Goal: Task Accomplishment & Management: Use online tool/utility

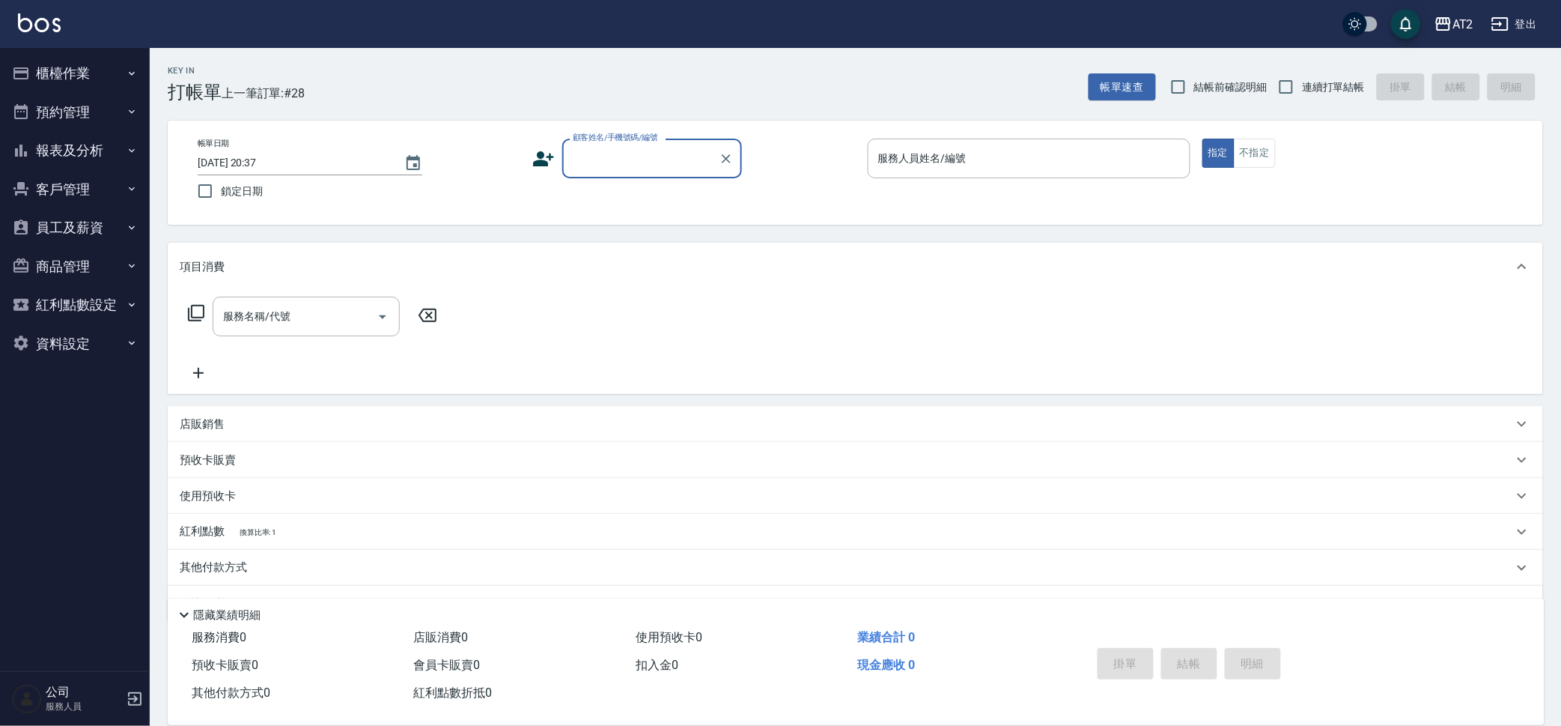
click at [615, 154] on input "顧客姓名/手機號碼/編號" at bounding box center [641, 158] width 144 height 26
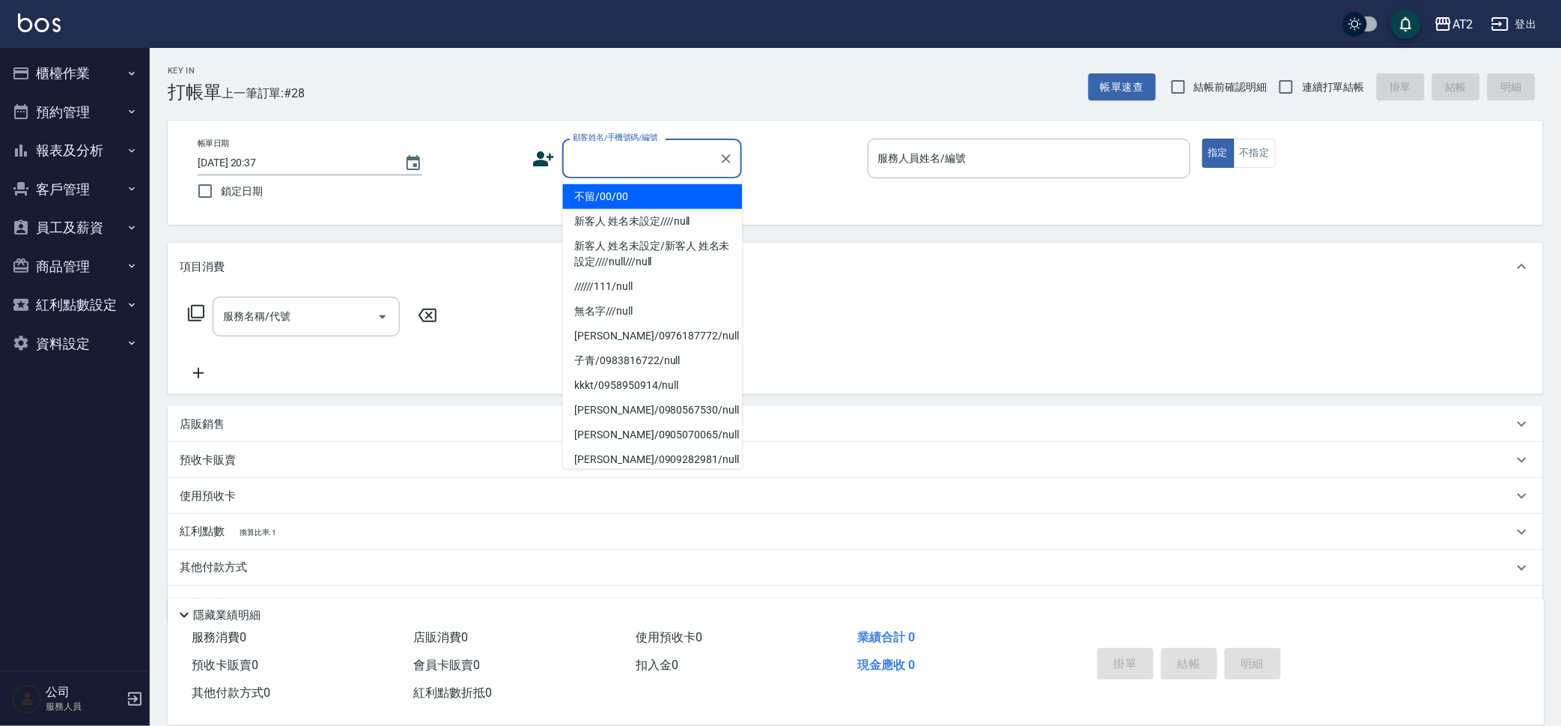
click at [631, 192] on li "不留/00/00" at bounding box center [653, 196] width 180 height 25
type input "不留/00/00"
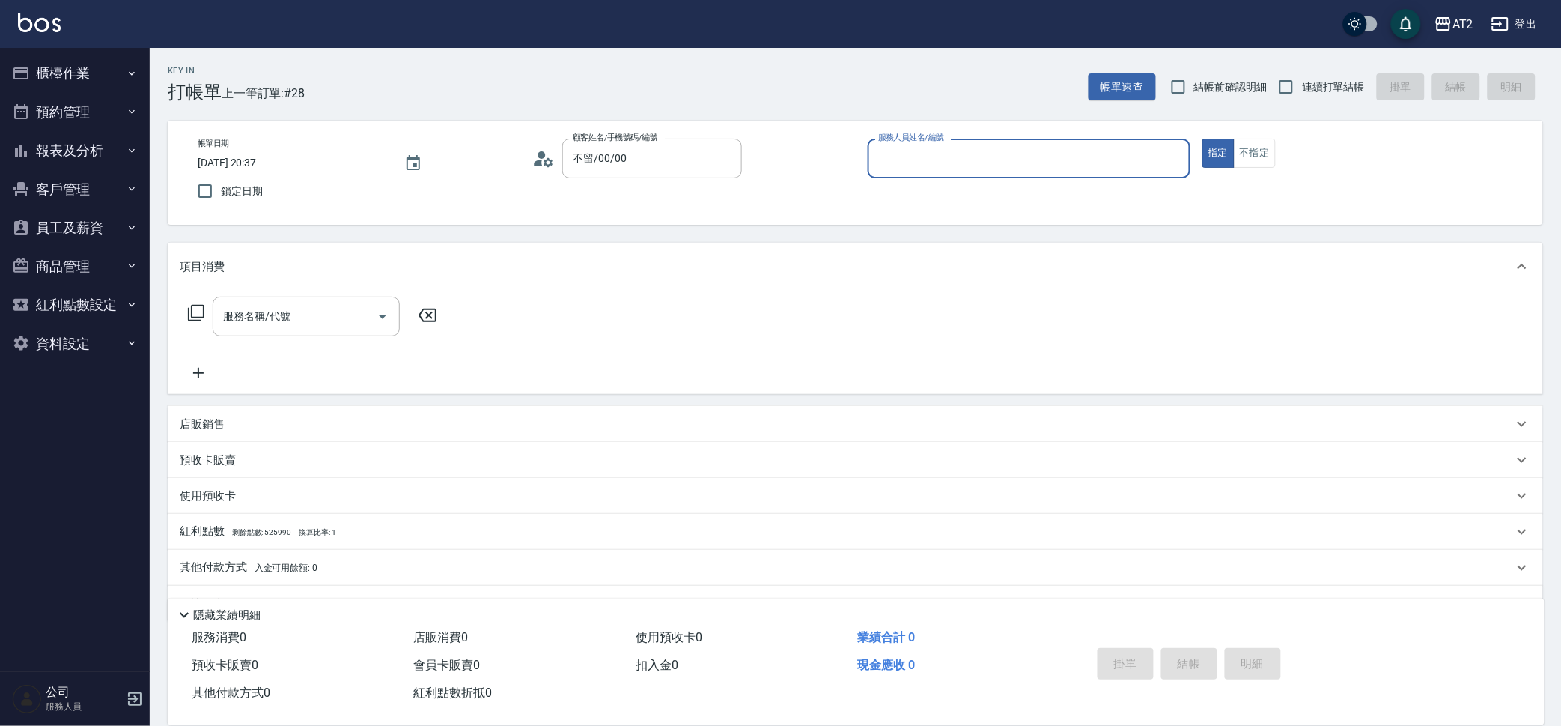
click at [1233, 92] on span "結帳前確認明細" at bounding box center [1230, 87] width 73 height 16
click at [1194, 92] on input "結帳前確認明細" at bounding box center [1178, 86] width 31 height 31
checkbox input "true"
click at [1313, 82] on span "連續打單結帳" at bounding box center [1333, 87] width 63 height 16
click at [1302, 82] on input "連續打單結帳" at bounding box center [1286, 86] width 31 height 31
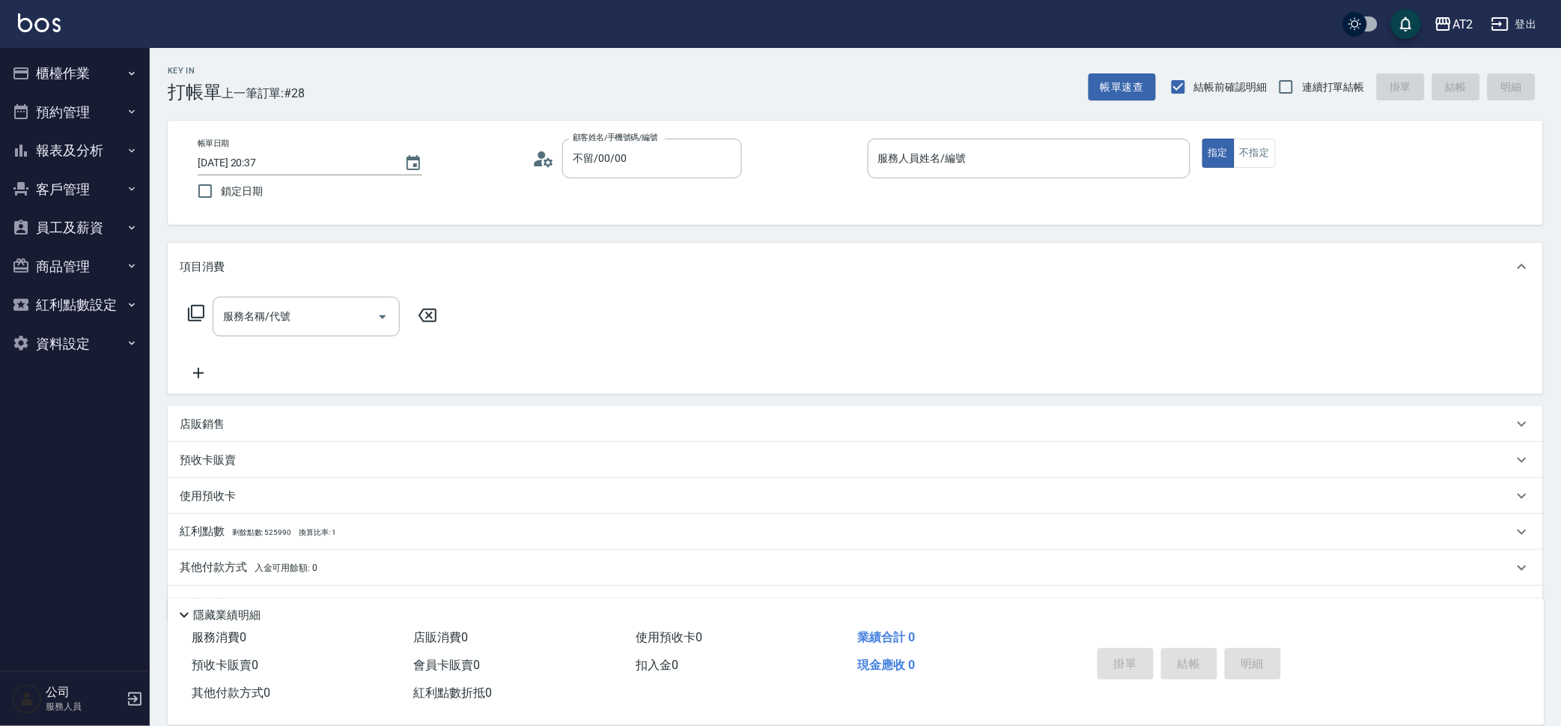
checkbox input "true"
click at [1300, 112] on div "Key In 打帳單 上一筆訂單:#28 帳單速查 結帳前確認明細 連續打單結帳 掛單 結帳 明細 帳單日期 2025/10/04 20:37 鎖定日期 顧客…" at bounding box center [856, 405] width 1412 height 715
click at [1097, 148] on input "服務人員姓名/編號" at bounding box center [1029, 158] width 309 height 26
click at [626, 147] on input "顧客姓名/手機號碼/編號" at bounding box center [641, 158] width 144 height 26
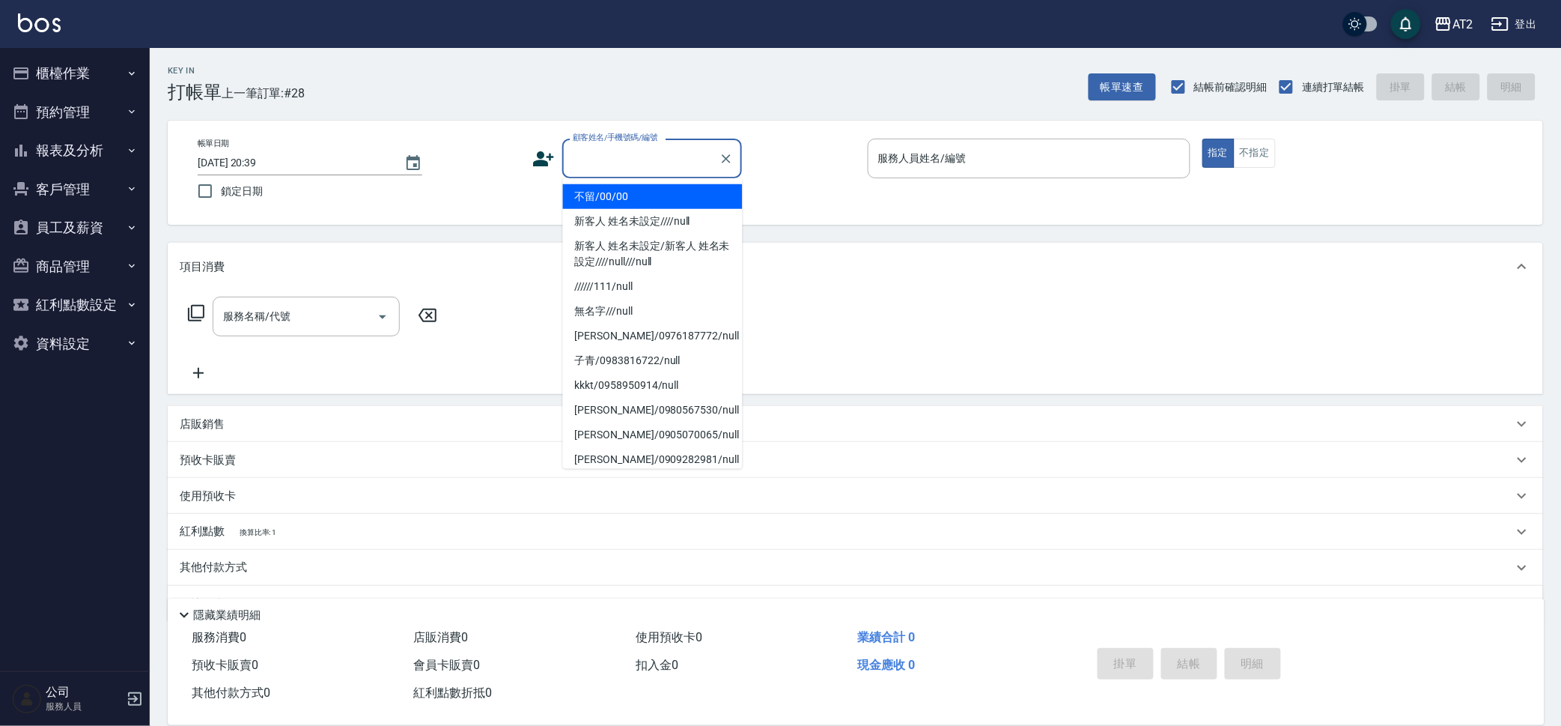
click at [655, 186] on li "不留/00/00" at bounding box center [653, 196] width 180 height 25
type input "不留/00/00"
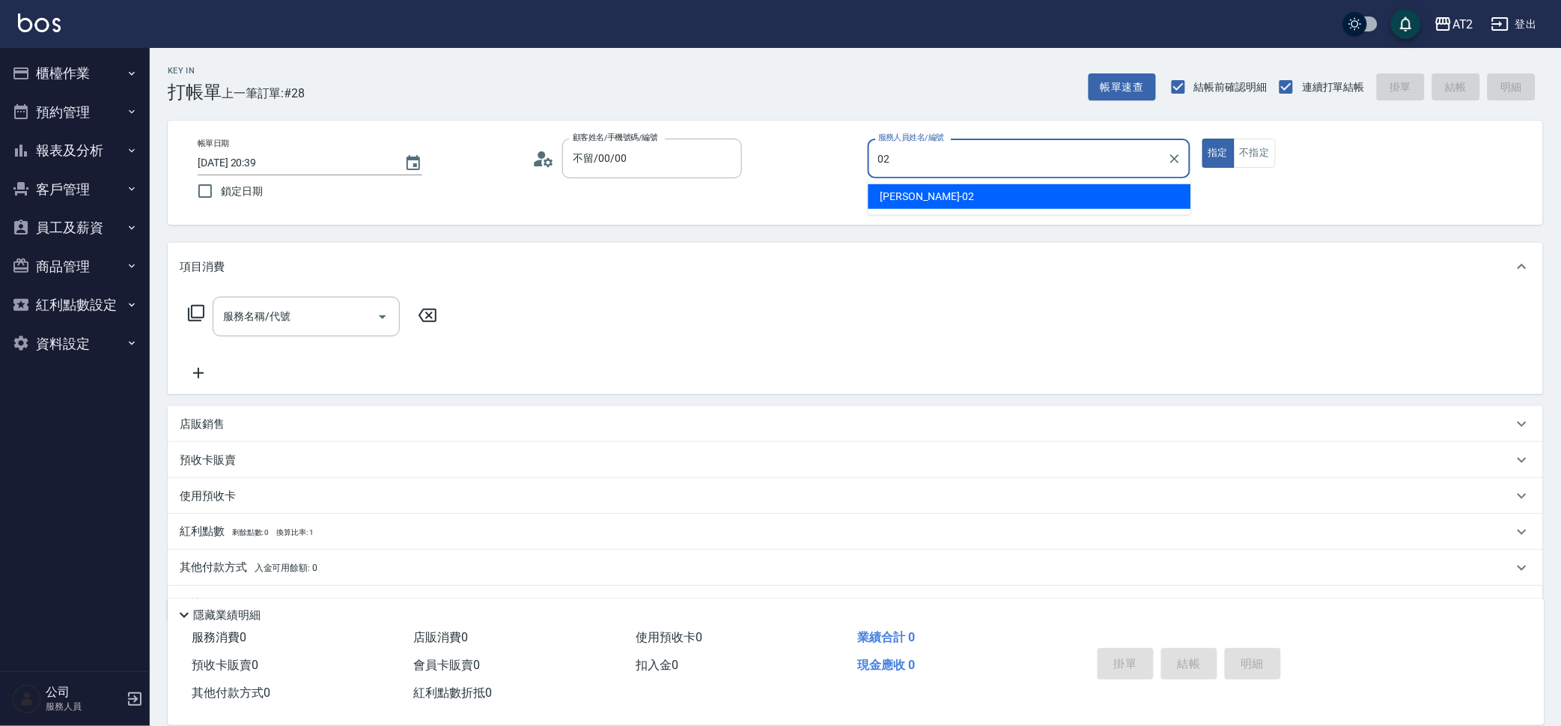
type input "02"
type button "true"
type input "Morgan-02"
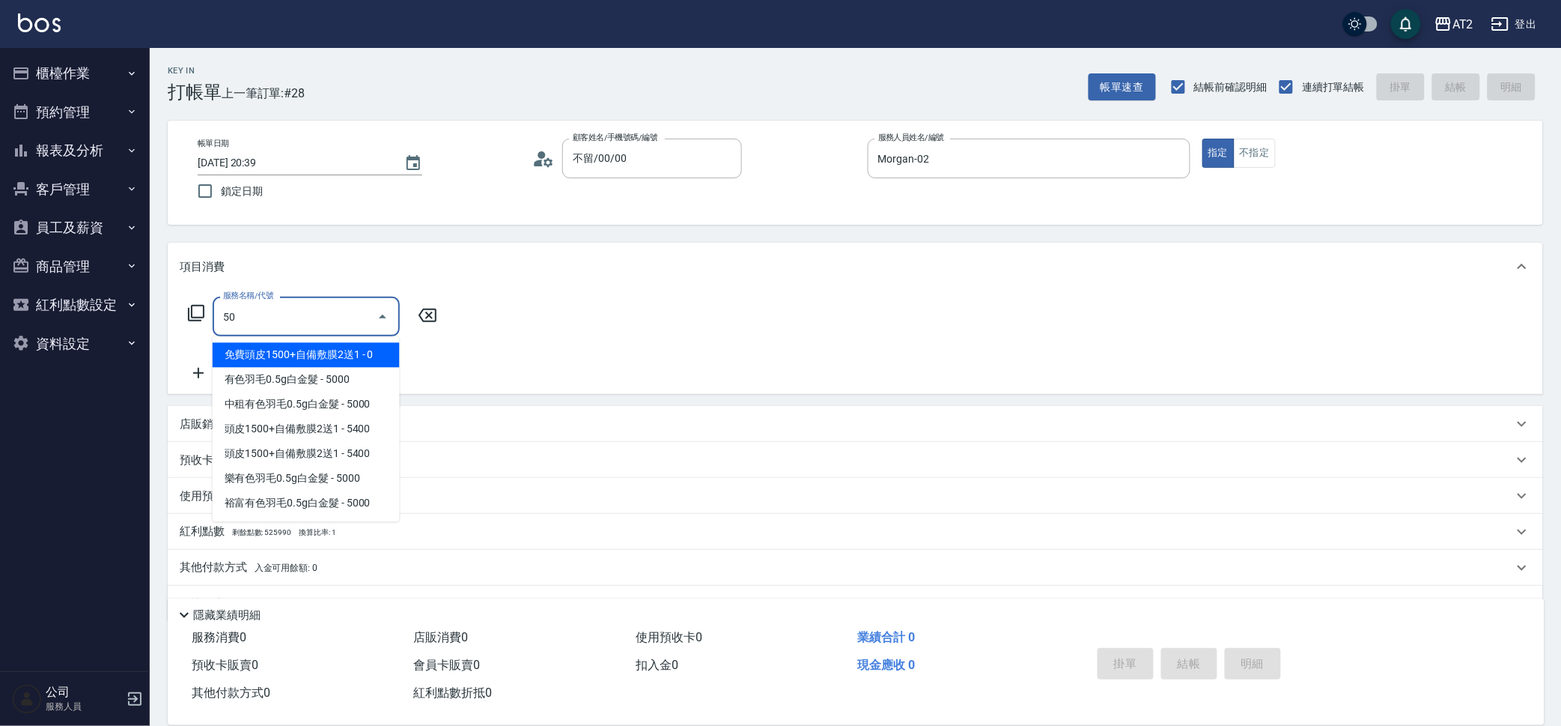
type input "501"
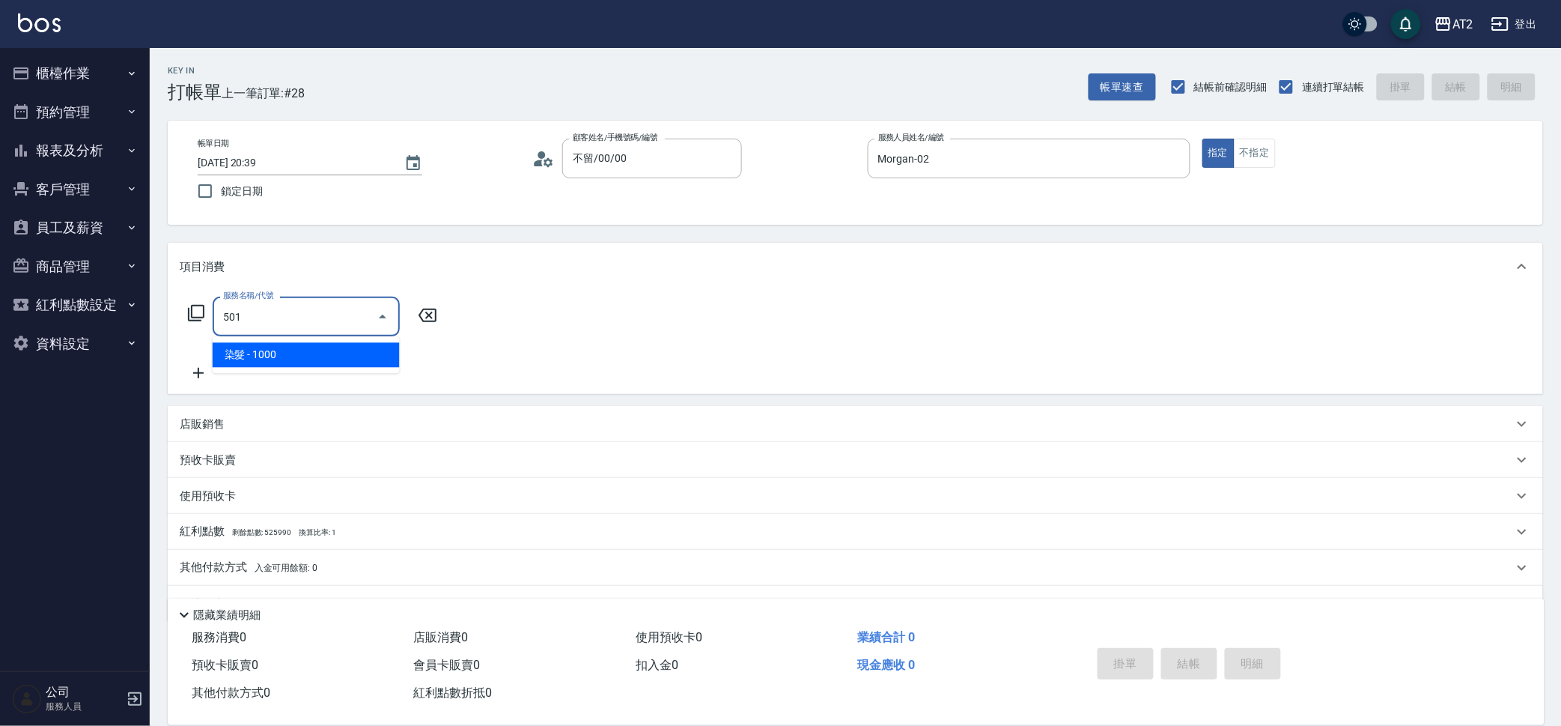
type input "100"
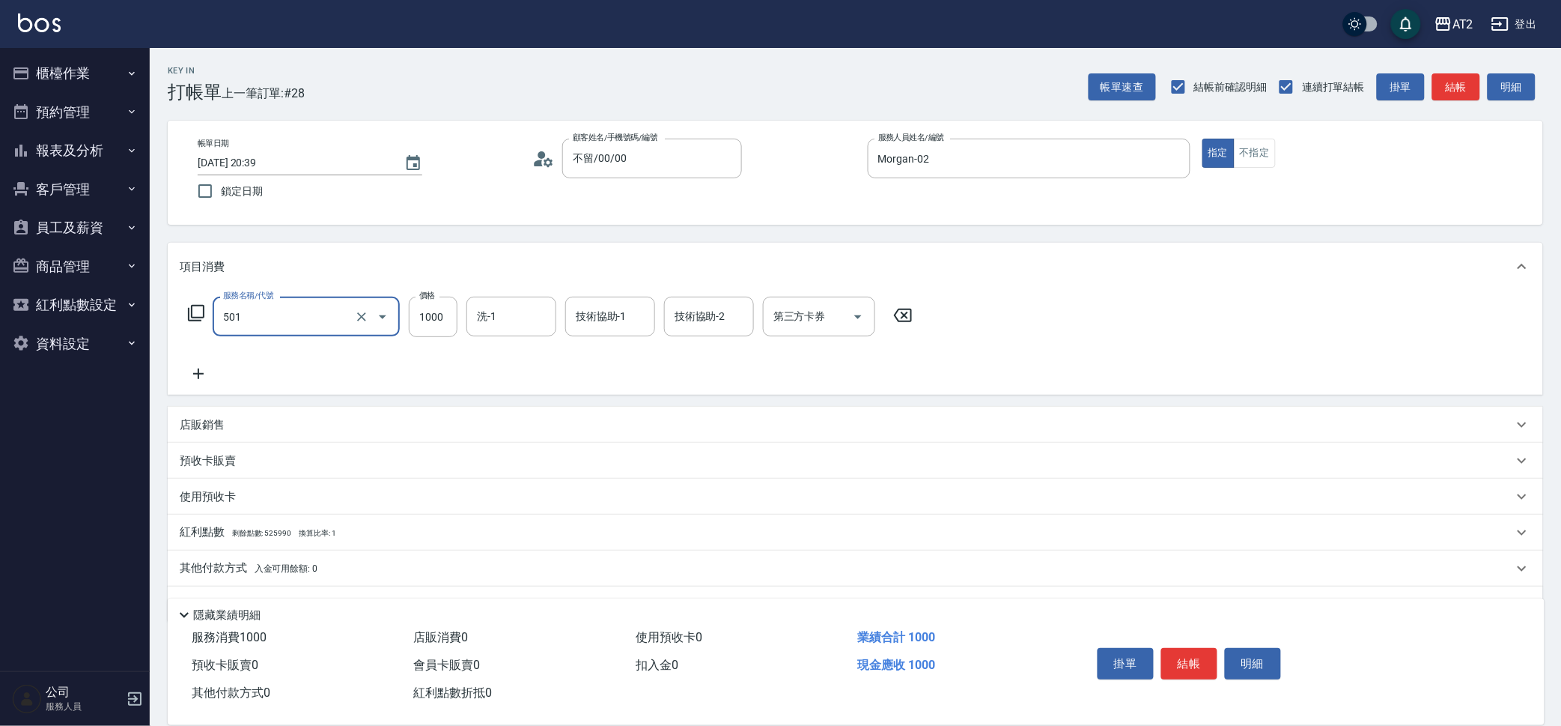
type input "染髮(501)"
type input "3"
type input "0"
type input "350"
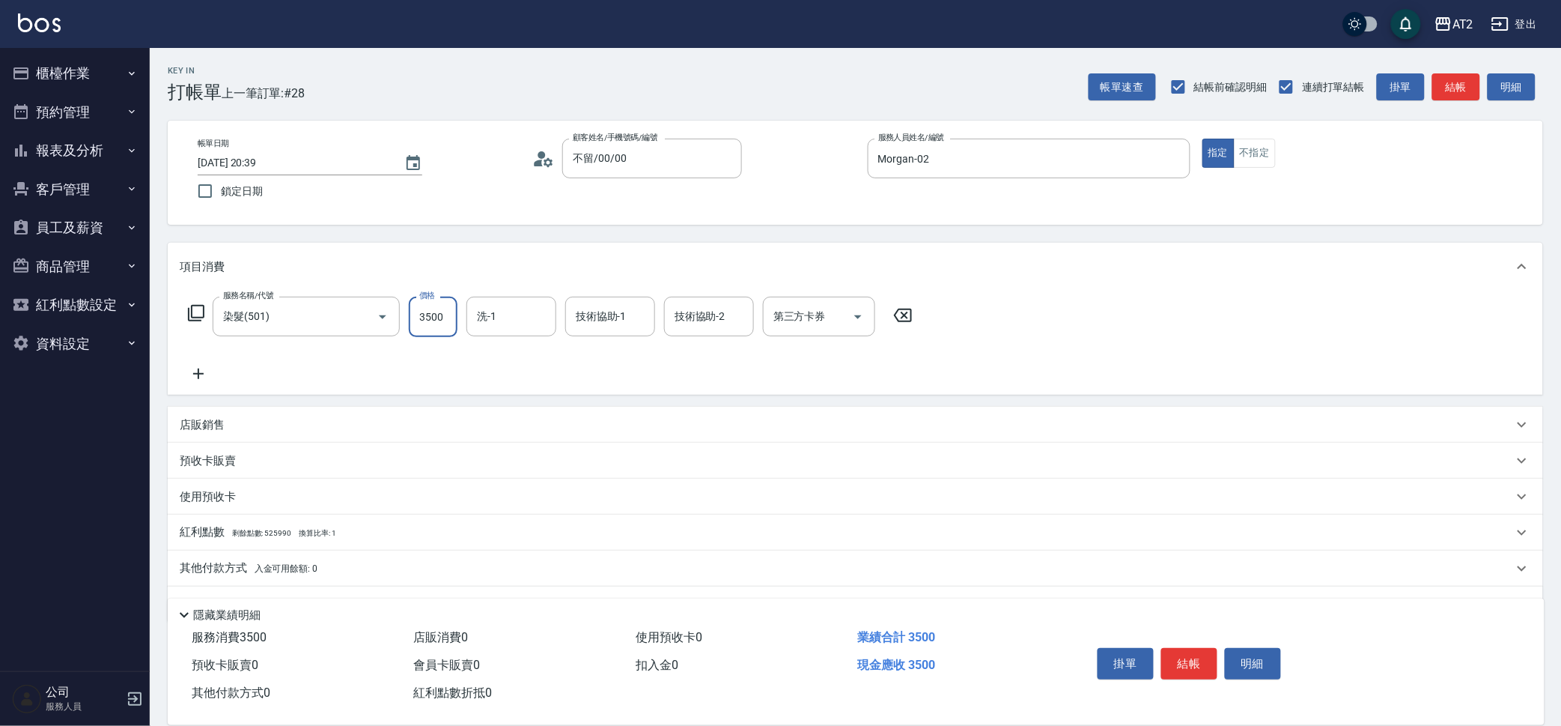
type input "3500"
type input "宣宣-40"
type input "小安-30"
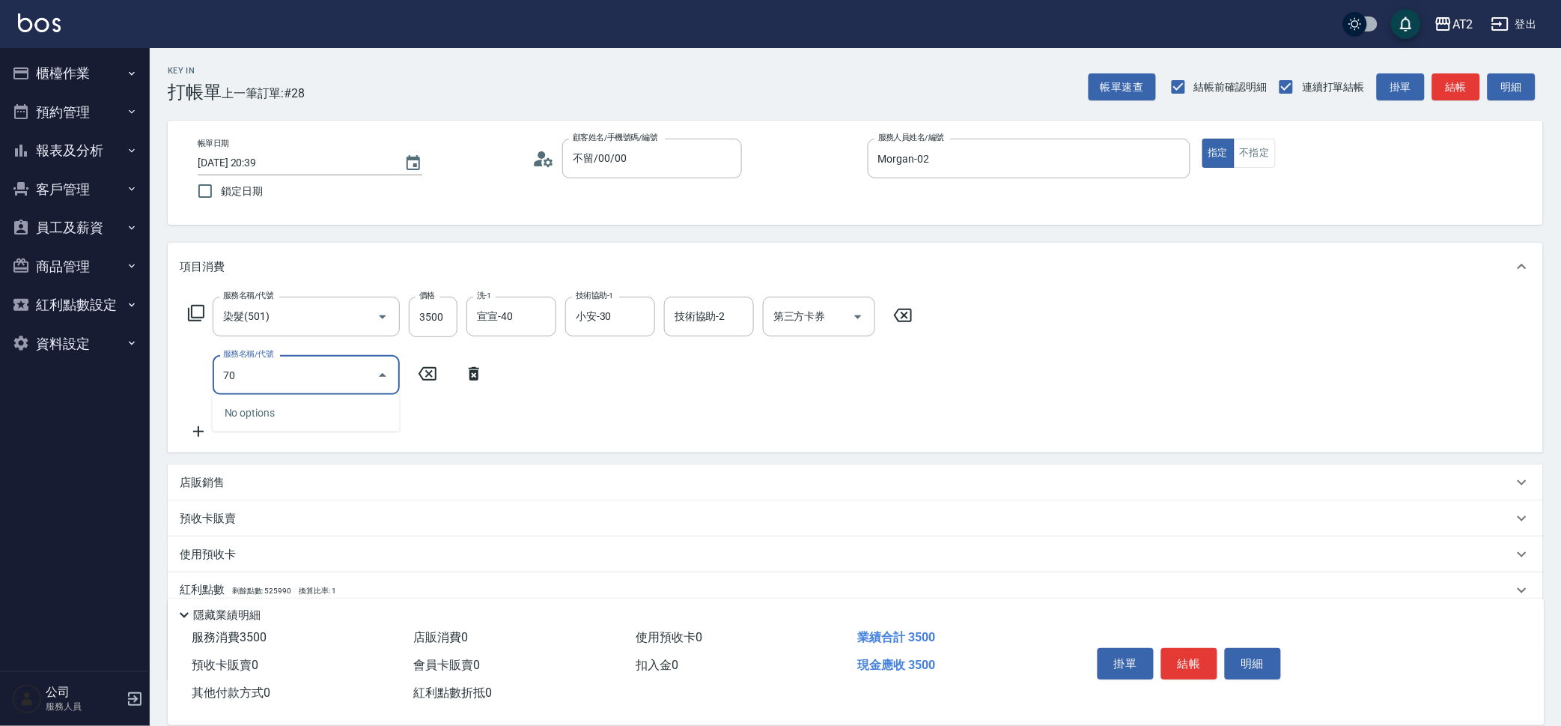
type input "705"
type input "850"
type input "新羽毛鉑金接髮調整(705)"
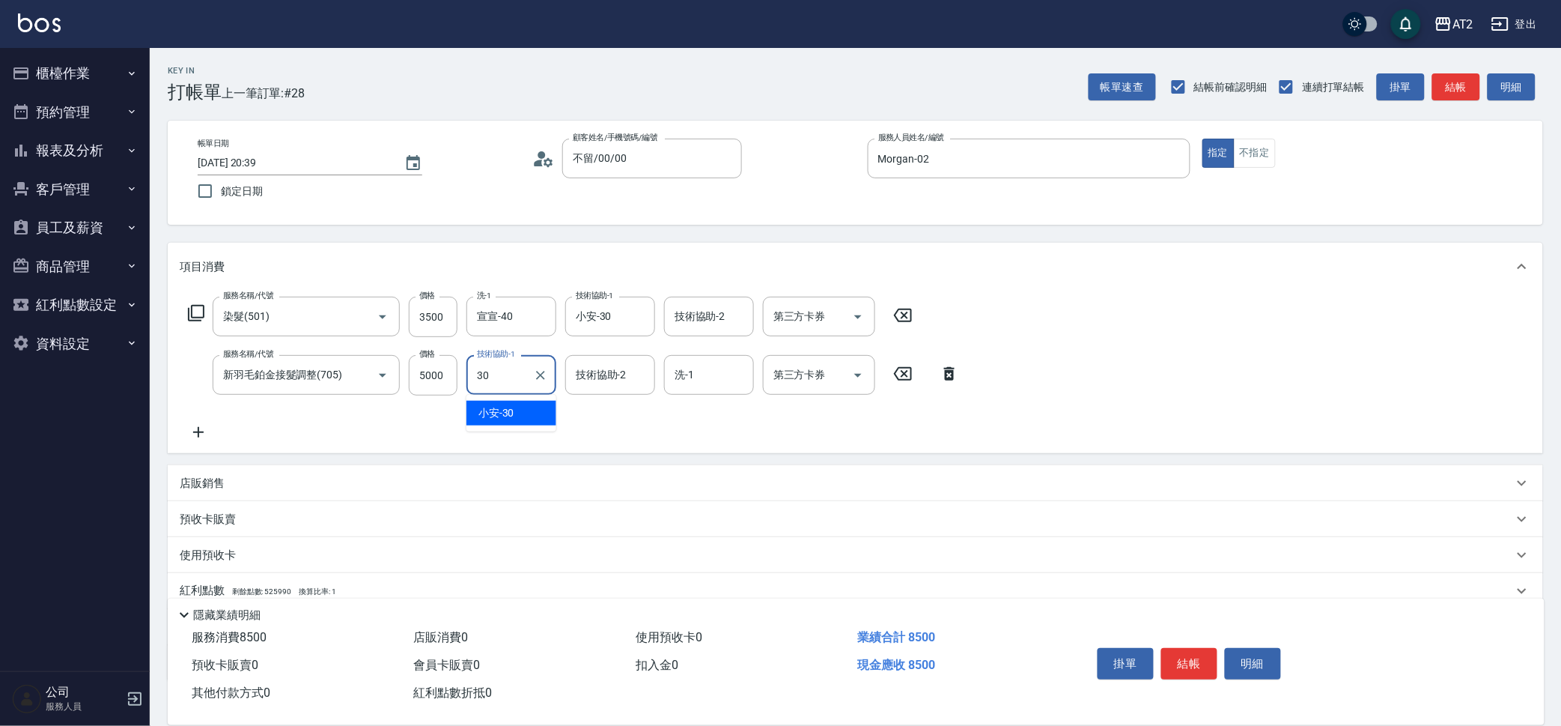
type input "小安-30"
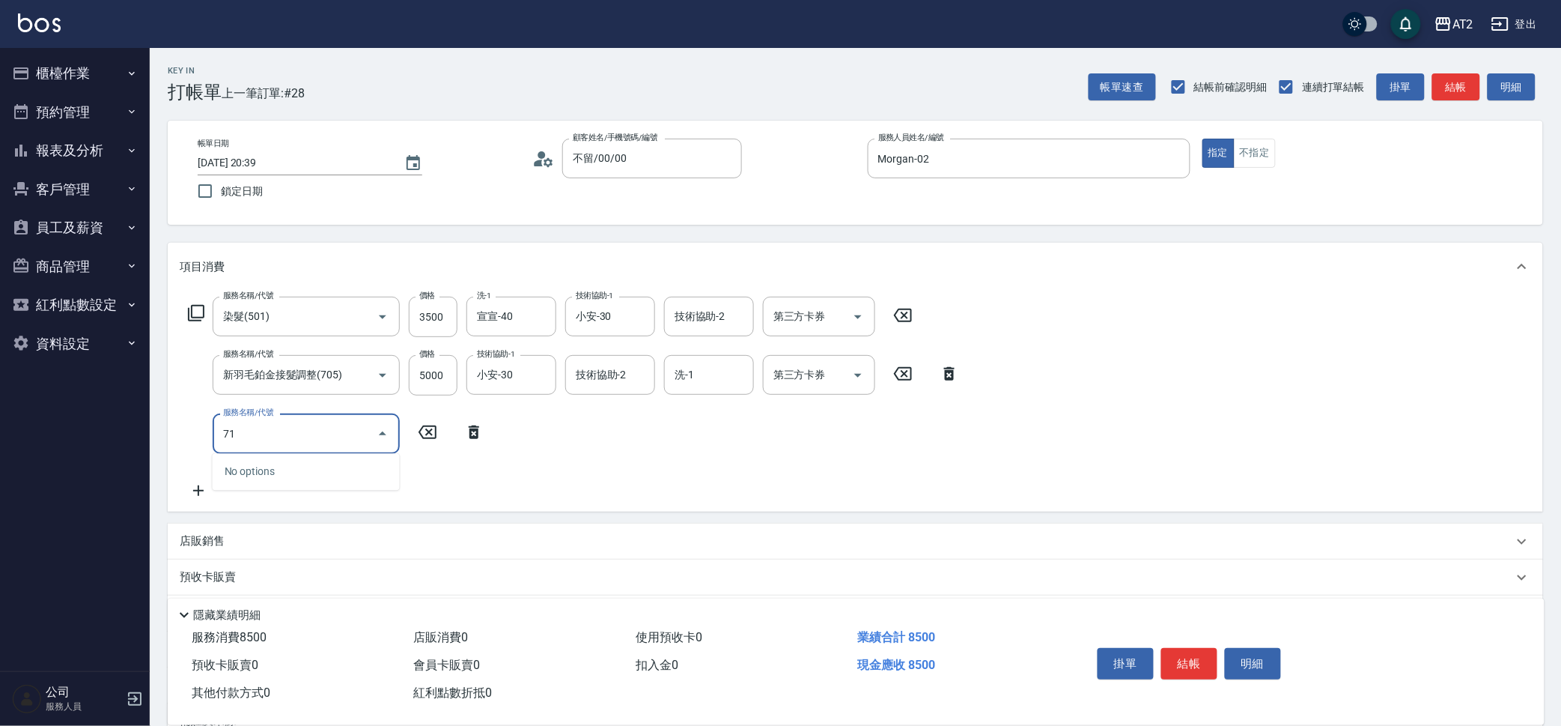
type input "714"
type input "1000"
type input "單拆/單串(714)"
type input "850"
type input "0"
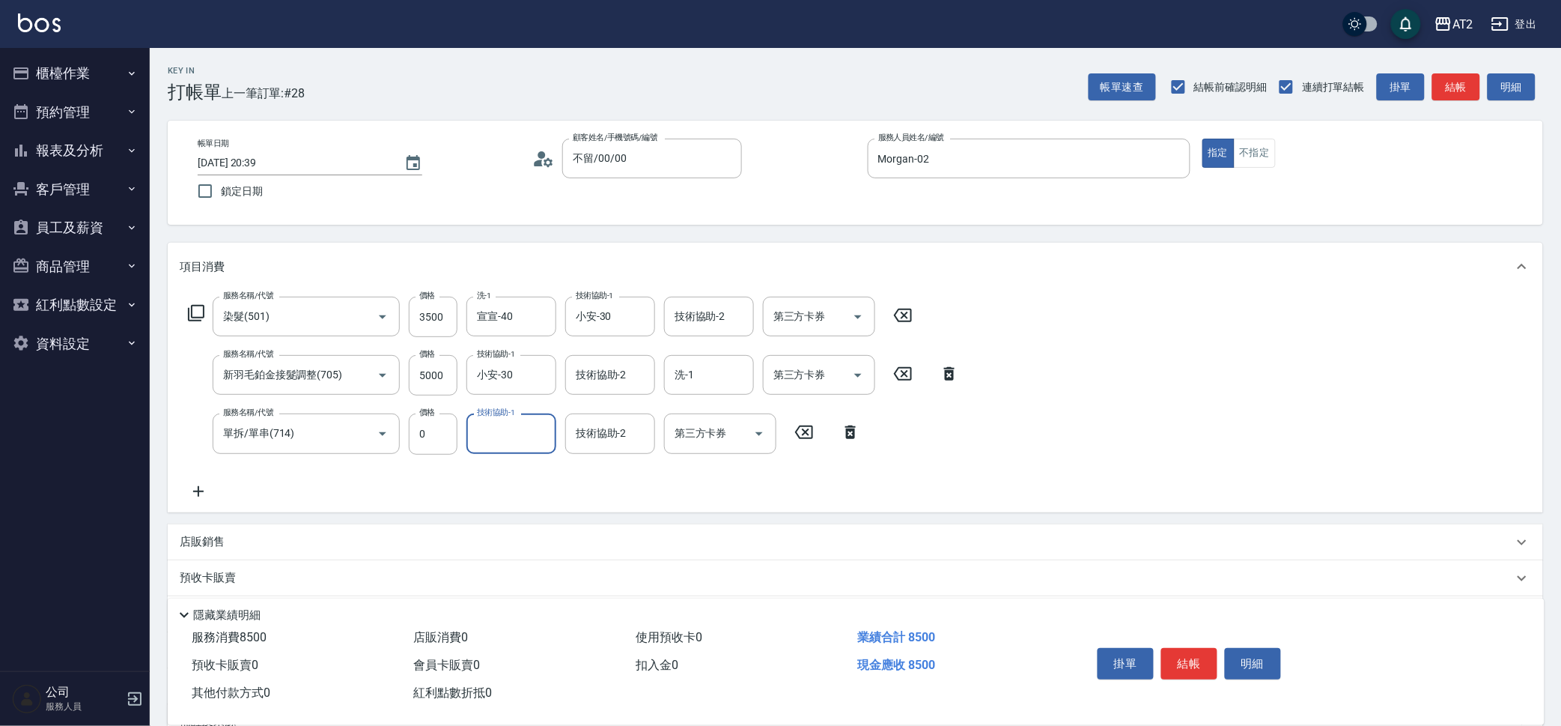
click at [383, 481] on div "服務名稱/代號 染髮(501) 服務名稱/代號 價格 3500 價格 洗-1 宣宣-40 洗-1 技術協助-1 小安-30 技術協助-1 技術協助-2 技術協…" at bounding box center [574, 398] width 789 height 203
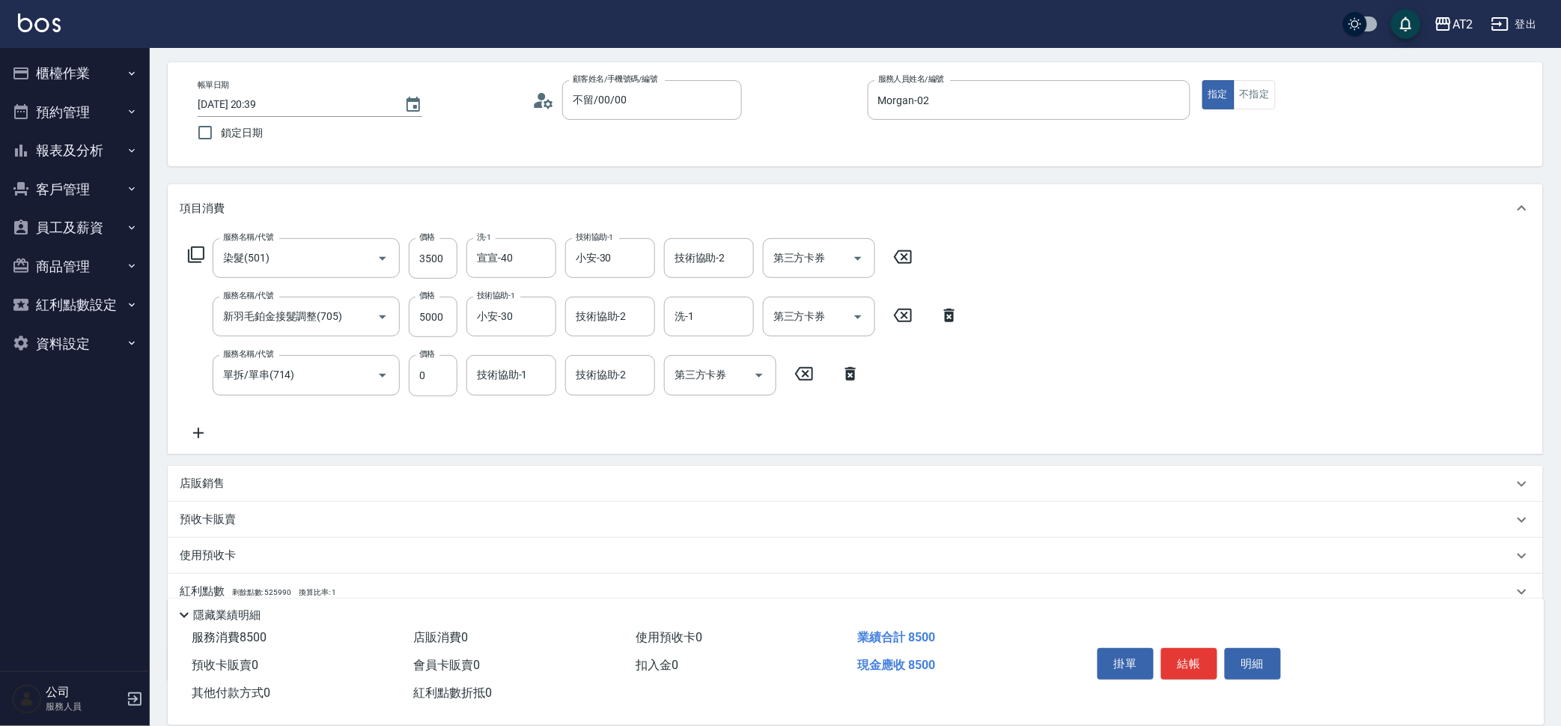
scroll to position [154, 0]
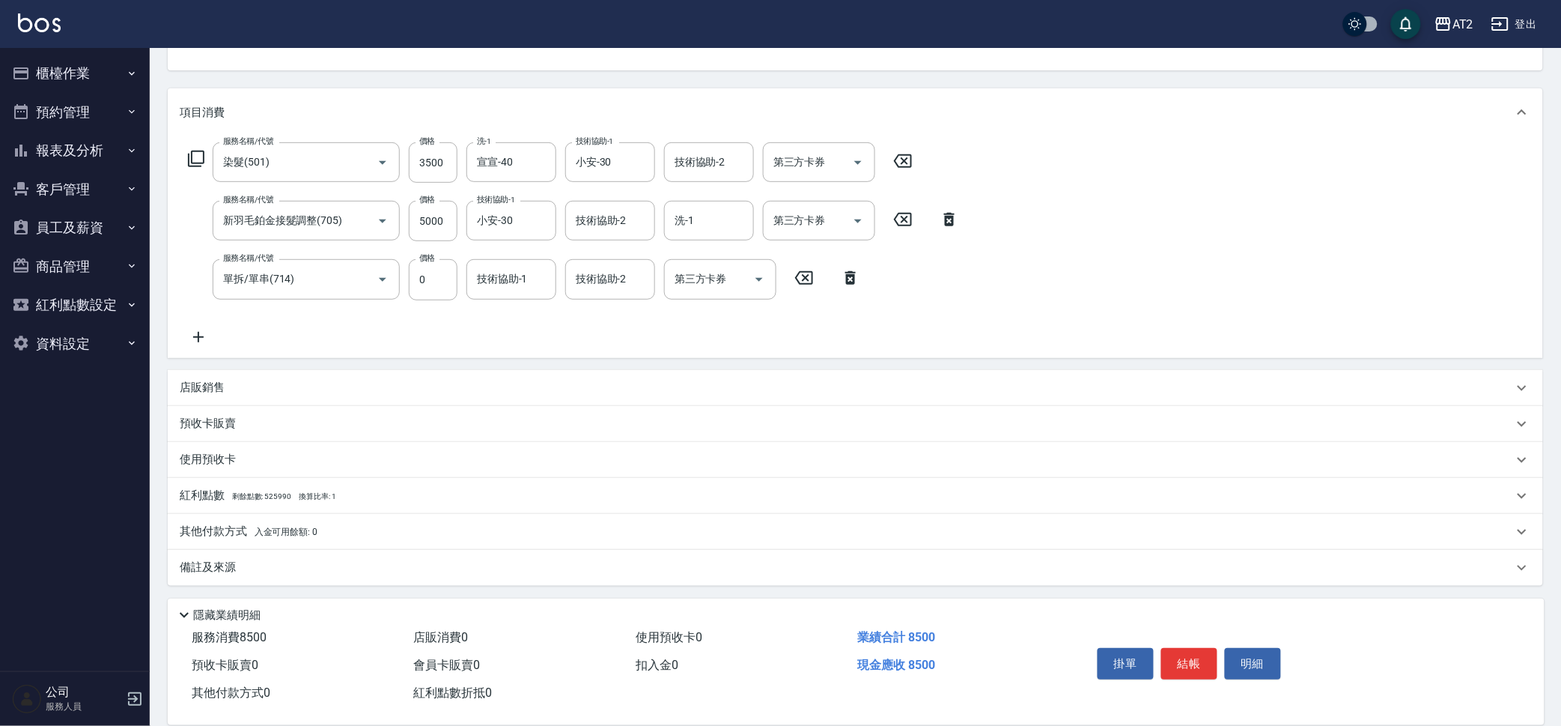
click at [213, 532] on p "其他付款方式 入金可用餘額: 0" at bounding box center [249, 531] width 138 height 16
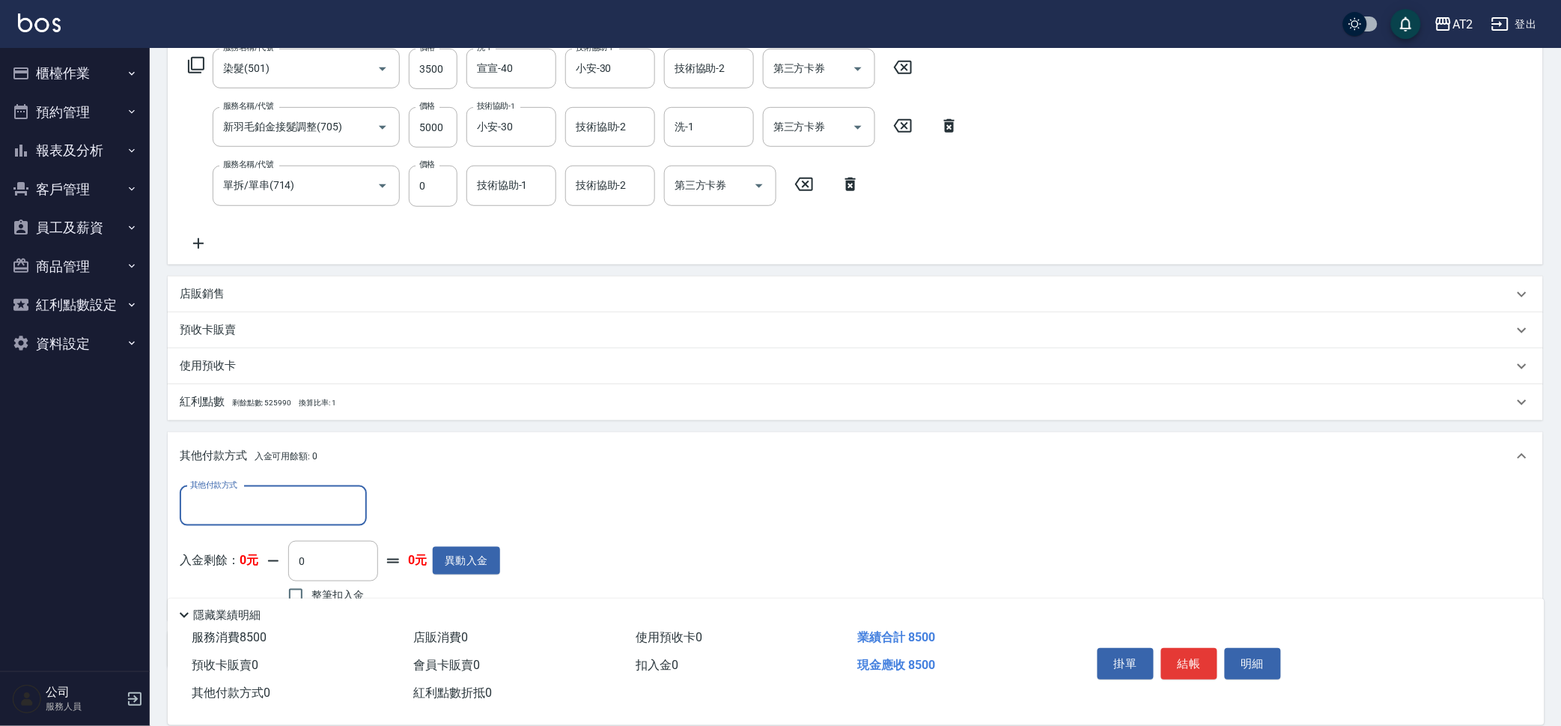
scroll to position [330, 0]
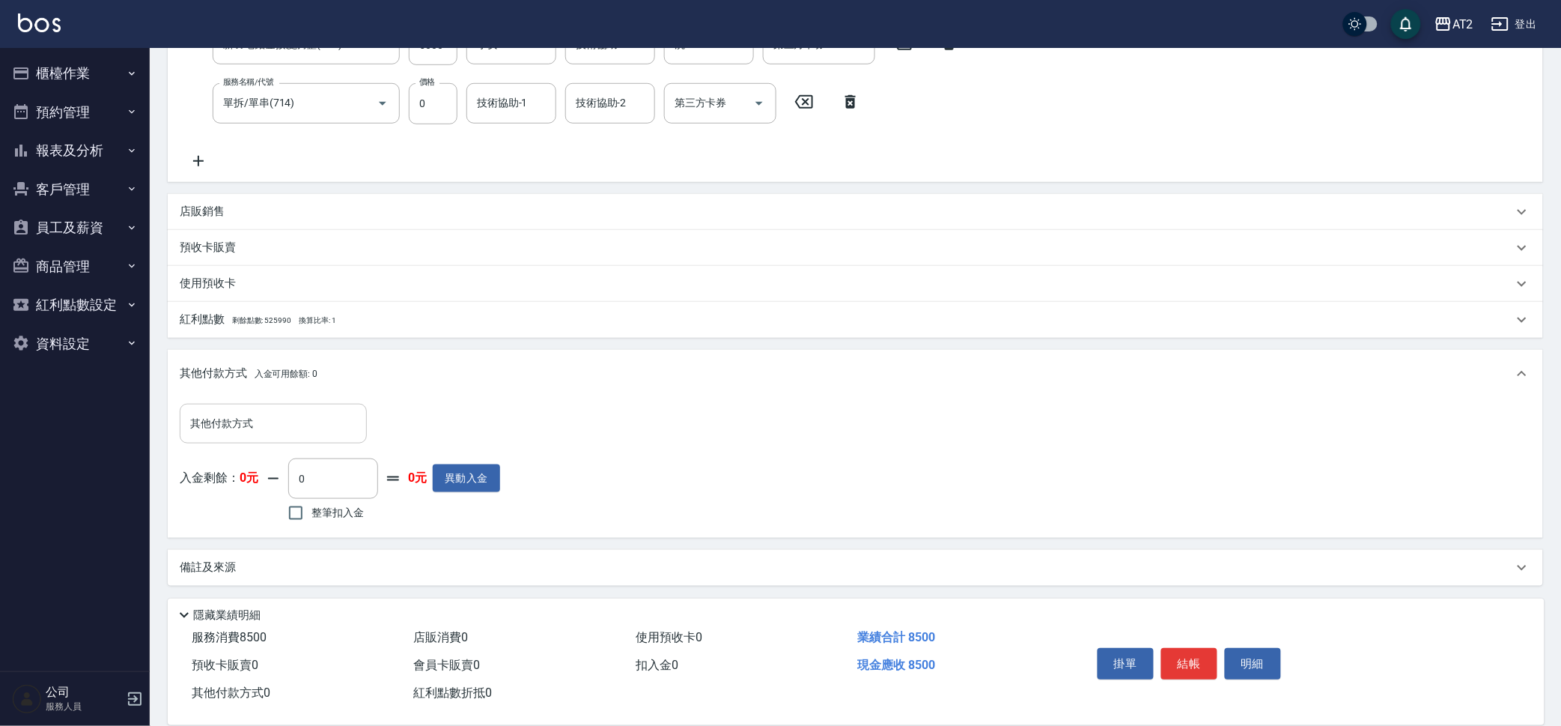
drag, startPoint x: 213, startPoint y: 532, endPoint x: 189, endPoint y: 422, distance: 112.7
click at [189, 422] on input "其他付款方式" at bounding box center [273, 423] width 174 height 26
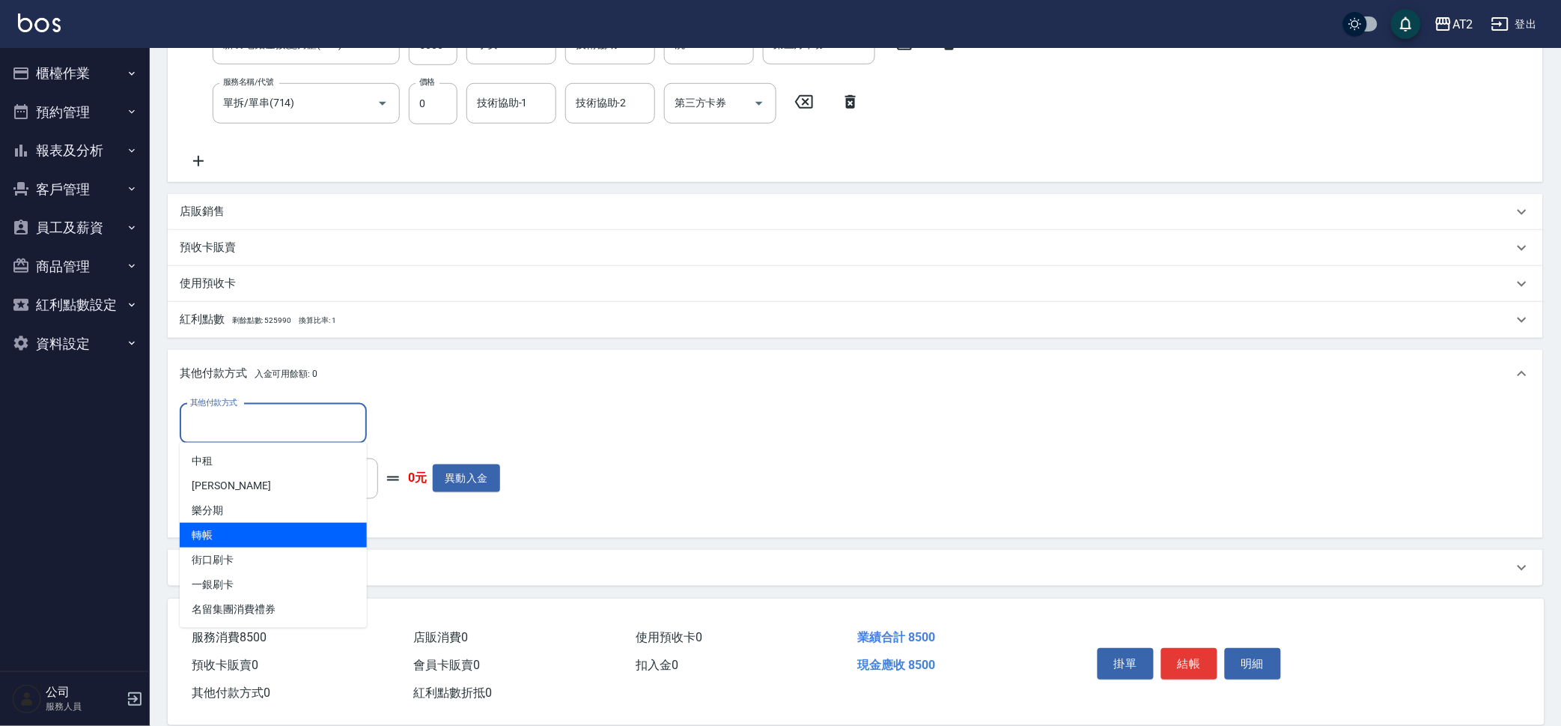
click at [277, 544] on span "轉帳" at bounding box center [273, 535] width 187 height 25
type input "轉帳"
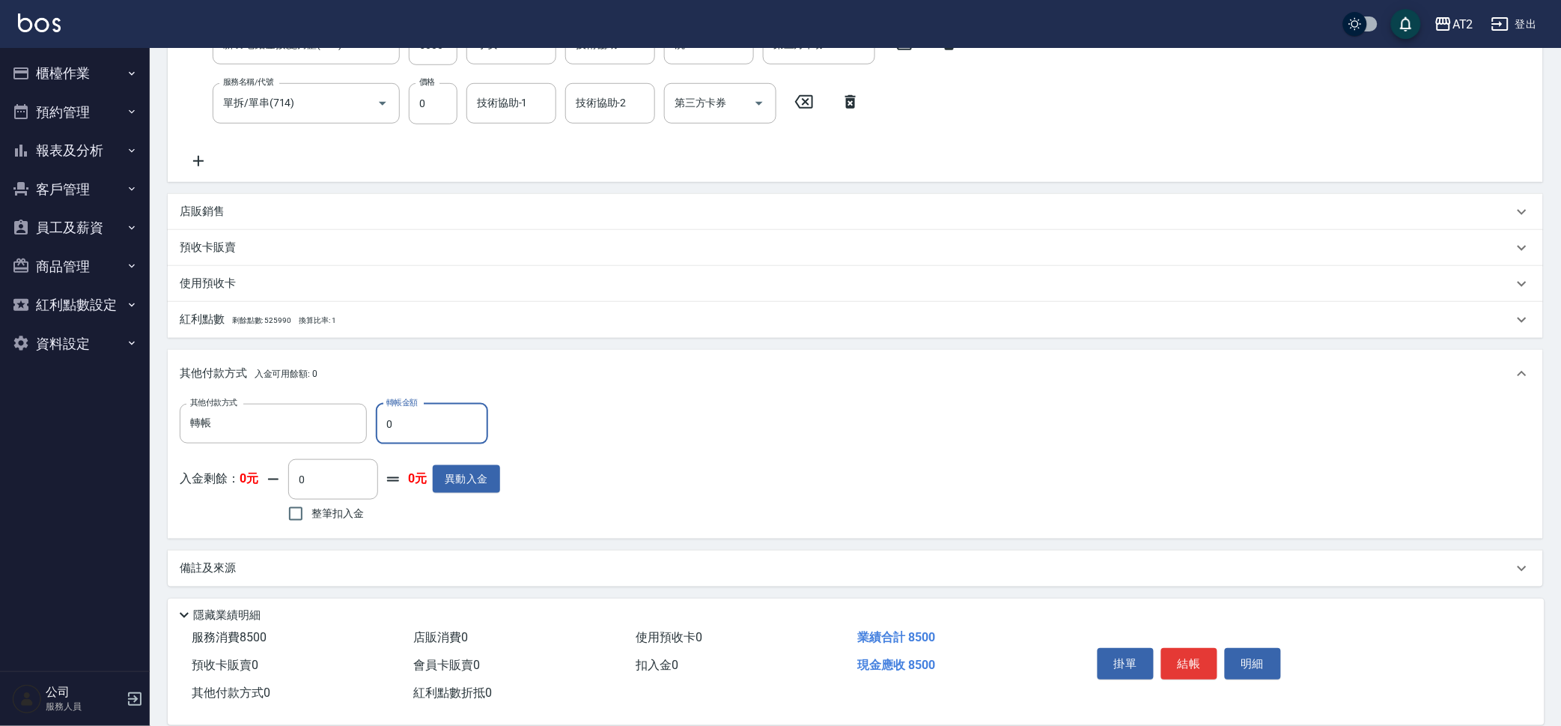
click at [430, 423] on input "0" at bounding box center [432, 424] width 112 height 40
click at [429, 424] on input "0" at bounding box center [432, 424] width 112 height 40
type input "840"
type input "85"
type input "760"
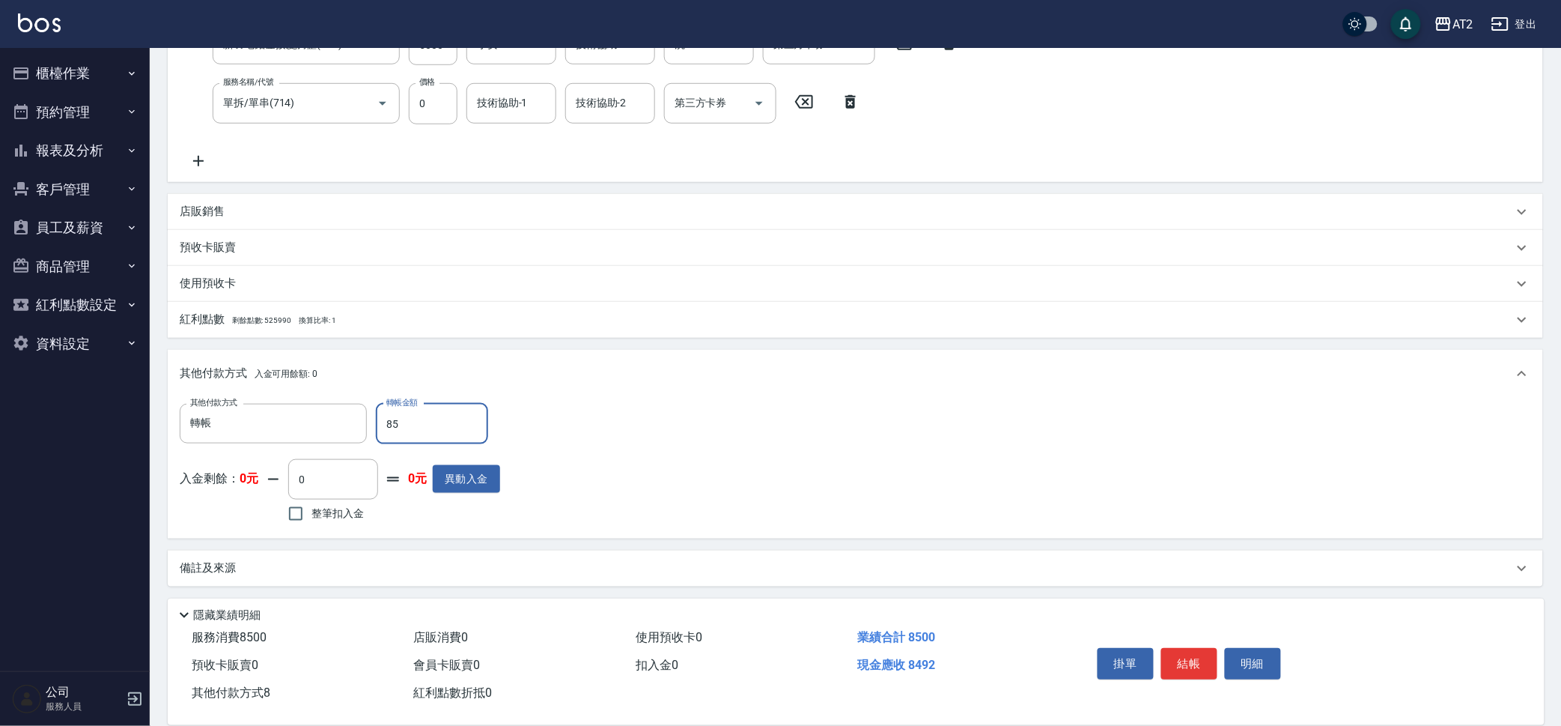
type input "850"
type input "0"
type input "8500"
type input "2025/10/04 20:41"
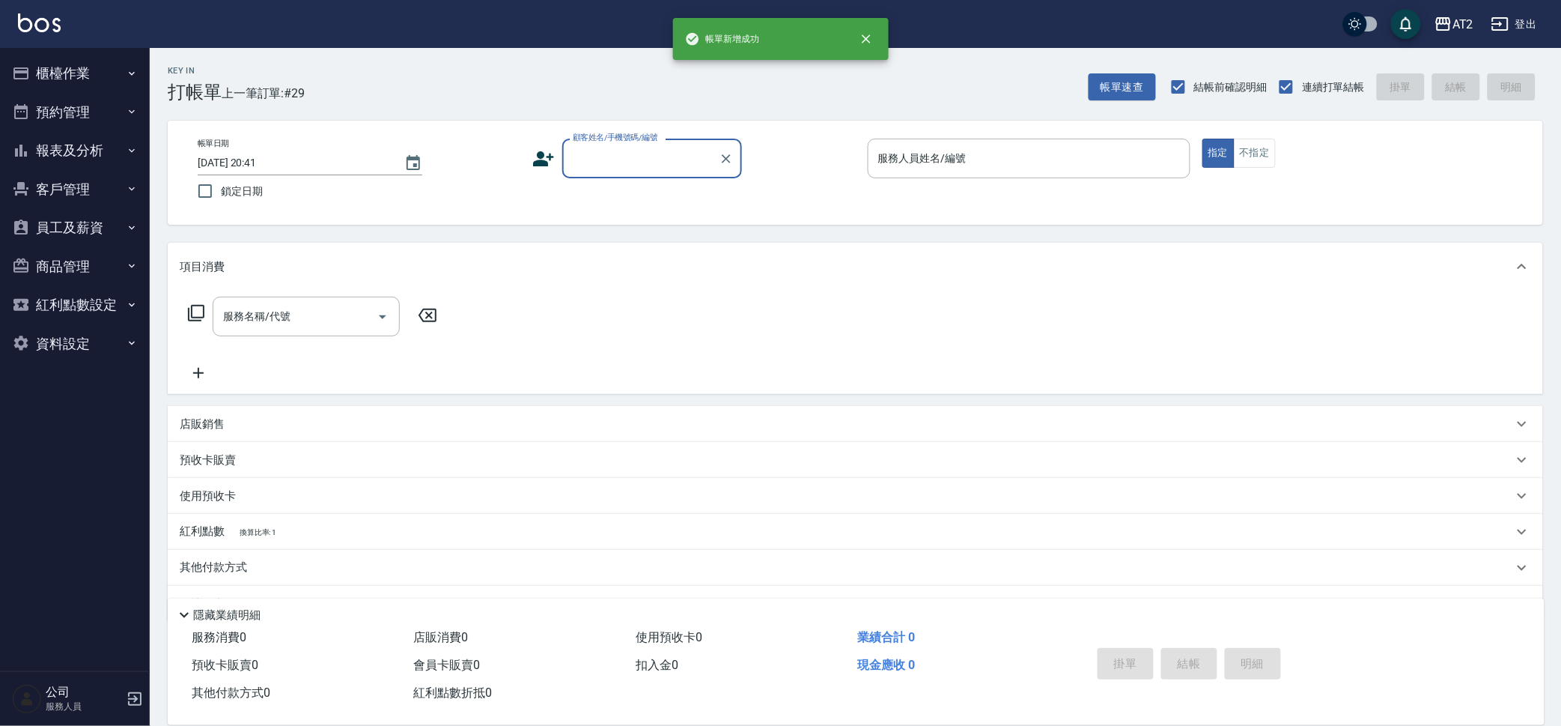
scroll to position [0, 0]
click at [665, 155] on input "顧客姓名/手機號碼/編號" at bounding box center [641, 158] width 144 height 26
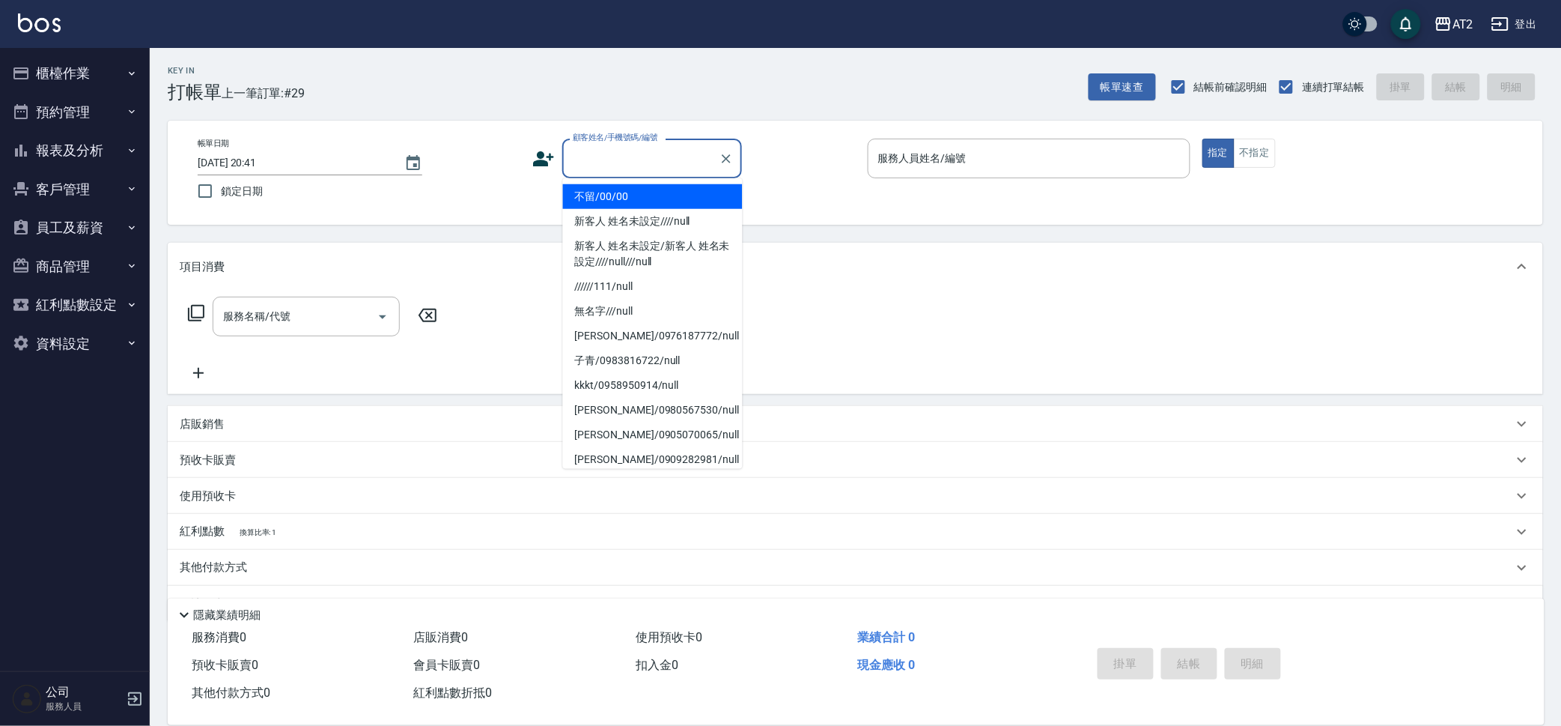
click at [645, 198] on li "不留/00/00" at bounding box center [653, 196] width 180 height 25
type input "不留/00/00"
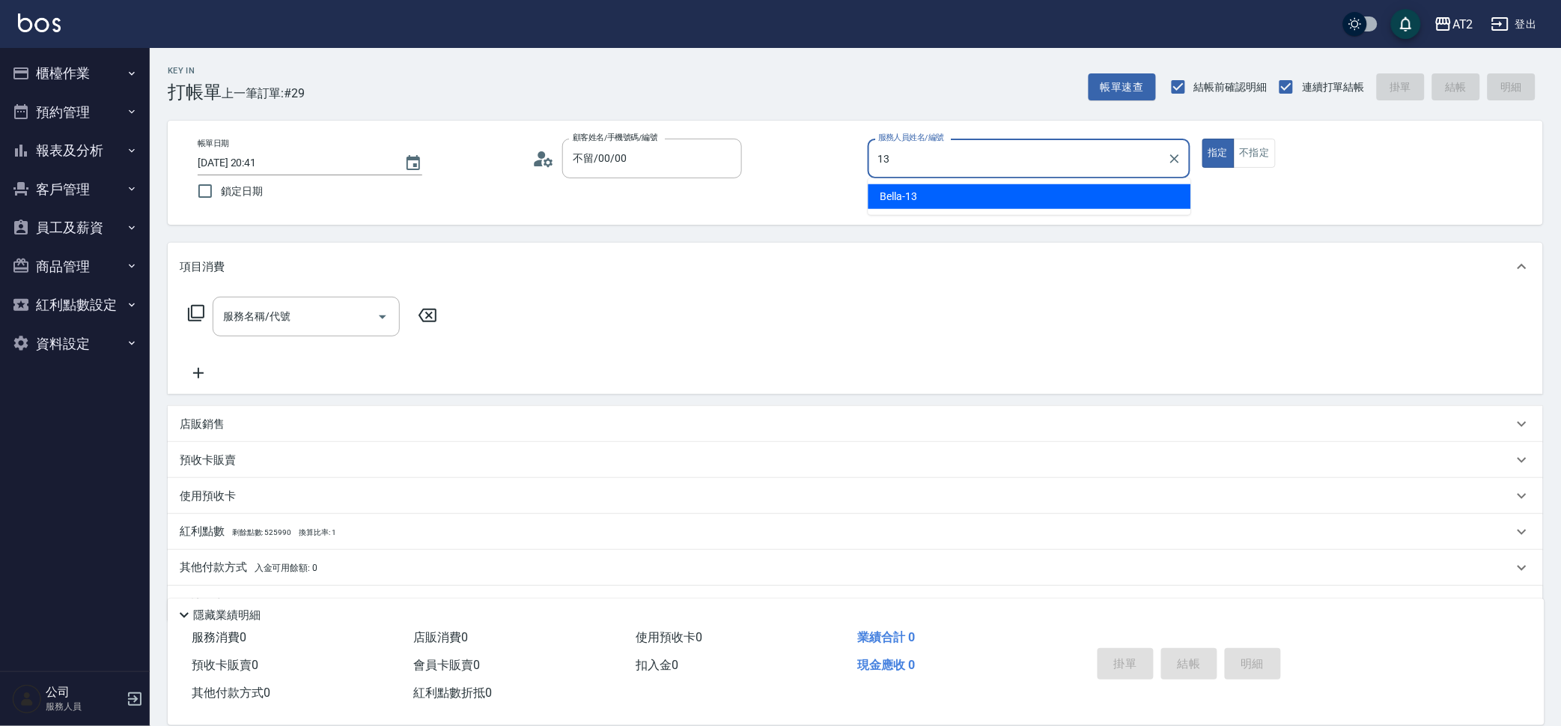
type input "Bella-13"
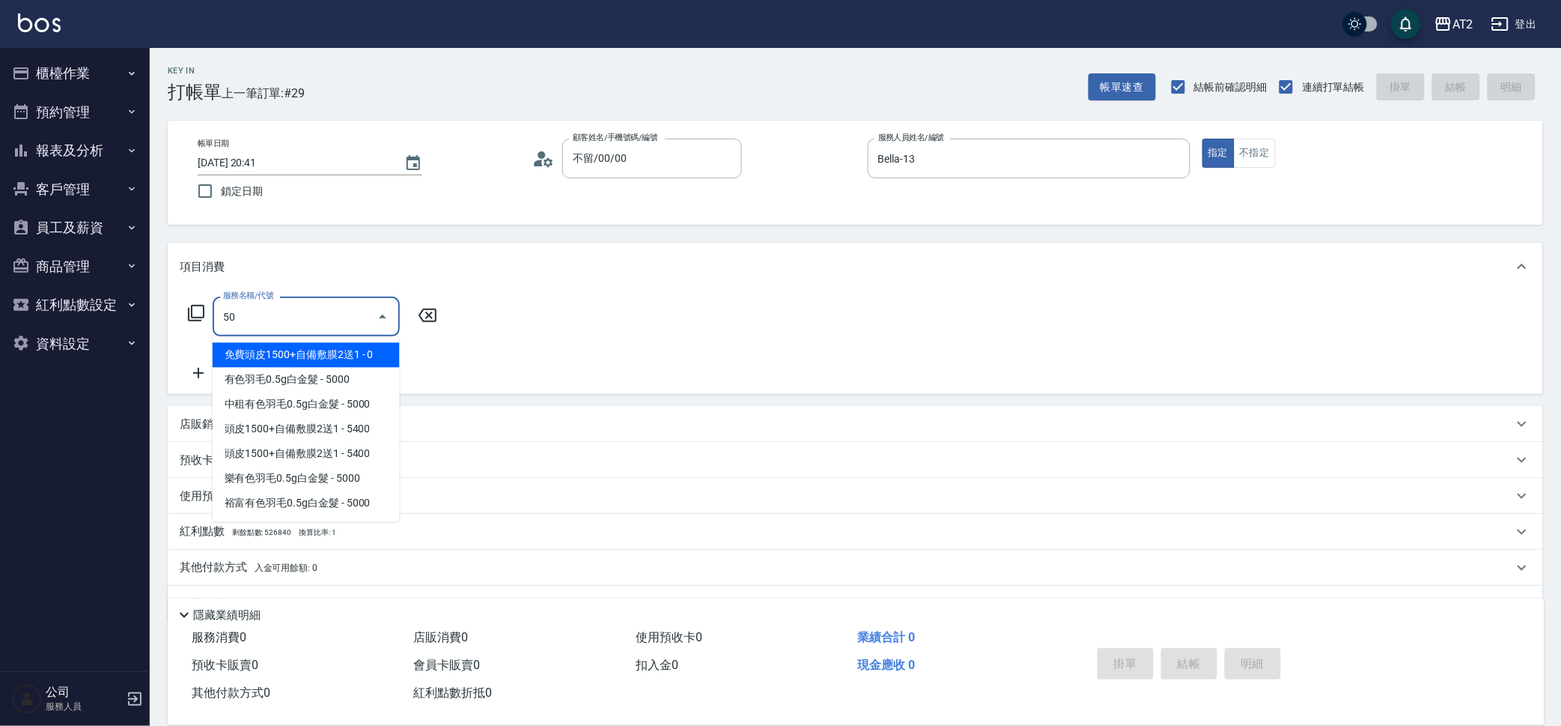
type input "501"
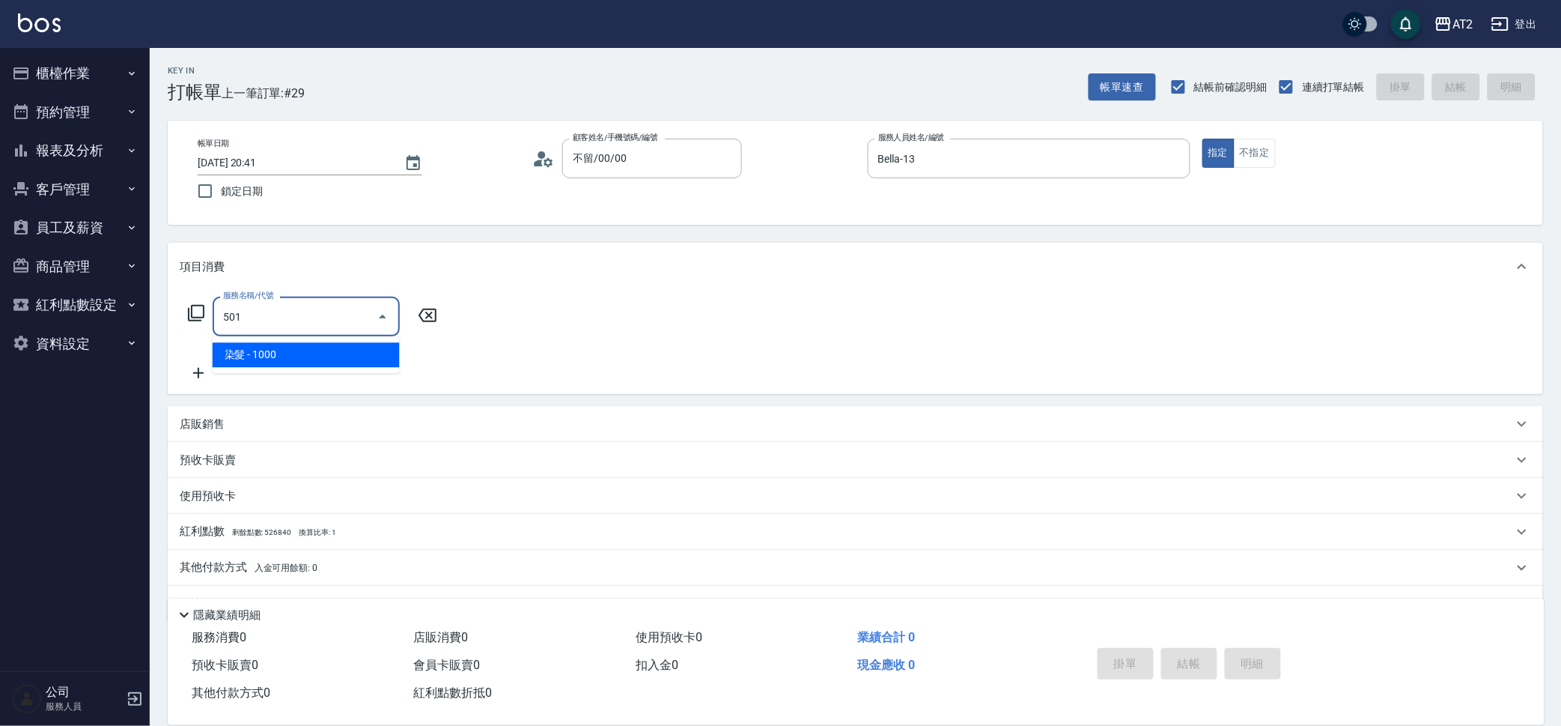
type input "100"
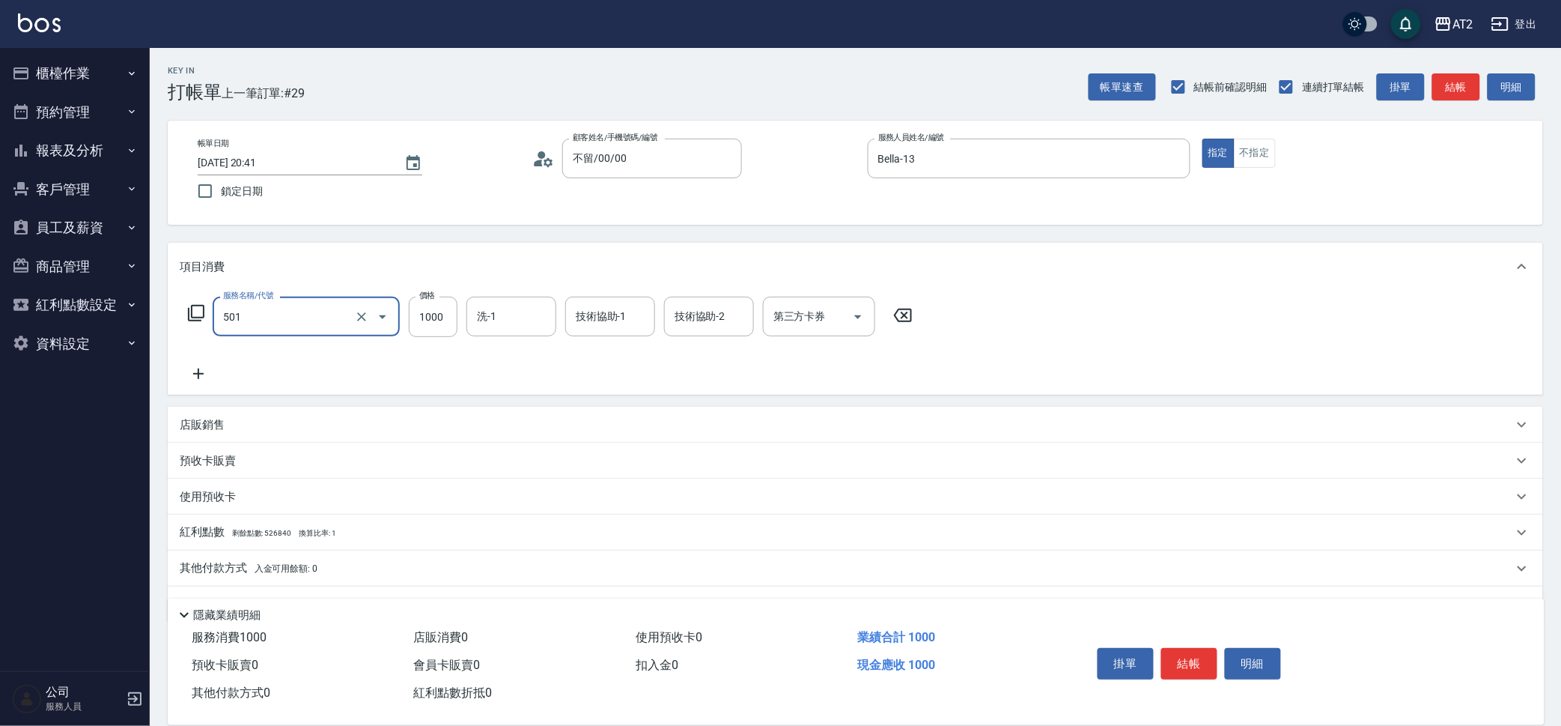
type input "染髮(501)"
type input "1"
type input "0"
type input "15"
type input "10"
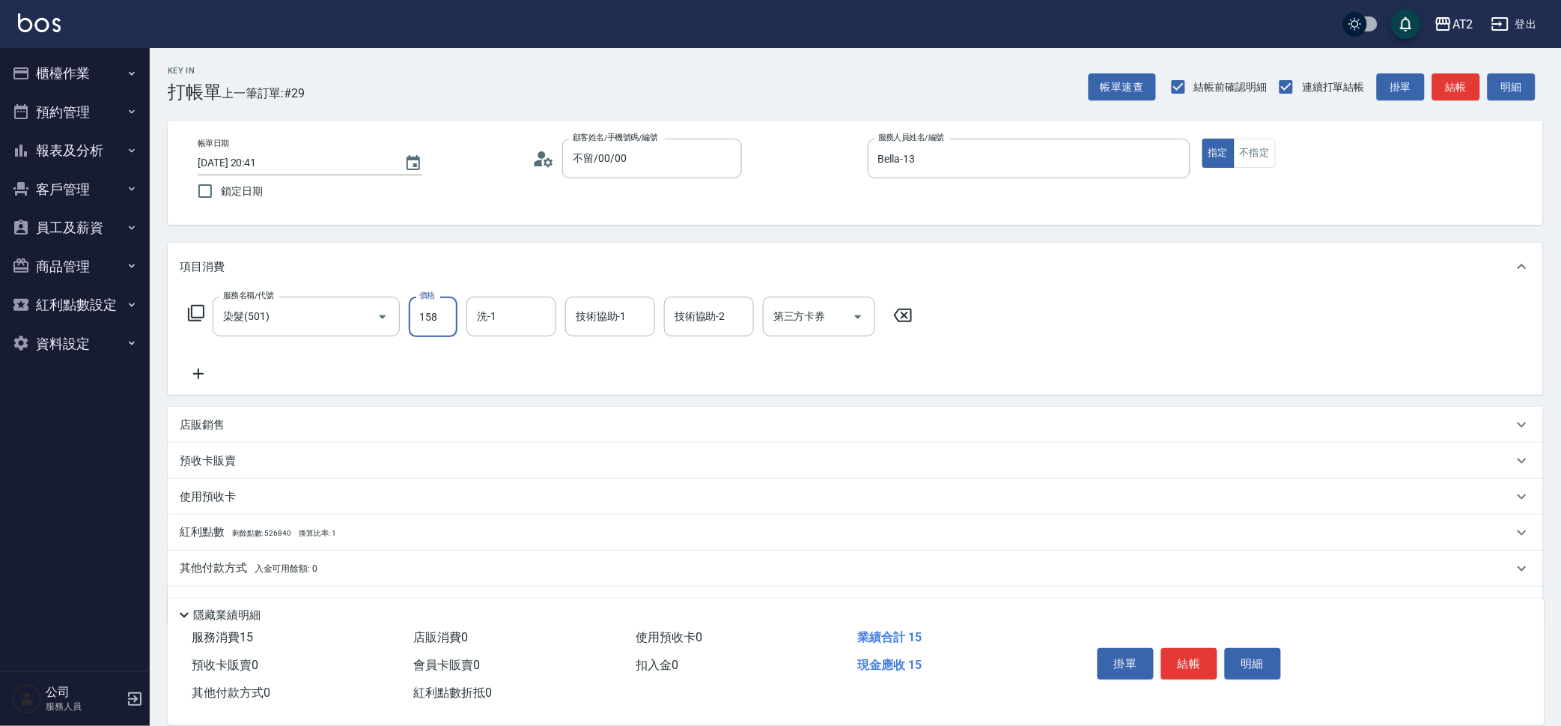
type input "1580"
type input "150"
type input "1580"
type input "Ivy-48"
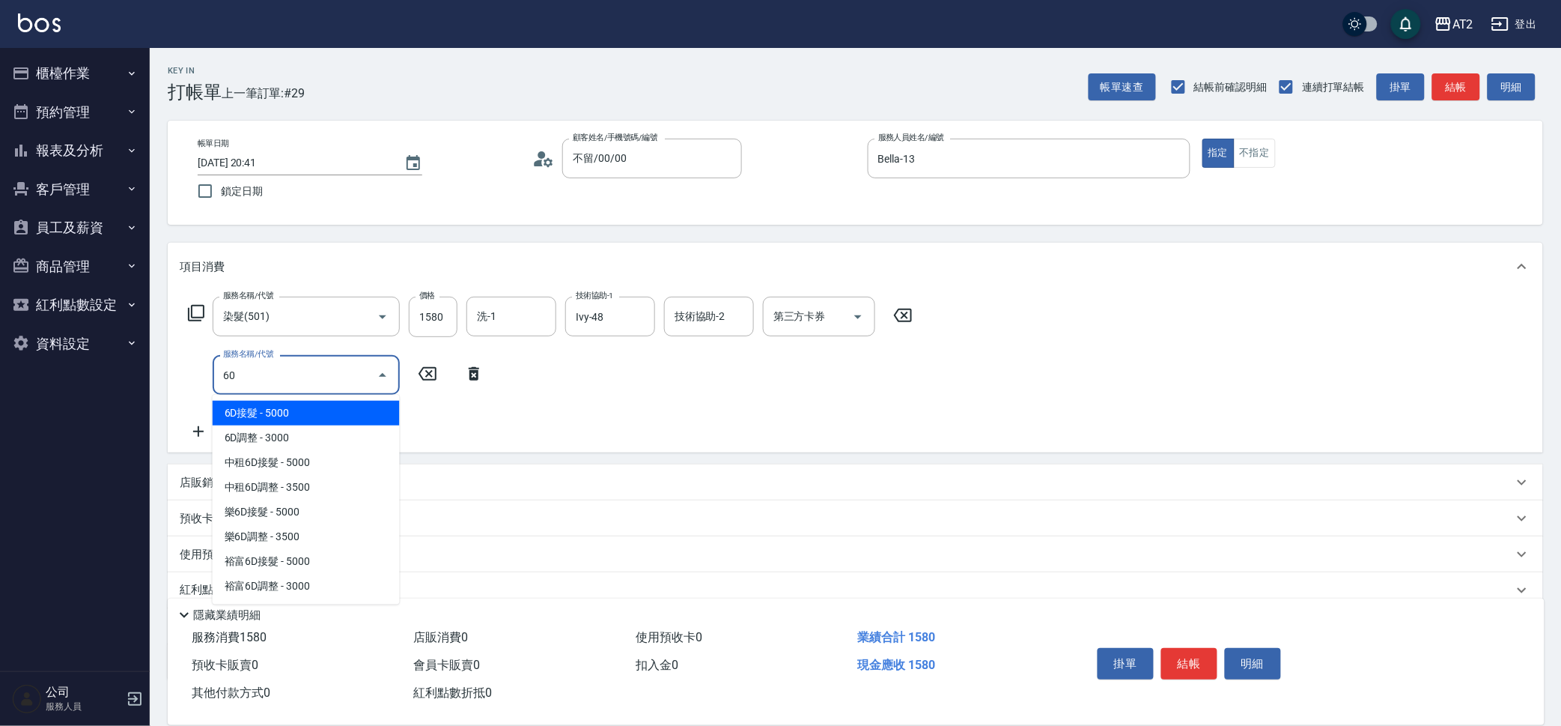
type input "601"
type input "250"
type input "自備護髮(601)"
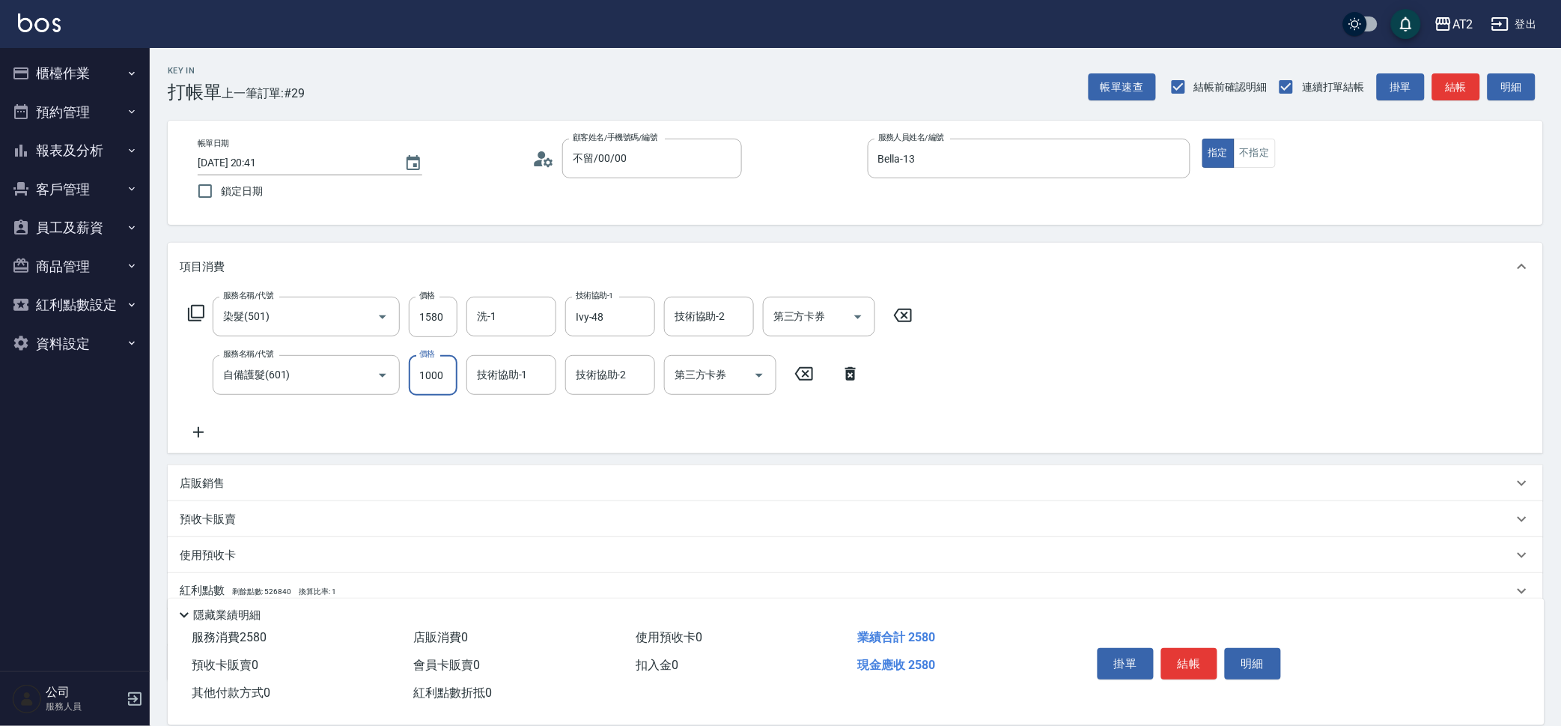
type input "2"
type input "160"
type input "22"
type input "180"
type input "2250"
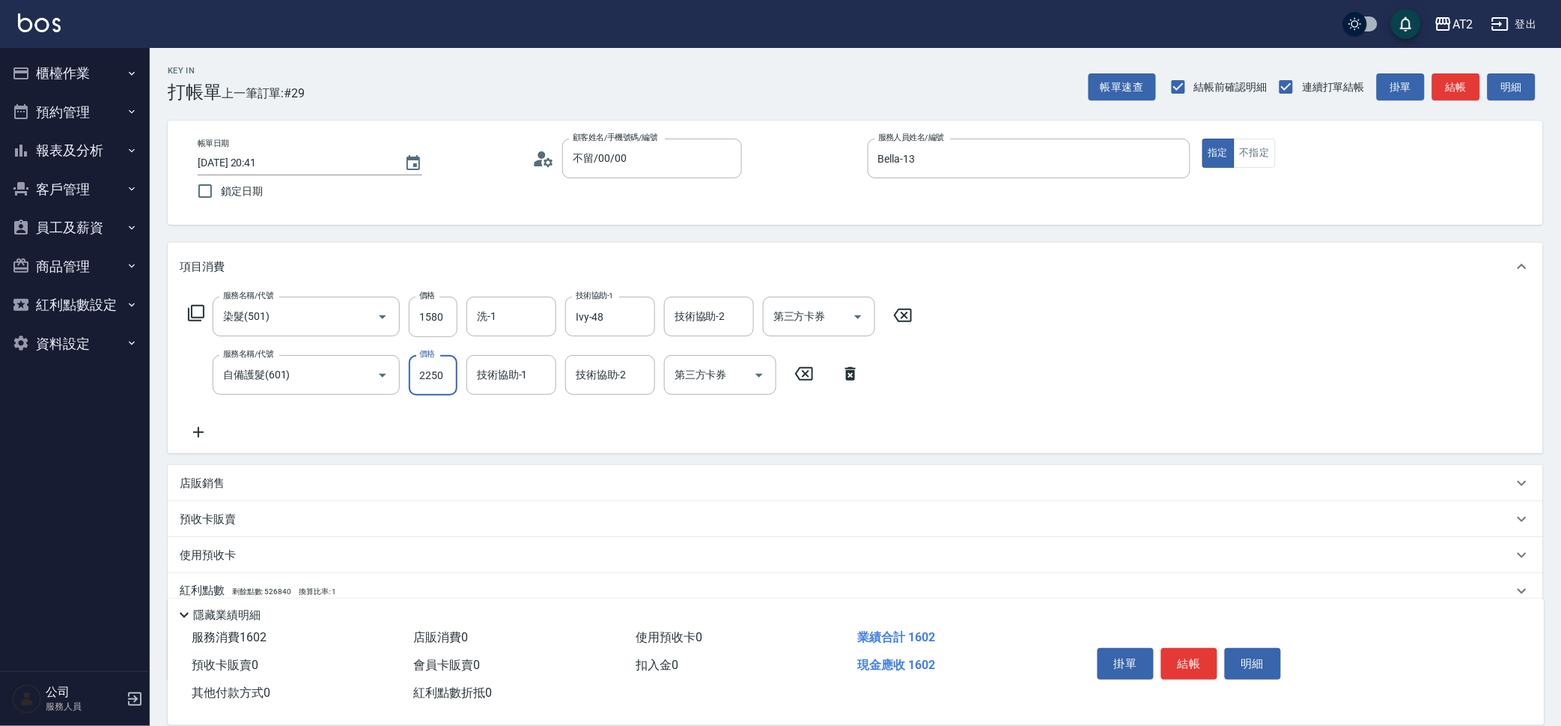
type input "380"
type input "2250"
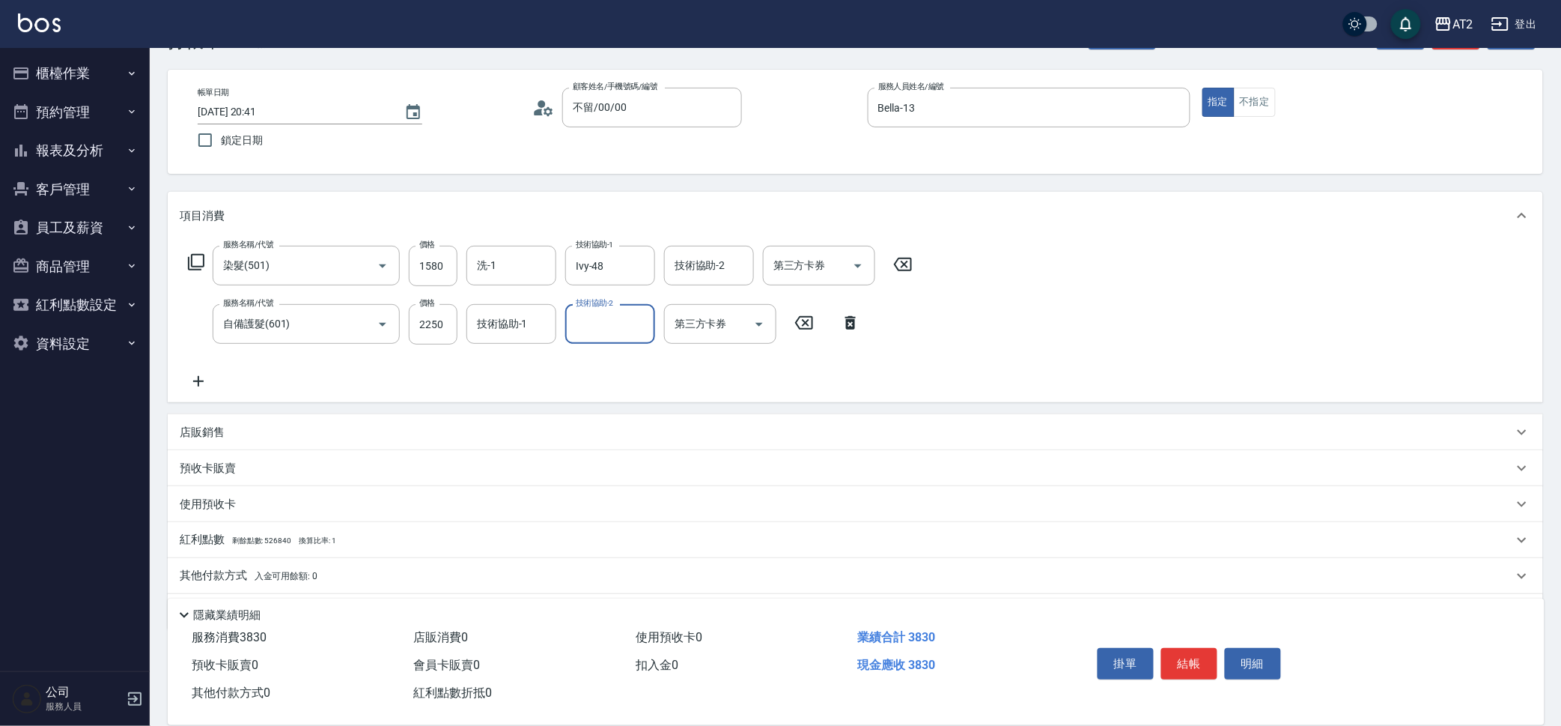
scroll to position [96, 0]
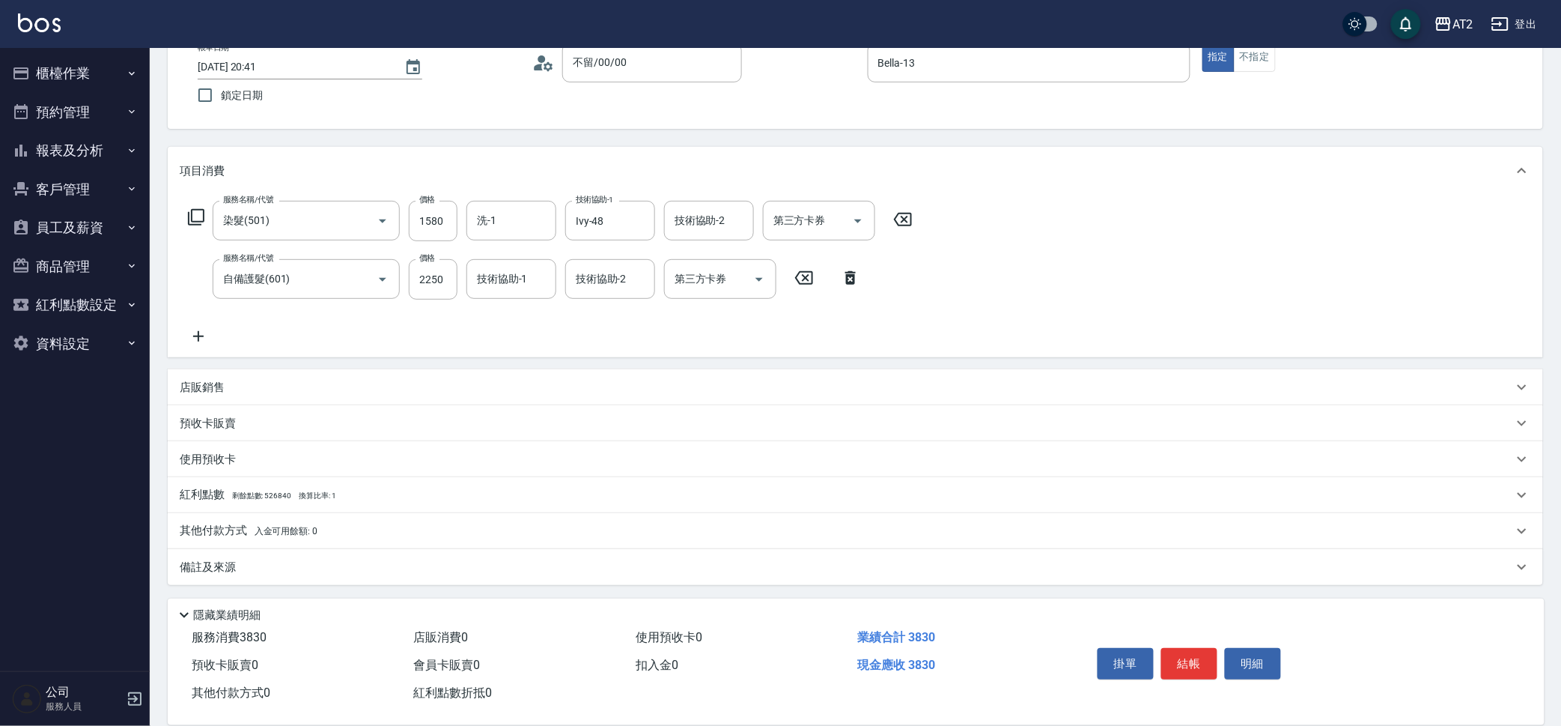
click at [329, 531] on div "其他付款方式 入金可用餘額: 0" at bounding box center [847, 531] width 1334 height 16
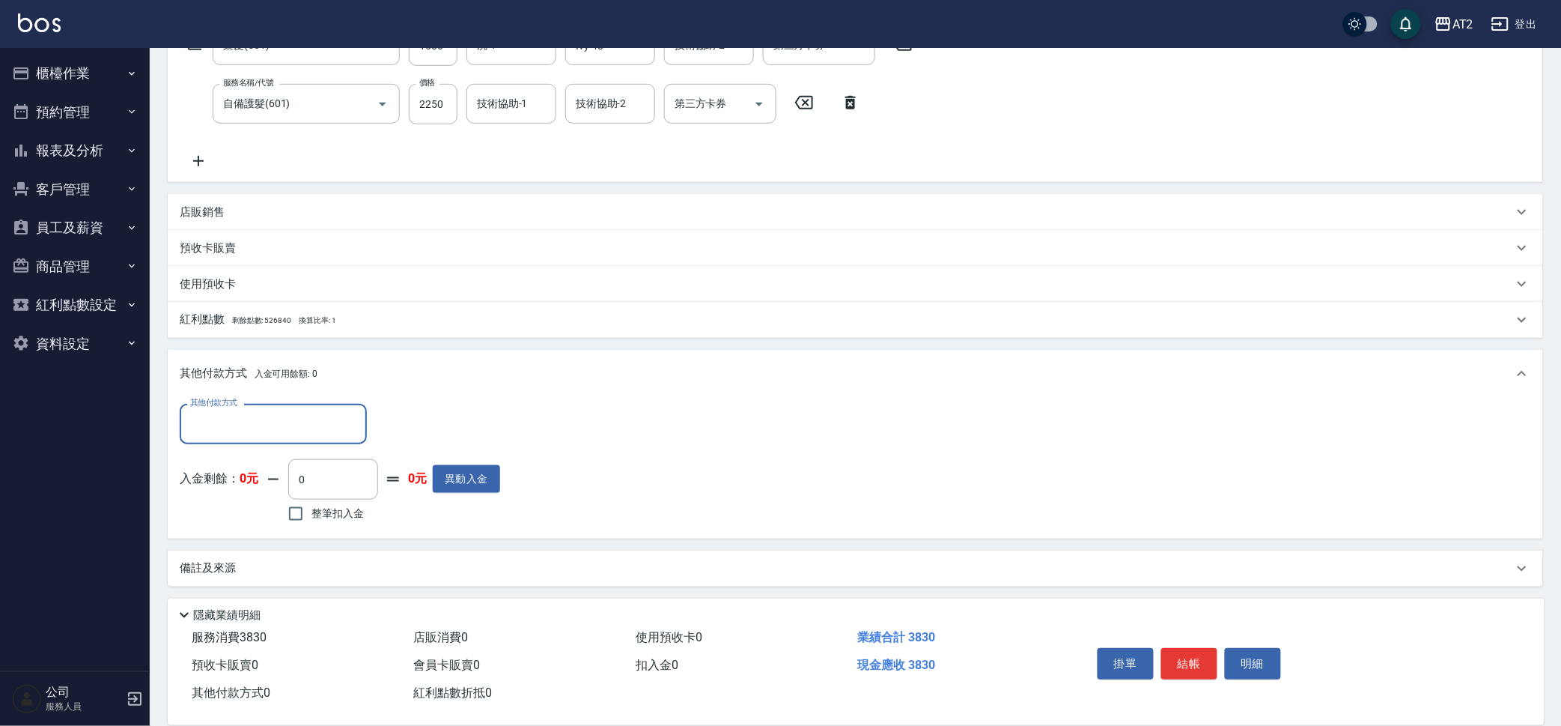
scroll to position [272, 0]
click at [261, 407] on div "其他付款方式" at bounding box center [273, 423] width 187 height 40
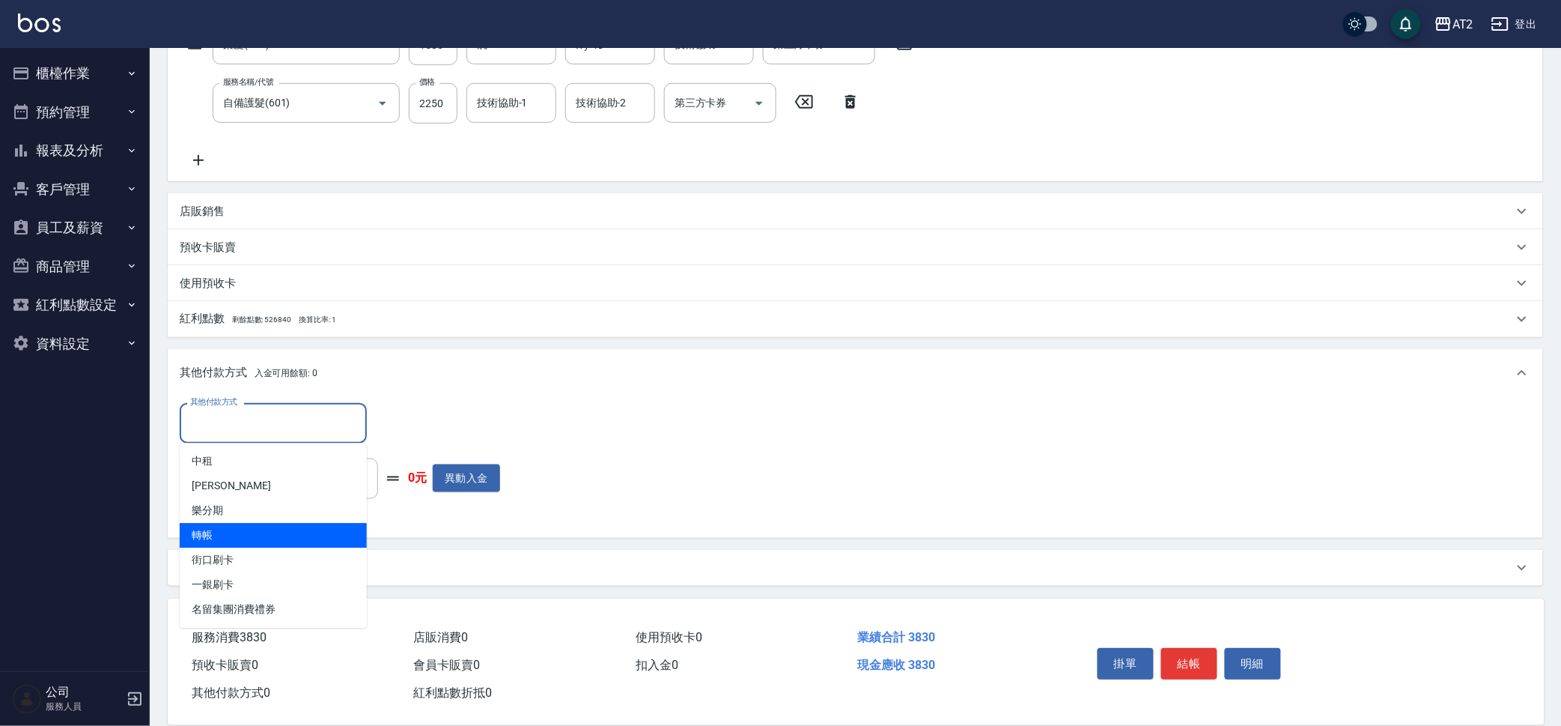
click at [273, 532] on span "轉帳" at bounding box center [273, 535] width 187 height 25
type input "轉帳"
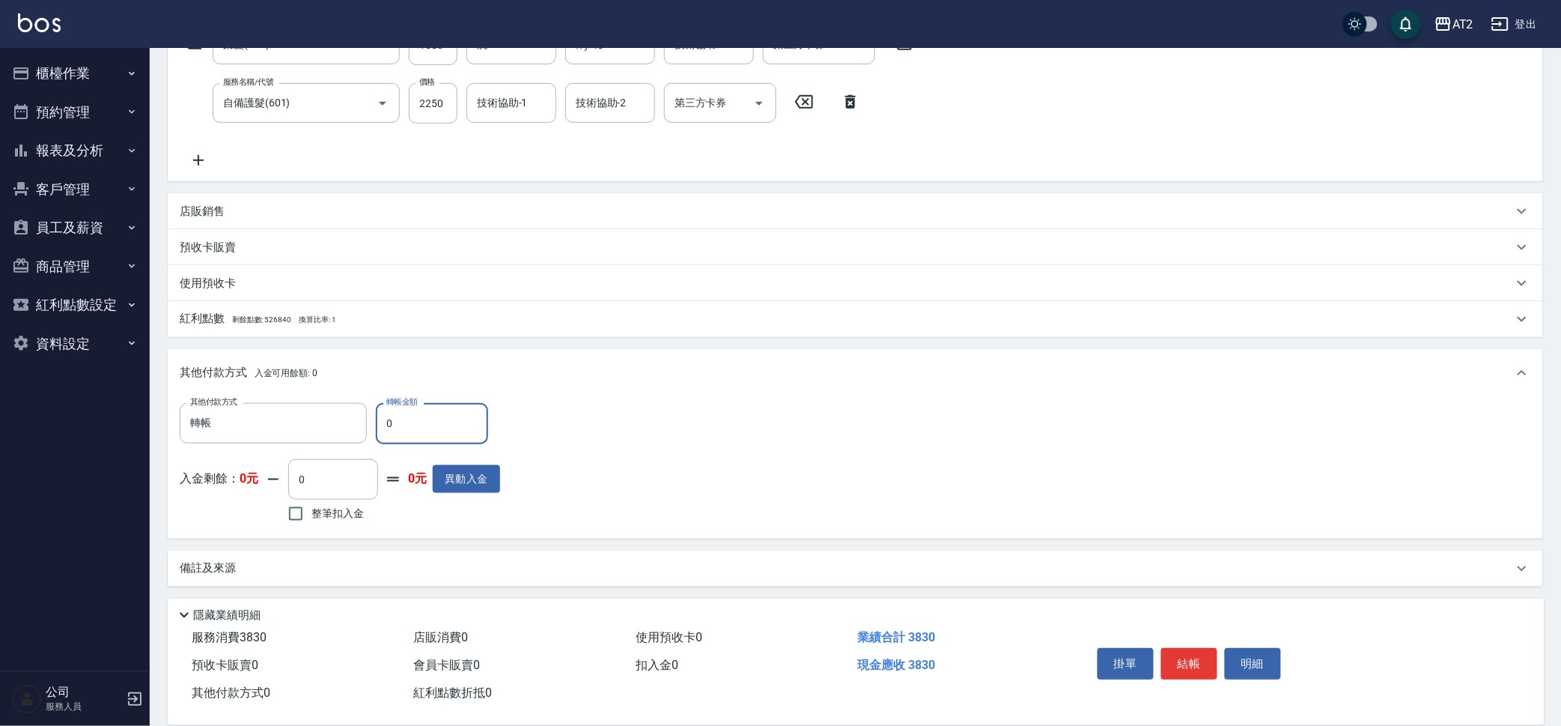
click at [420, 437] on input "0" at bounding box center [432, 423] width 112 height 40
type input "4"
type input "370"
type input "43"
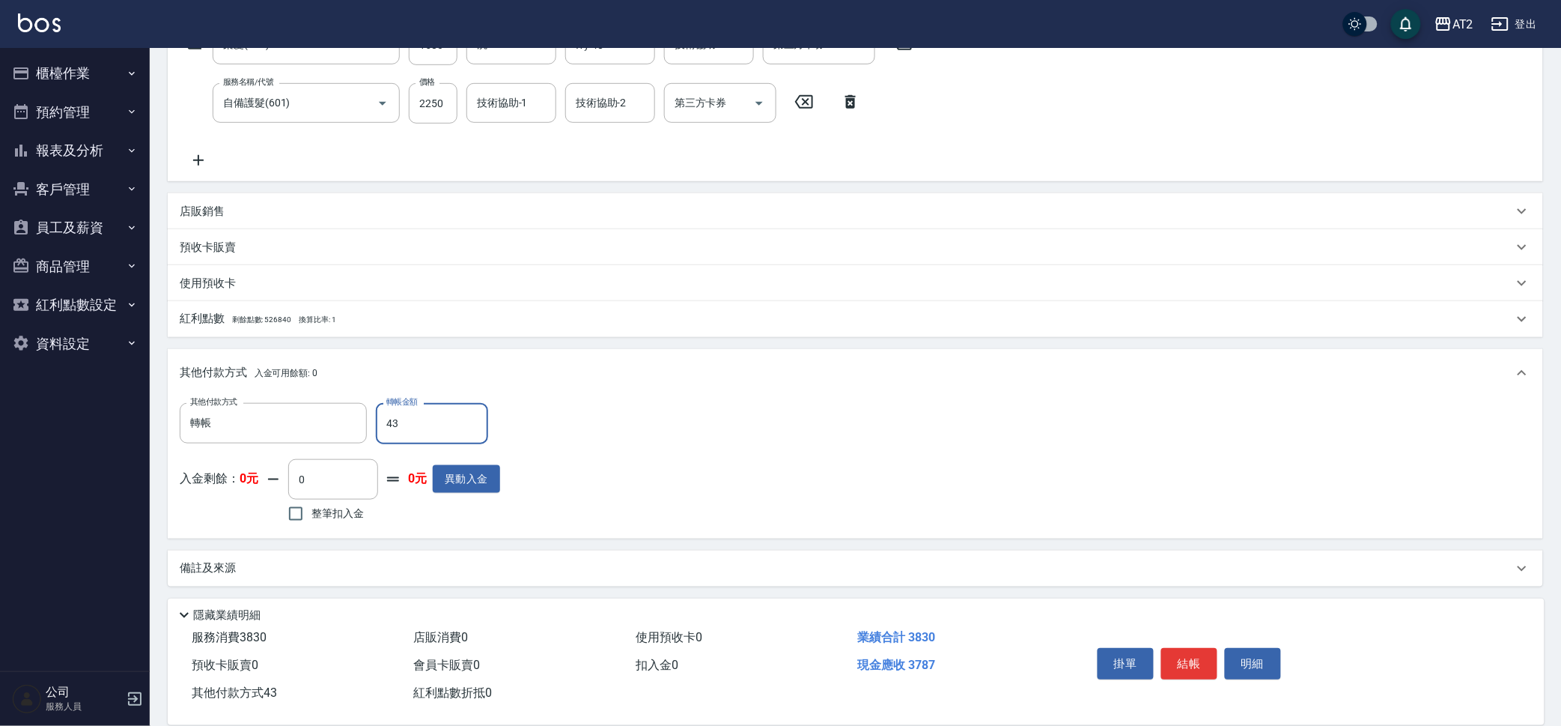
type input "330"
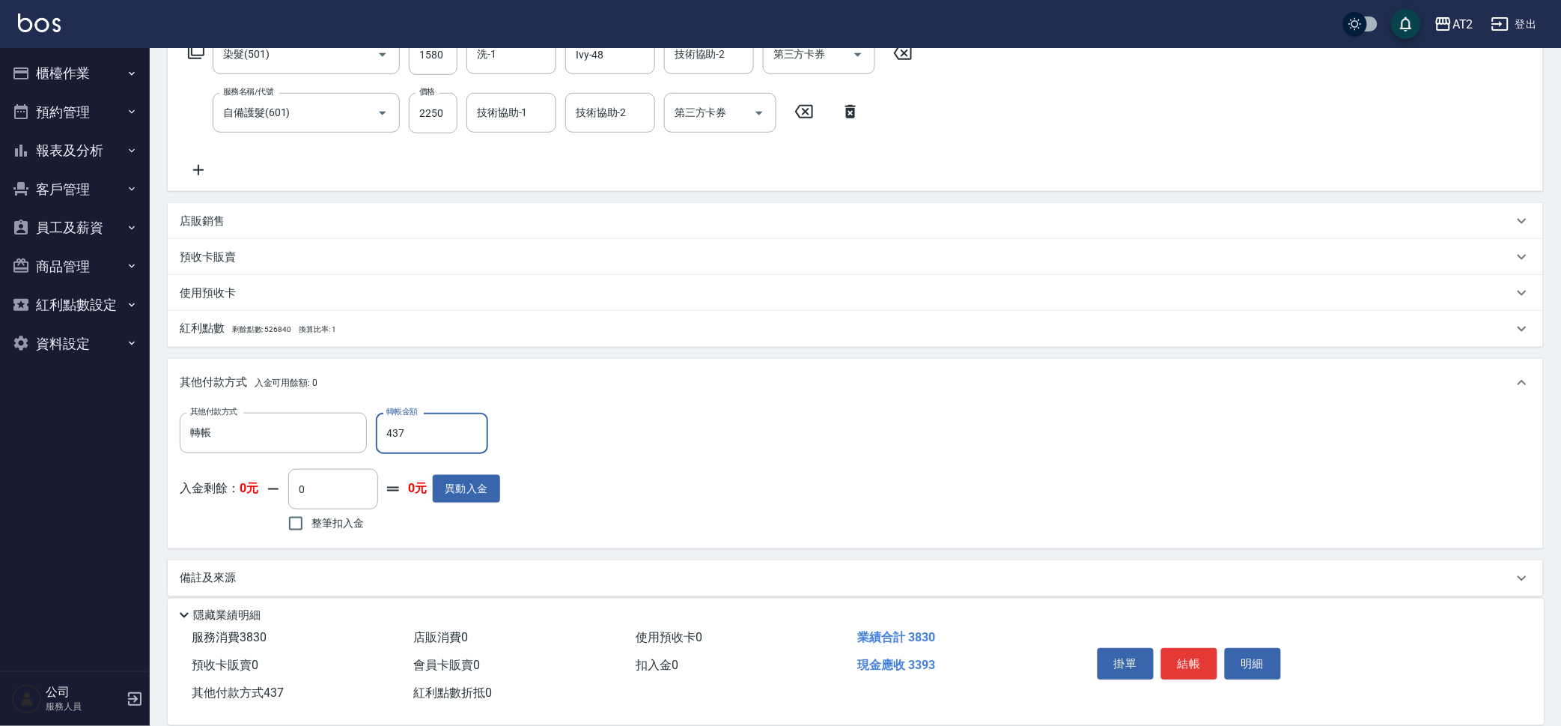
scroll to position [273, 0]
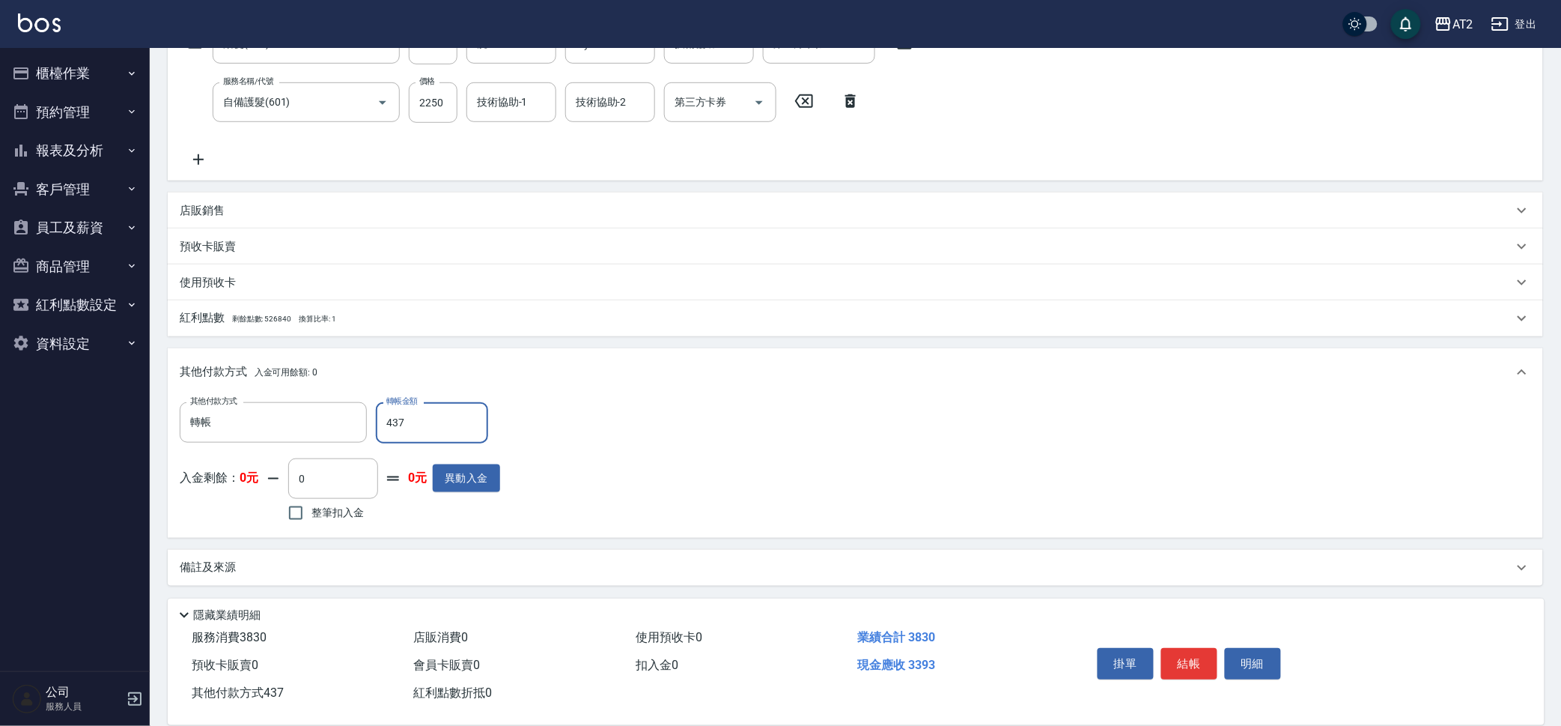
type input "437"
click at [368, 186] on div "項目消費 服務名稱/代號 染髮(501) 服務名稱/代號 價格 1580 價格 洗-1 洗-1 技術協助-1 Ivy-48 技術協助-1 技術協助-2 技術協…" at bounding box center [856, 278] width 1376 height 616
click at [367, 207] on div "店販銷售" at bounding box center [847, 211] width 1334 height 16
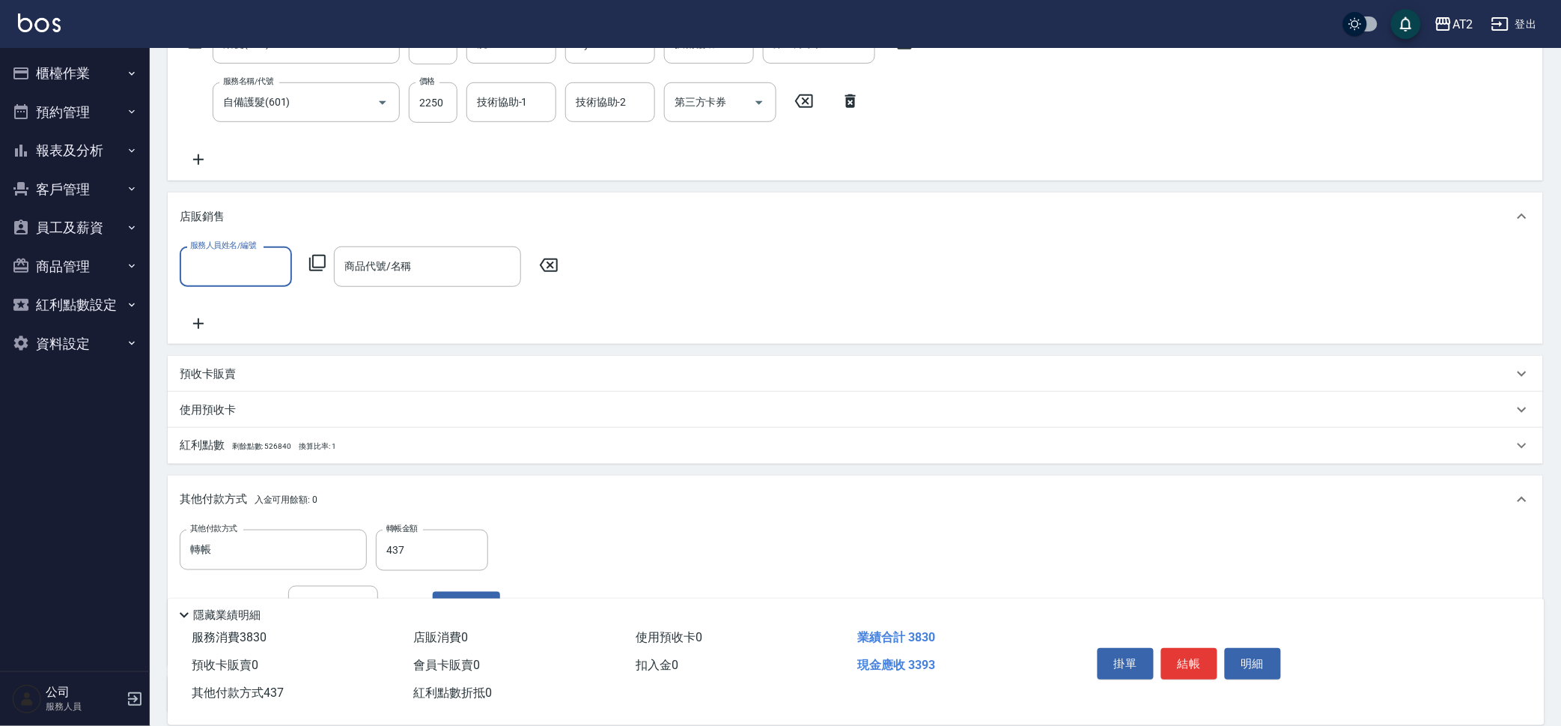
scroll to position [1, 0]
type input "Bella-13"
type input "380"
type input "0"
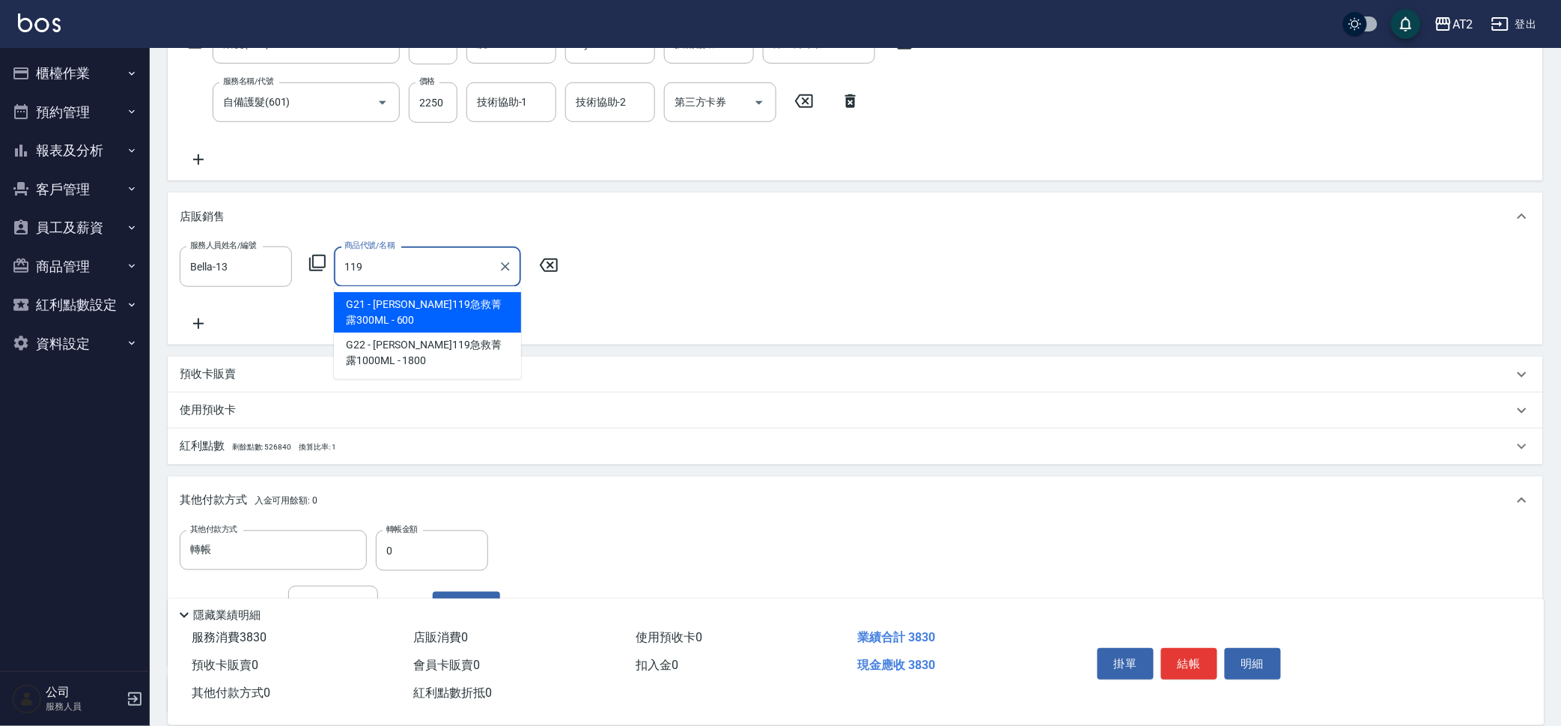
type input "里歐119急救菁露300ML"
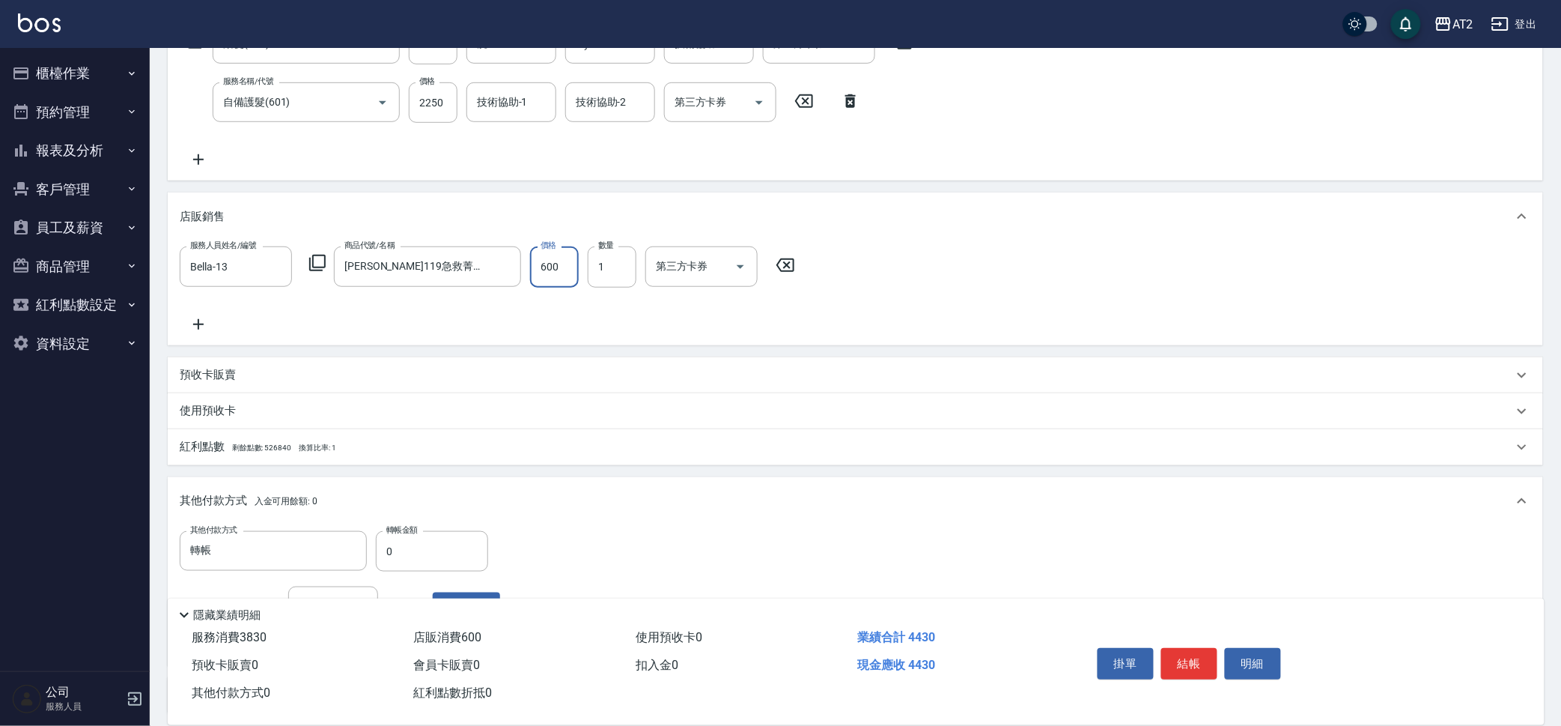
type input "380"
type input "540"
type input "430"
type input "540"
click at [401, 552] on input "0" at bounding box center [432, 551] width 112 height 40
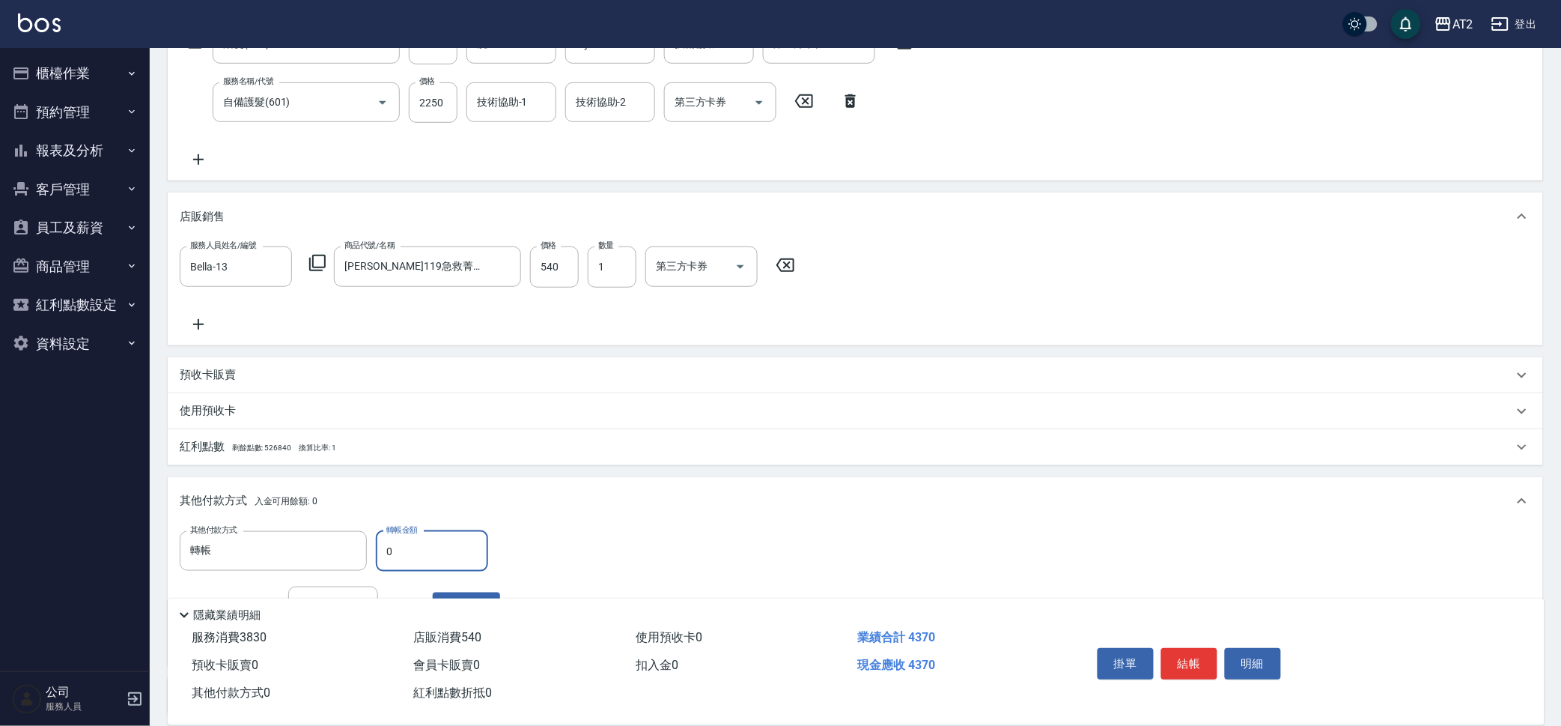
type input "40"
type input "390"
type input "430"
type input "0"
type input "4370"
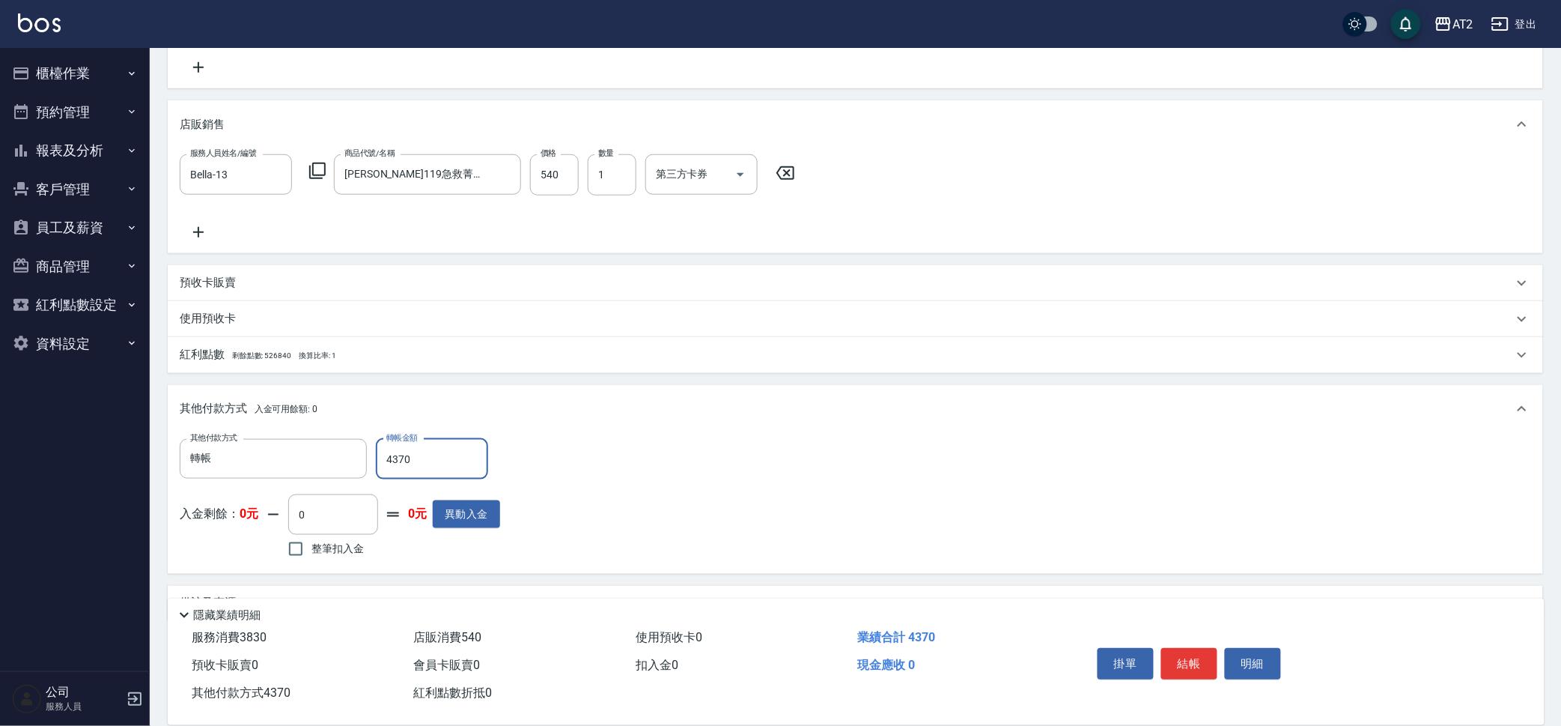
scroll to position [366, 0]
type input "2025/10/04 20:42"
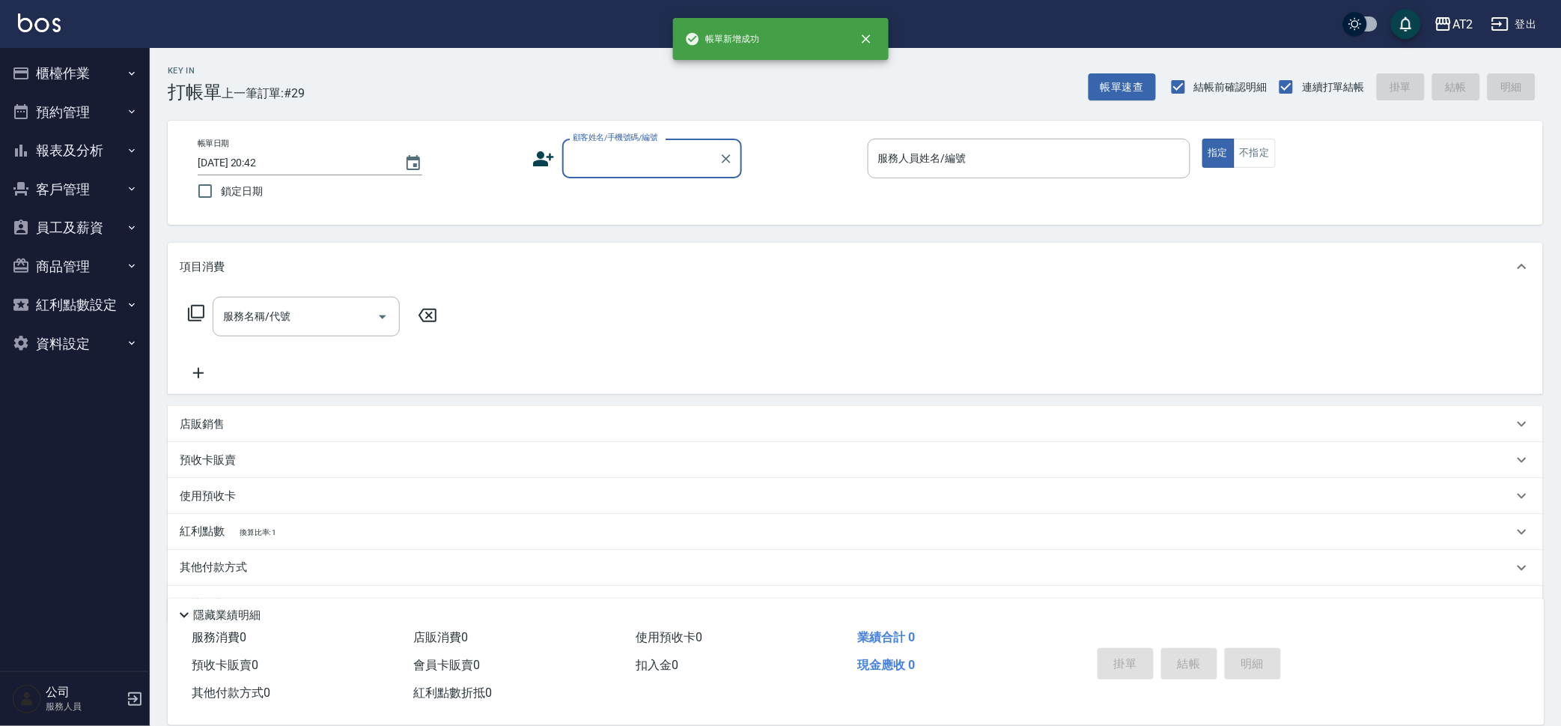
scroll to position [0, 0]
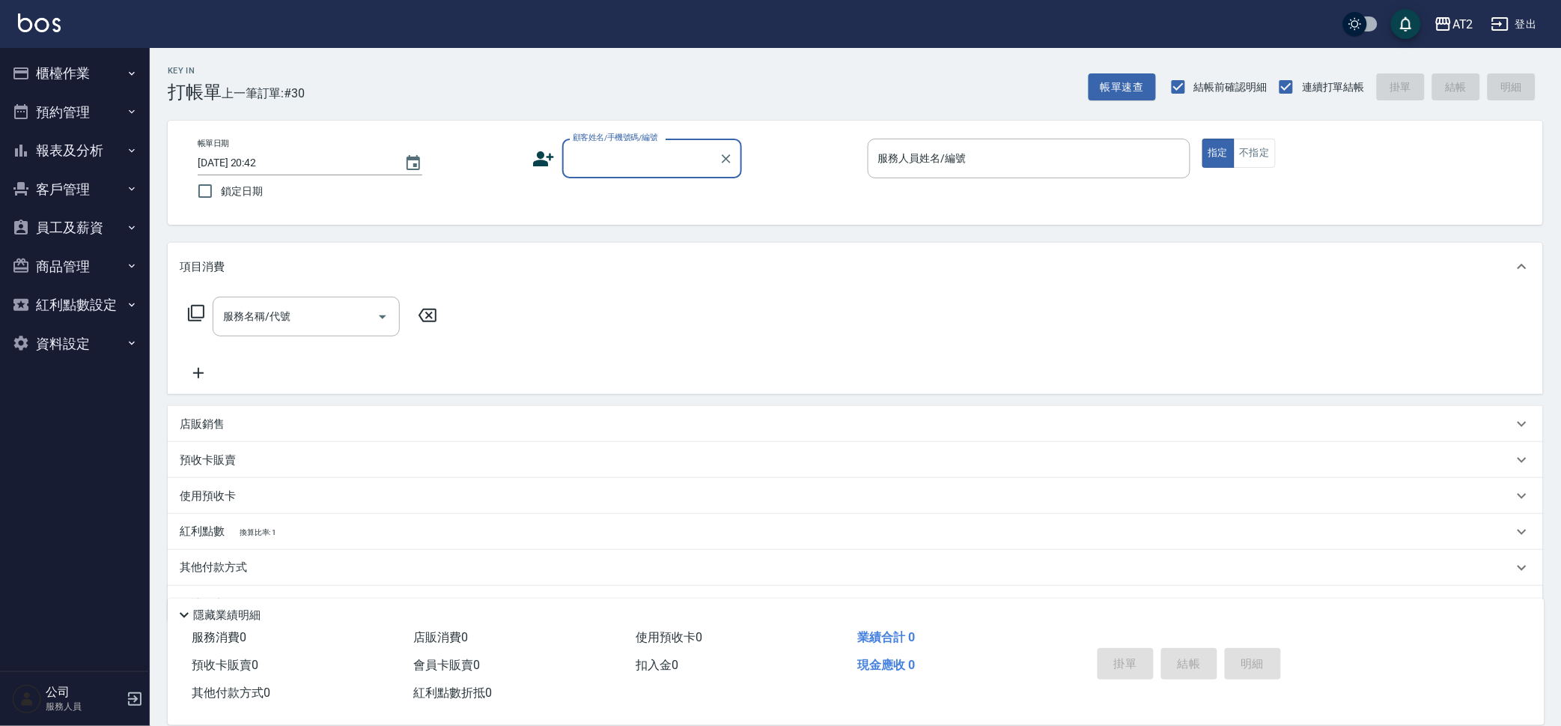
click at [649, 171] on input "顧客姓名/手機號碼/編號" at bounding box center [641, 158] width 144 height 26
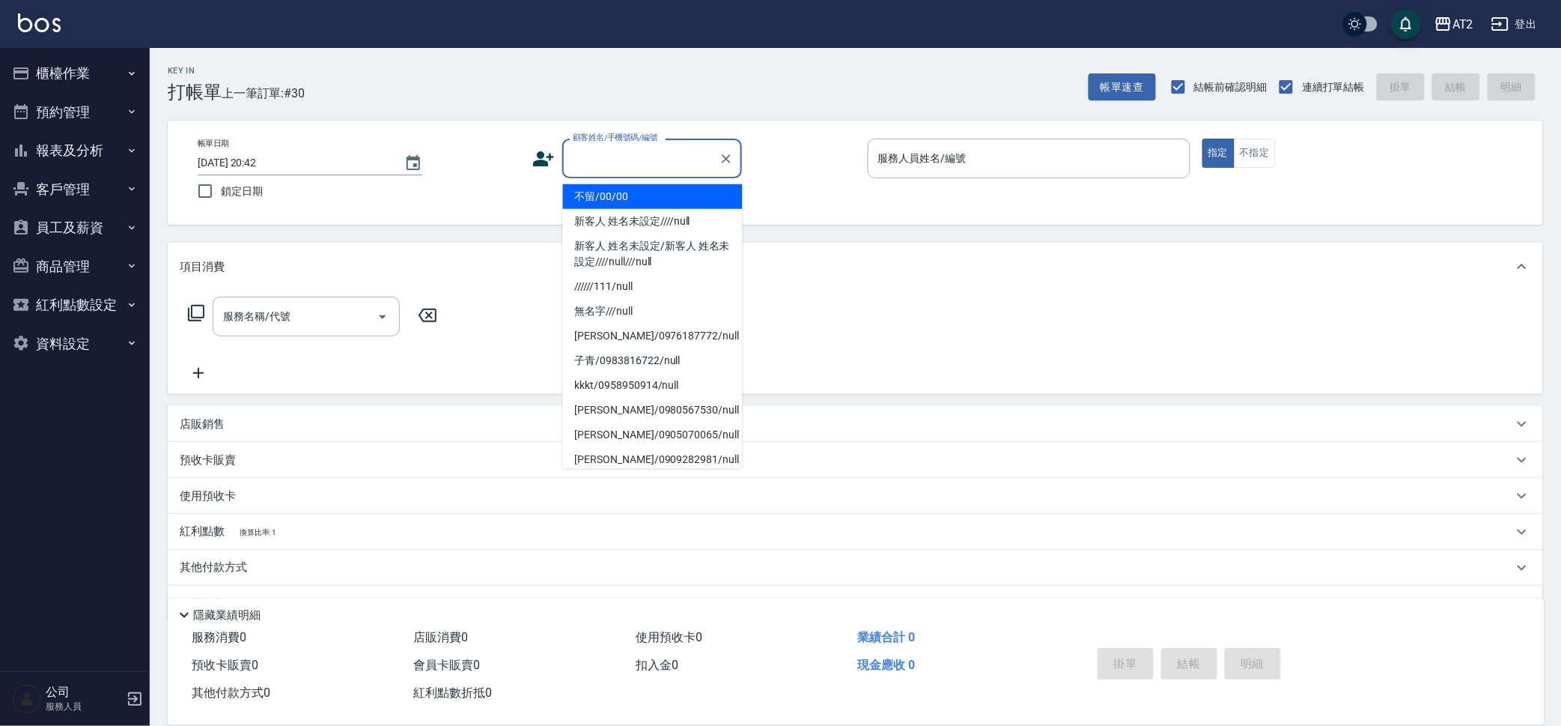
click at [650, 204] on li "不留/00/00" at bounding box center [653, 196] width 180 height 25
type input "不留/00/00"
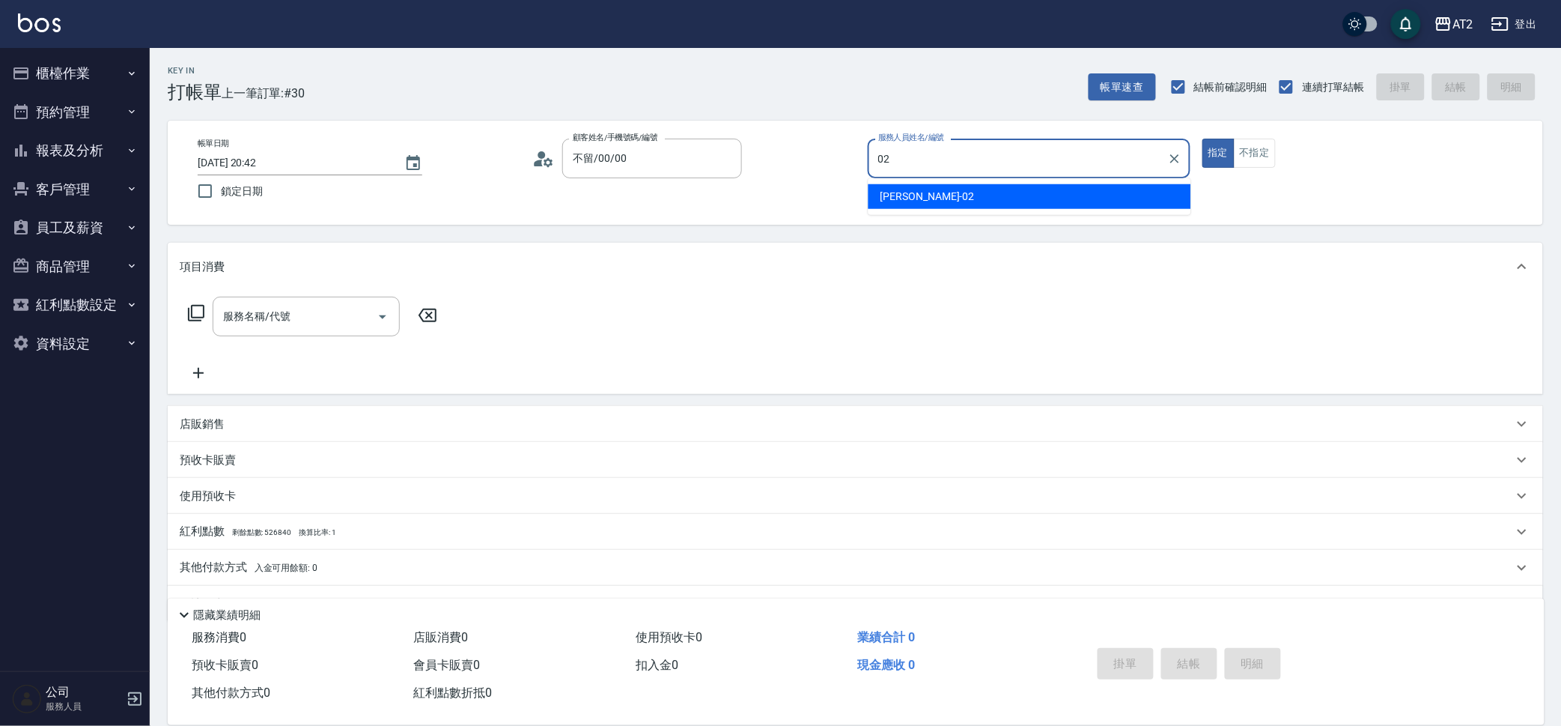
type input "Morgan-02"
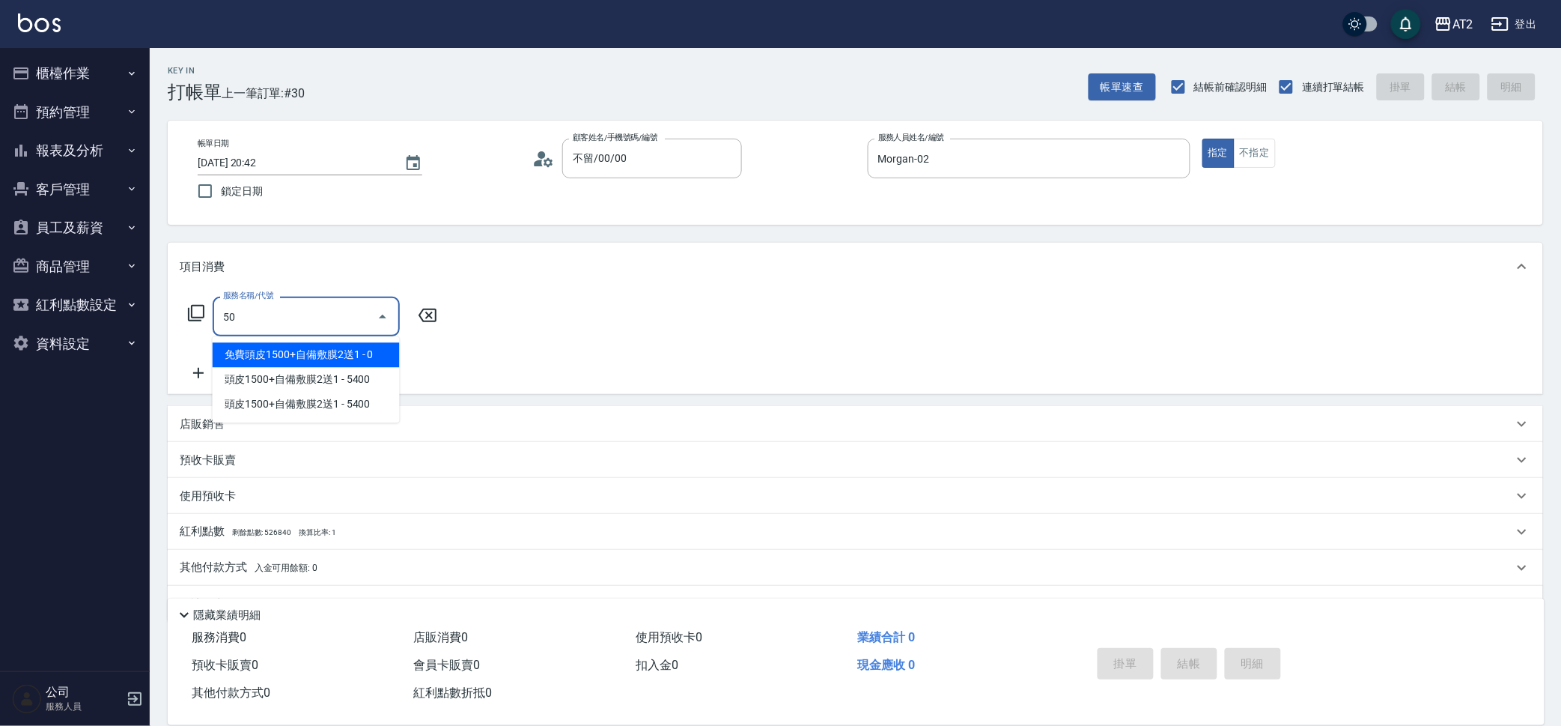
type input "501"
type input "100"
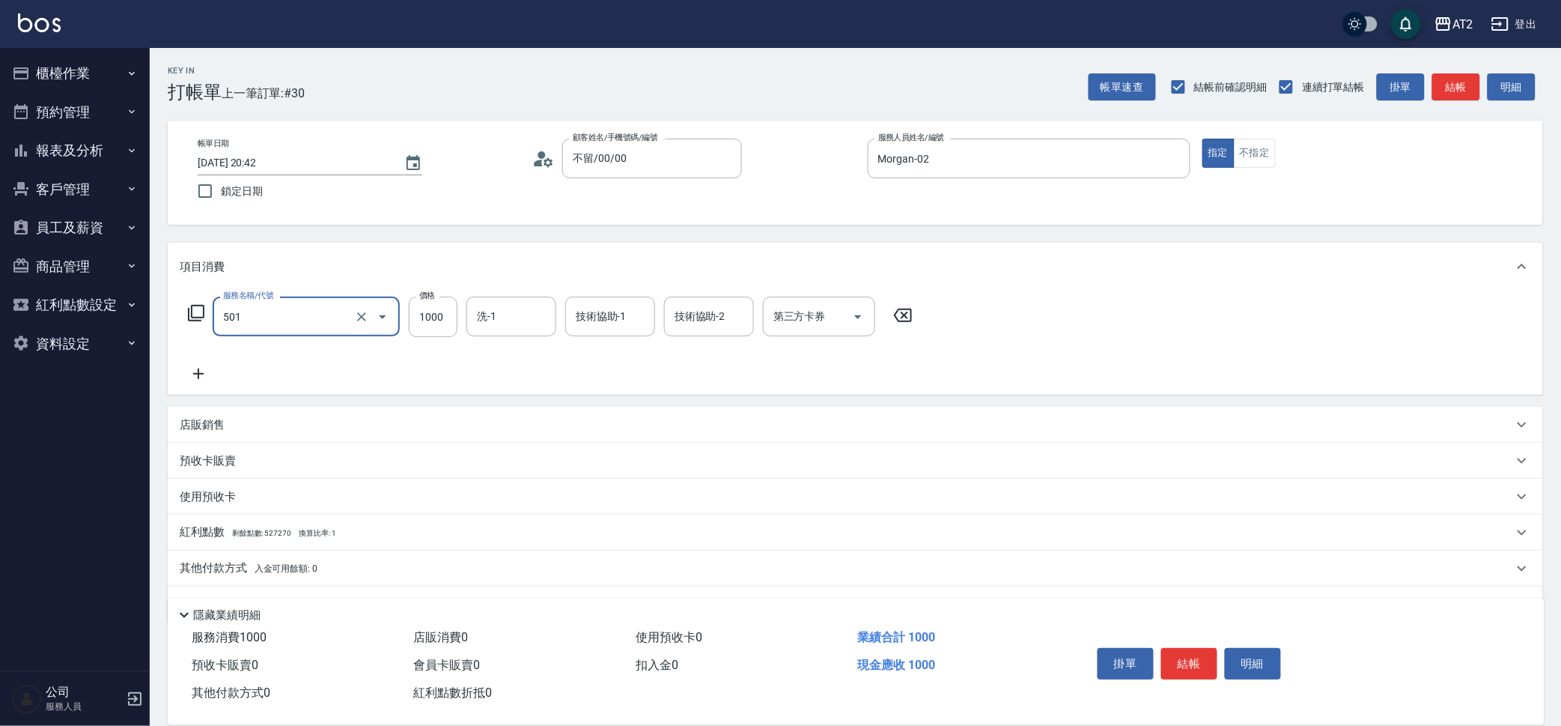
type input "染髮(501)"
type input "3"
type input "0"
type input "3505"
type input "3500"
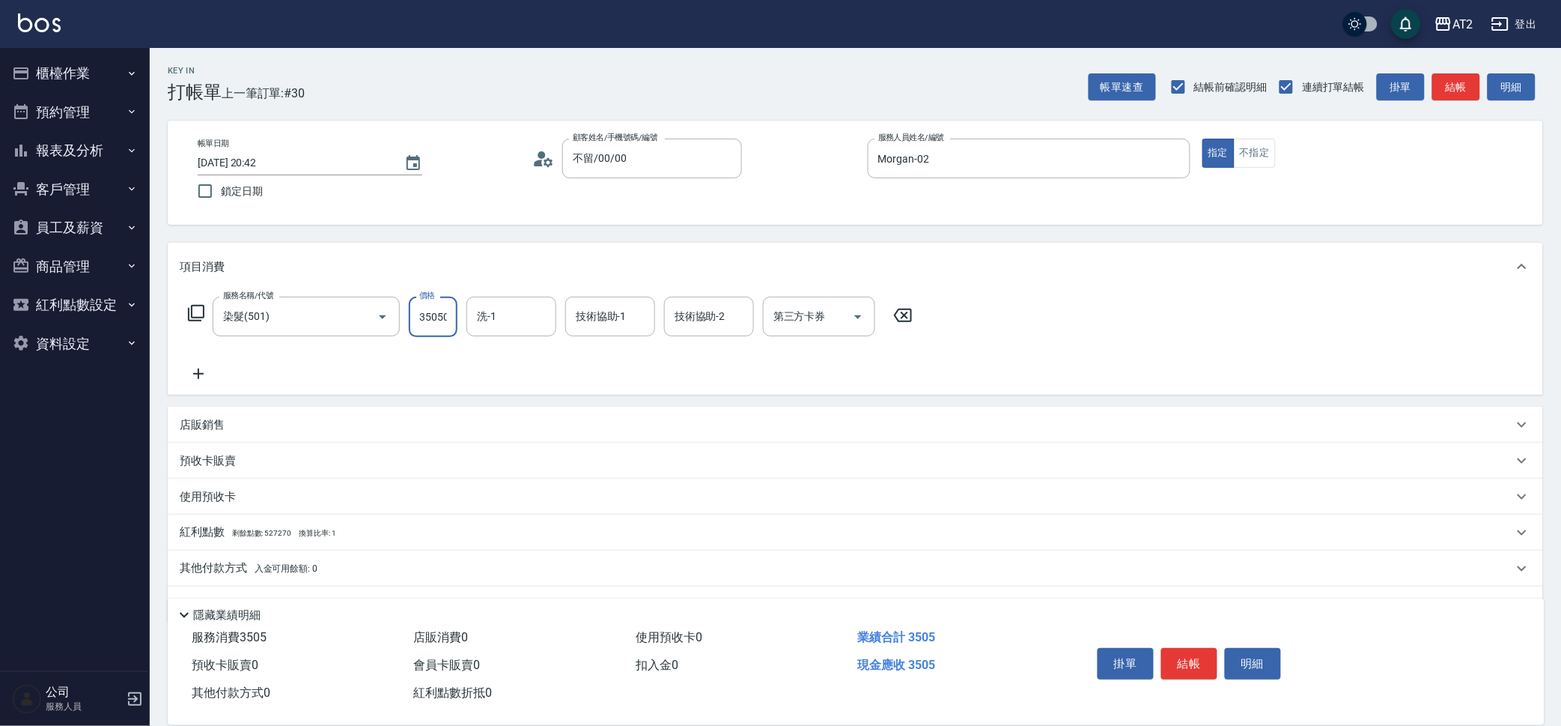
type input "35050"
type input "40"
click at [432, 323] on input "35050" at bounding box center [433, 317] width 49 height 40
type input "0"
type input "350"
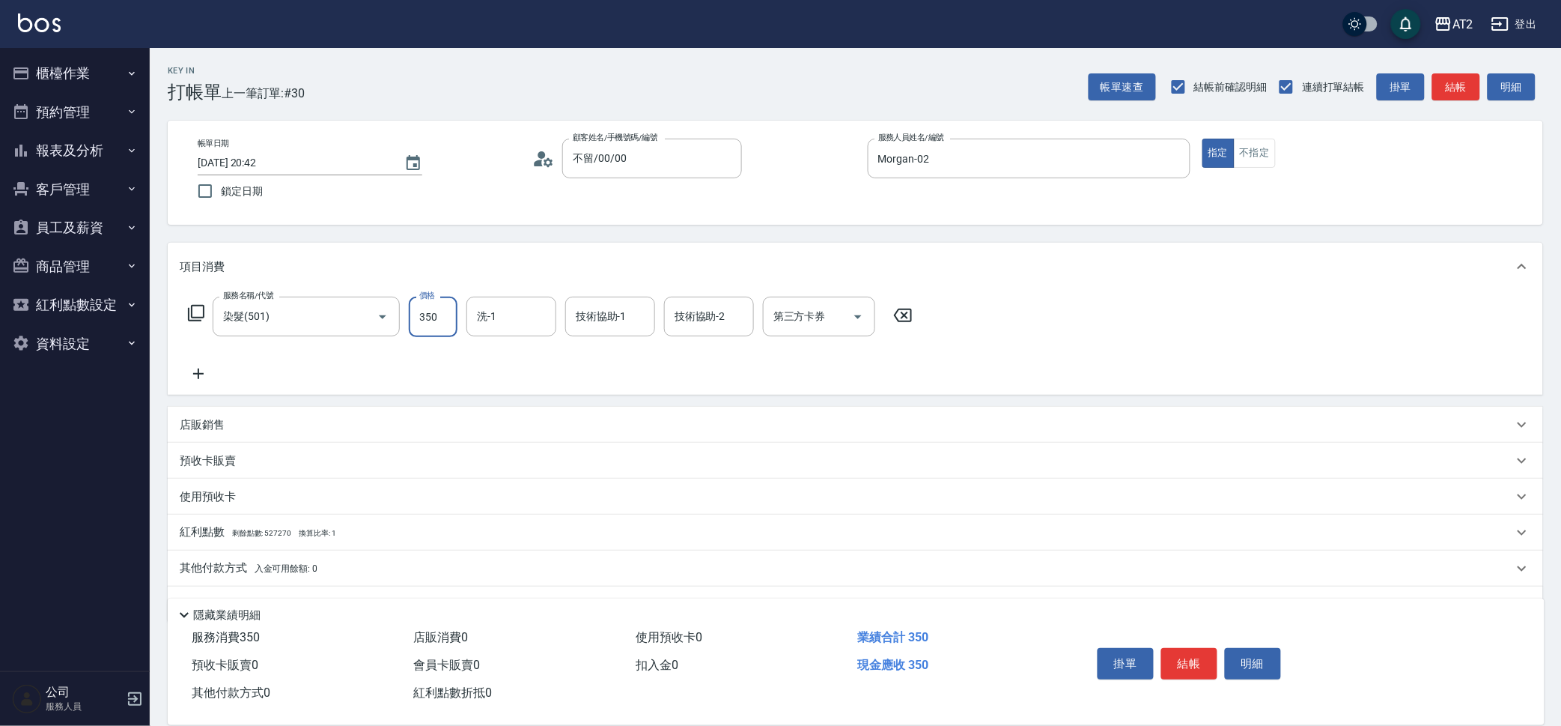
type input "350"
type input "3500"
type input "宣宣-40"
type input "小安-30"
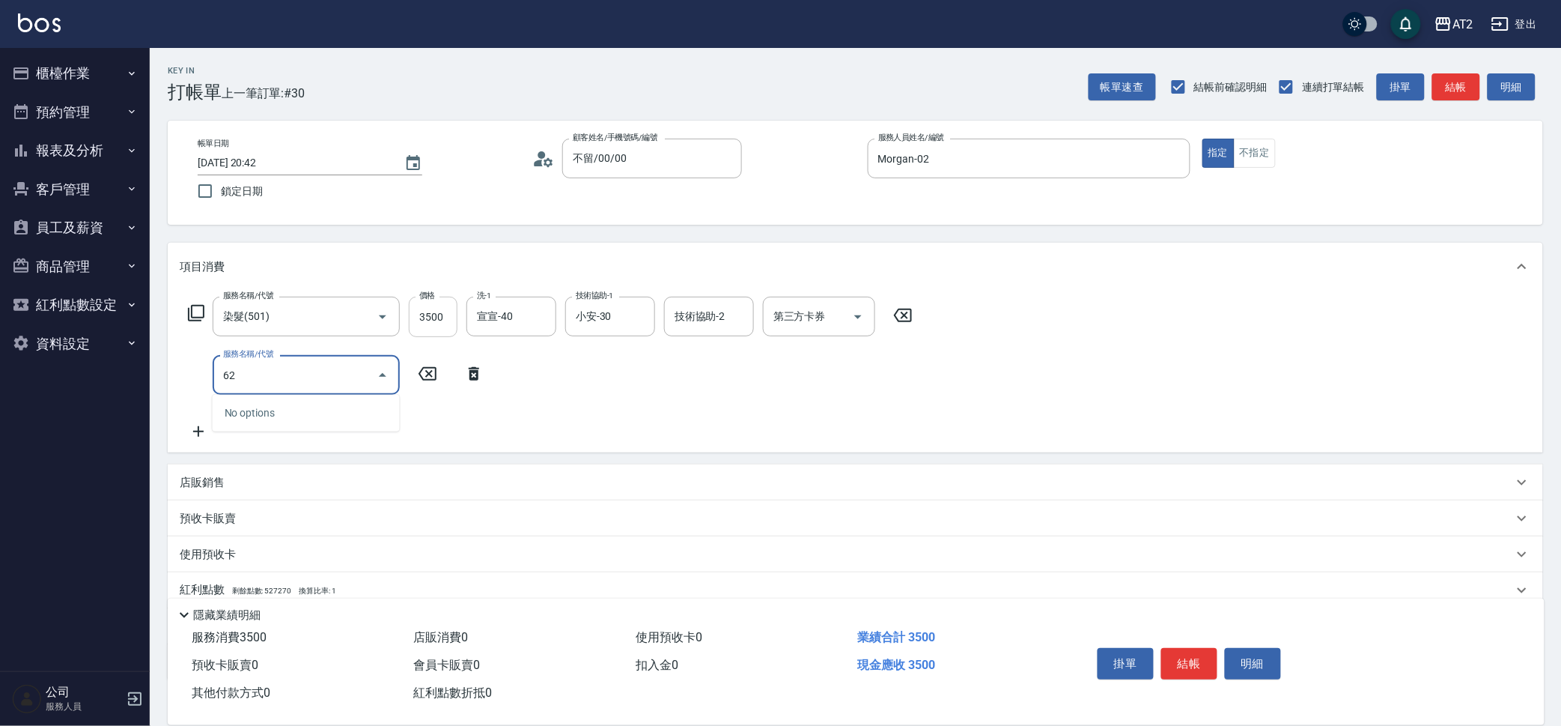
type input "629"
type input "700"
type input "京煥羽護髮中(629)"
type input "350"
type input "360"
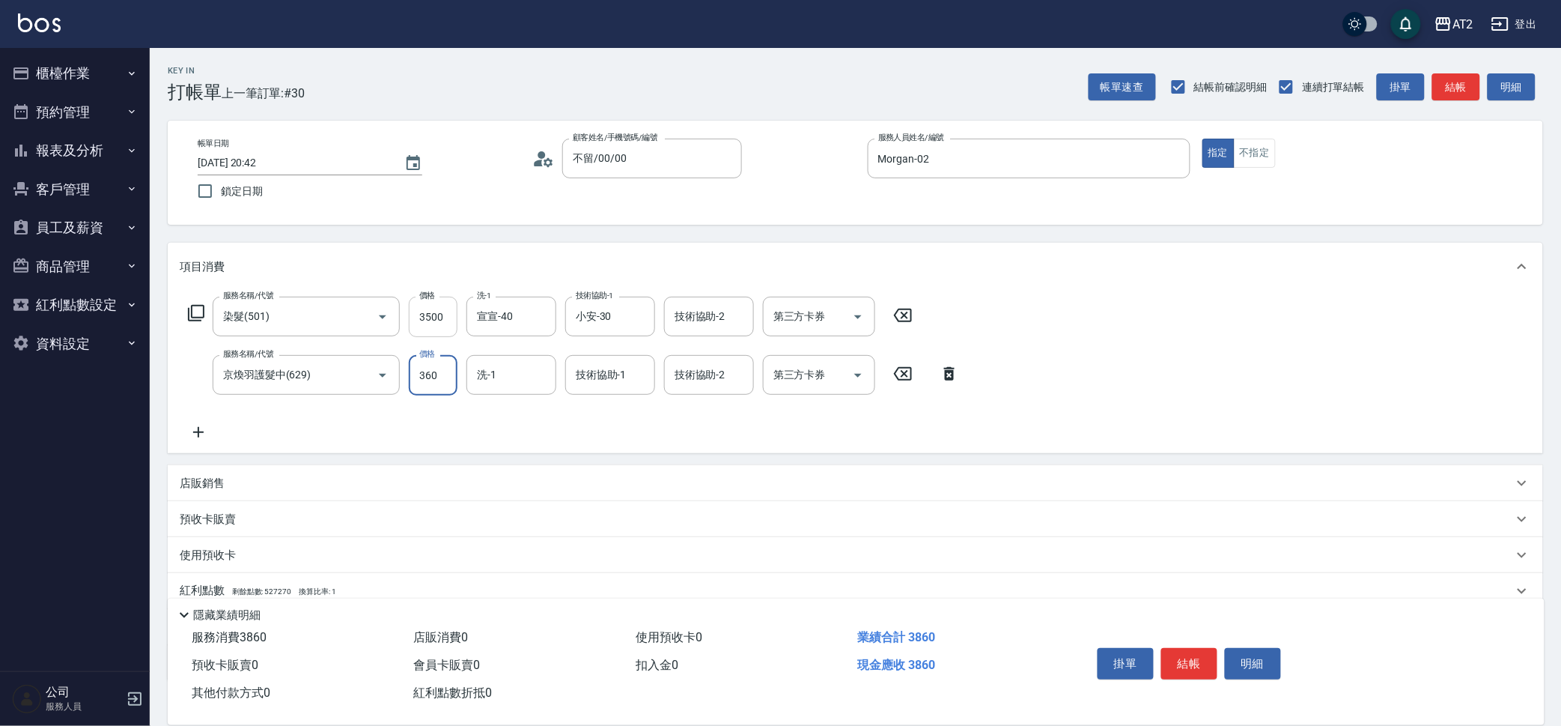
type input "710"
type input "3600"
type input "小安-30"
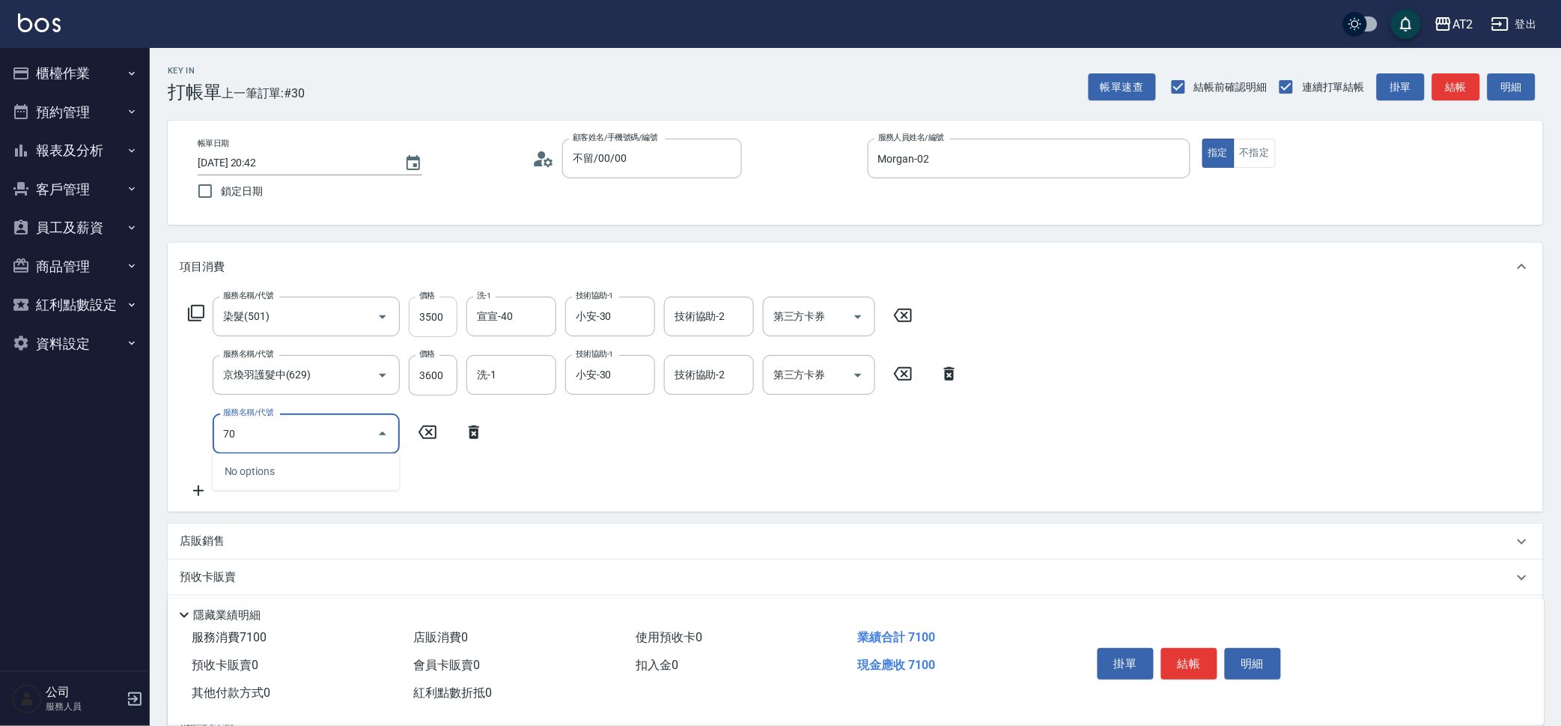
type input "705"
type input "1210"
type input "新羽毛鉑金接髮調整(705)"
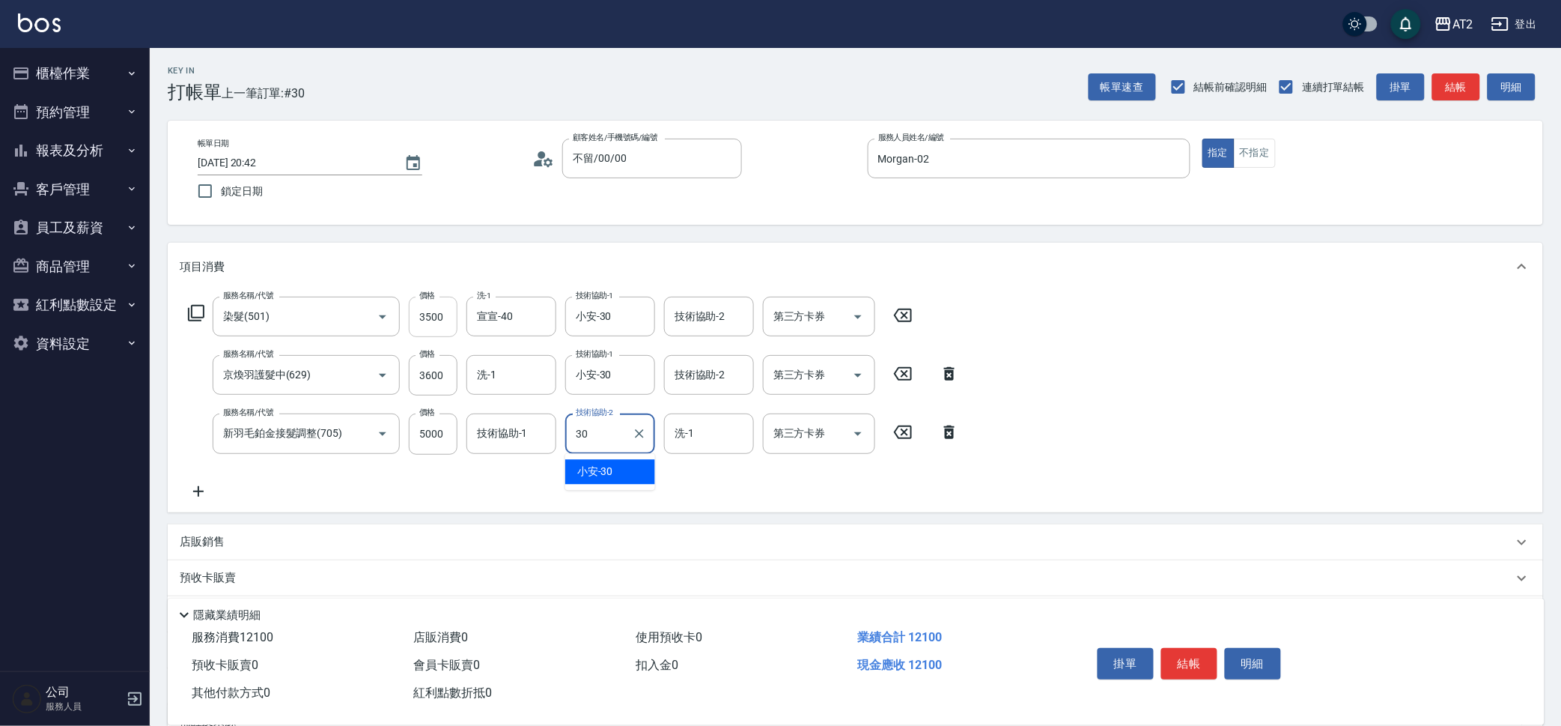
type input "小安-30"
click at [642, 426] on icon "Clear" at bounding box center [639, 433] width 15 height 15
click at [207, 489] on icon at bounding box center [198, 491] width 37 height 18
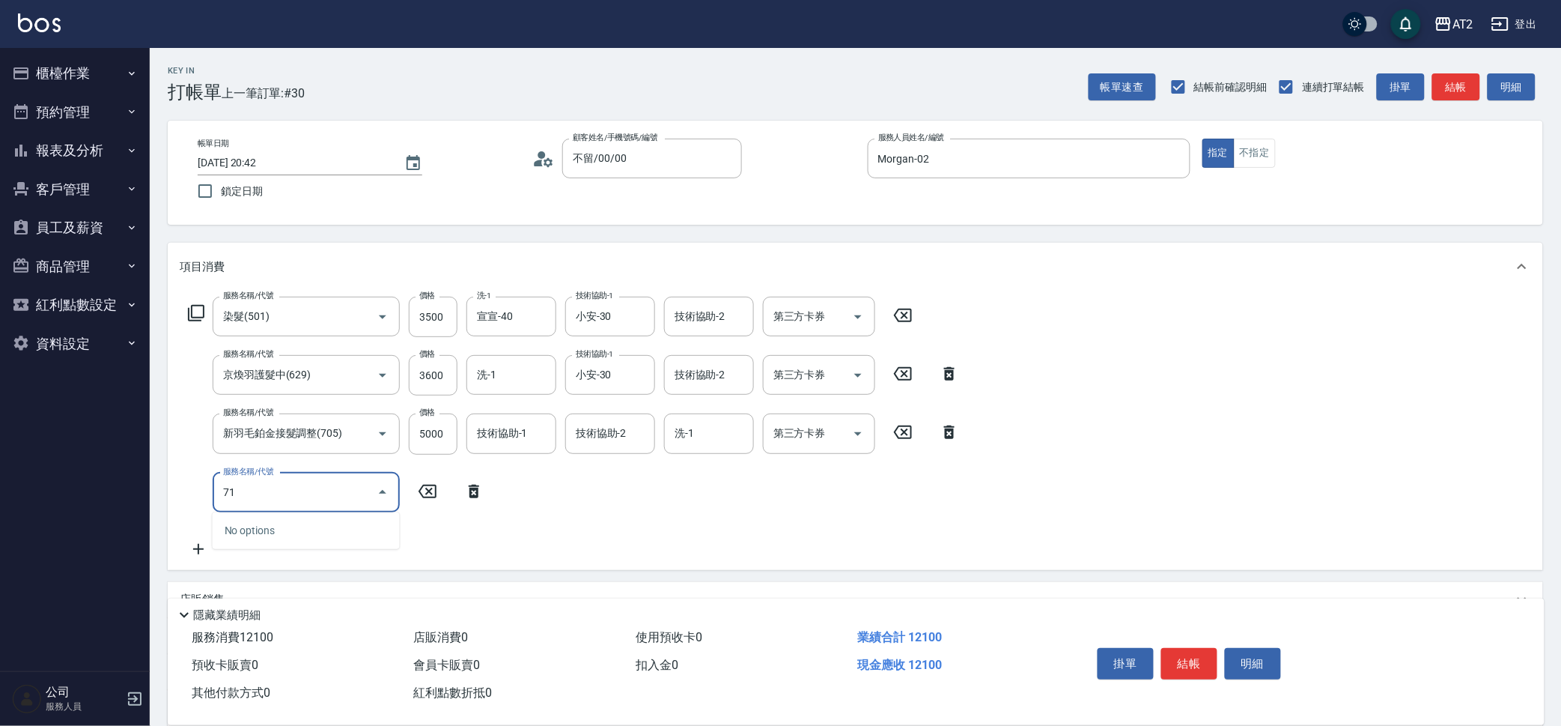
type input "714"
type input "1360"
type input "單拆/單串(714)"
type input "0"
type input "1210"
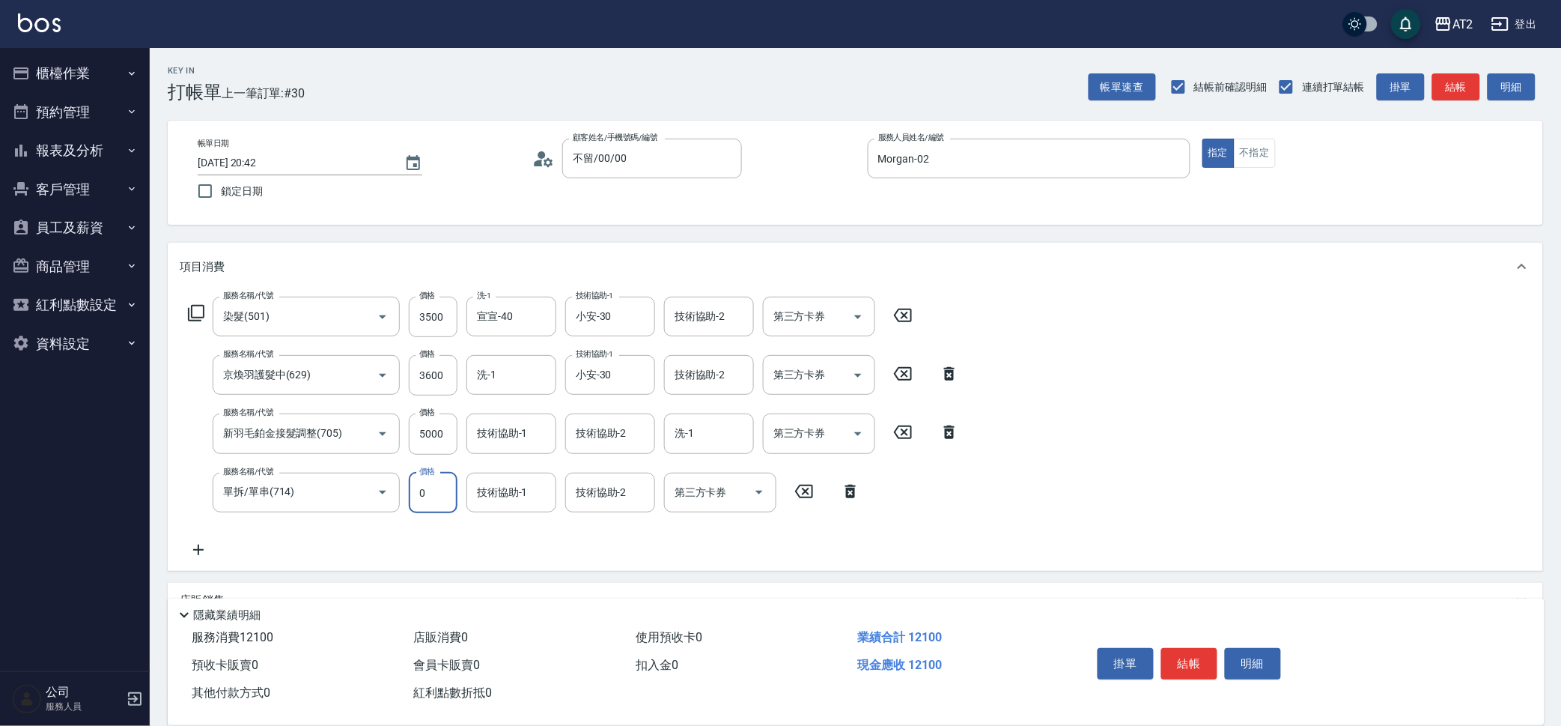
type input "0"
type input "華華-45"
type input "小安-30"
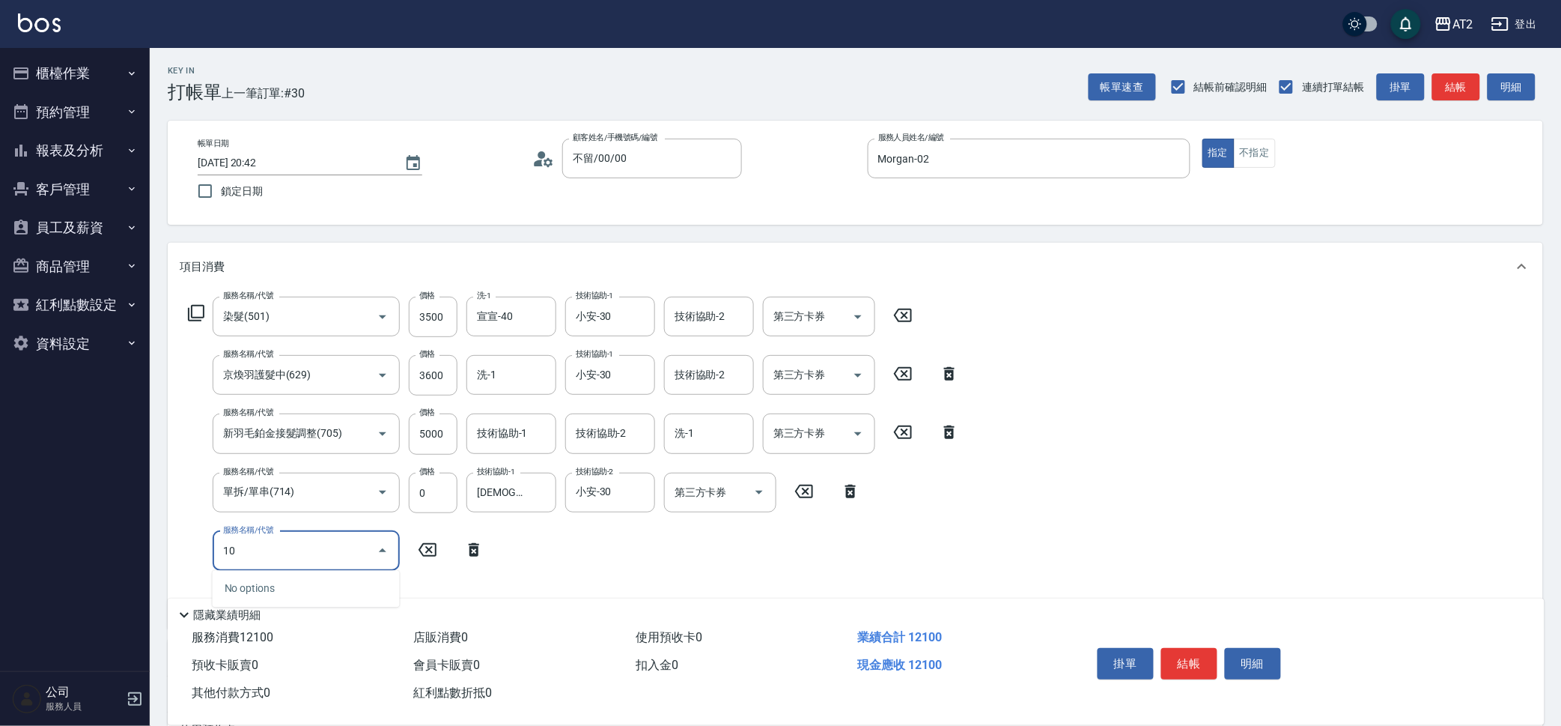
type input "101"
type input "1280"
type input "洗+AB劑(101)"
click at [423, 551] on input "799" at bounding box center [433, 551] width 49 height 40
click at [583, 542] on div "技術協助-1 技術協助-1" at bounding box center [610, 551] width 90 height 40
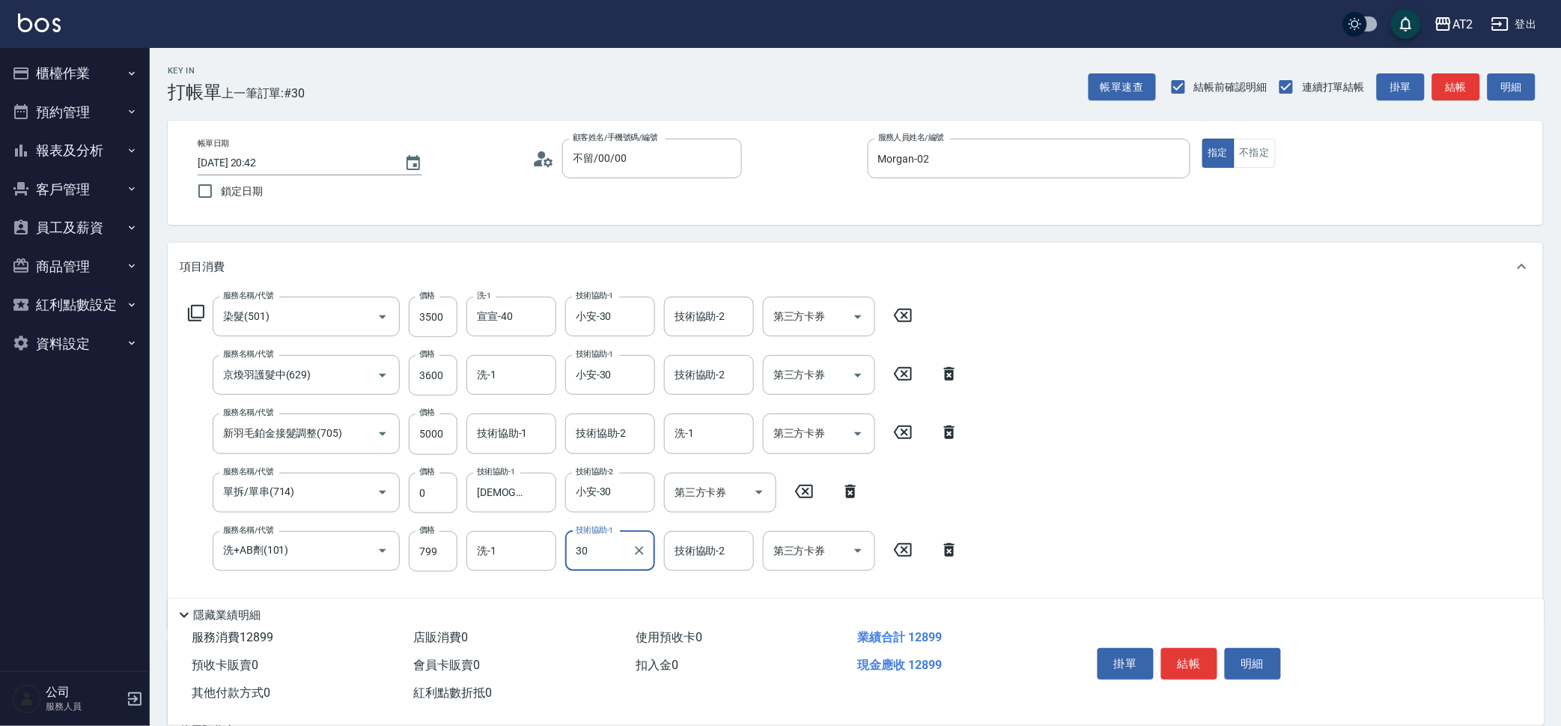
type input "小安-30"
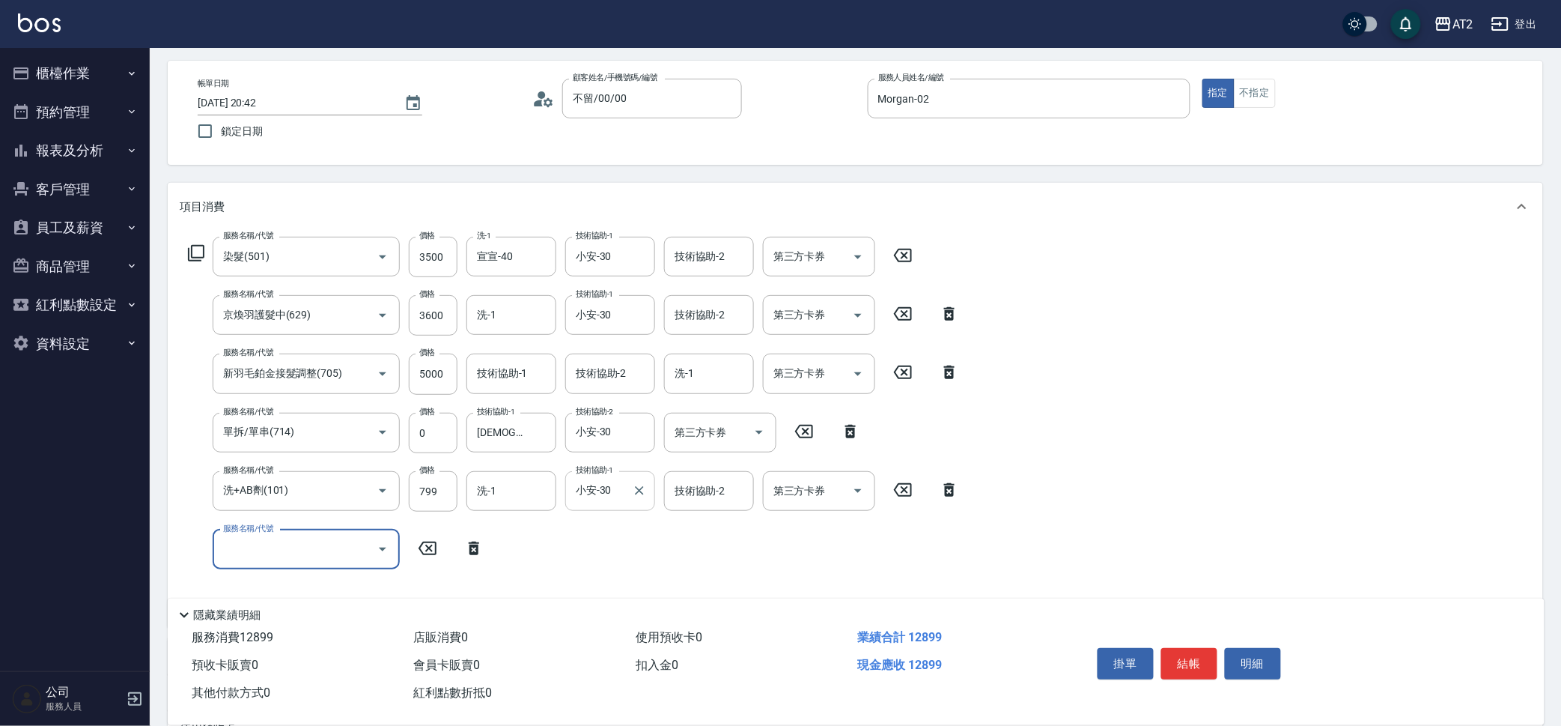
scroll to position [94, 0]
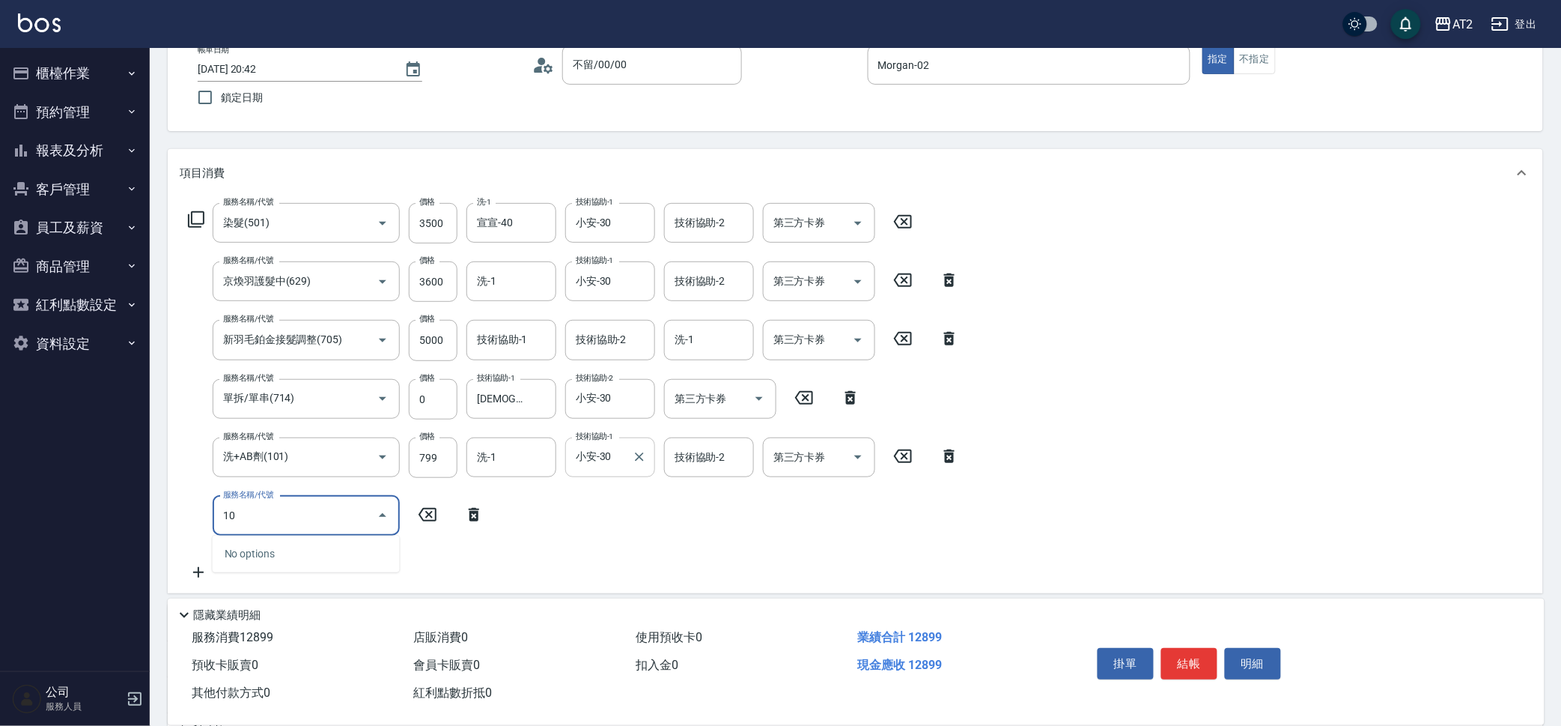
type input "105"
type input "1400"
type input "自備敷膜(105)"
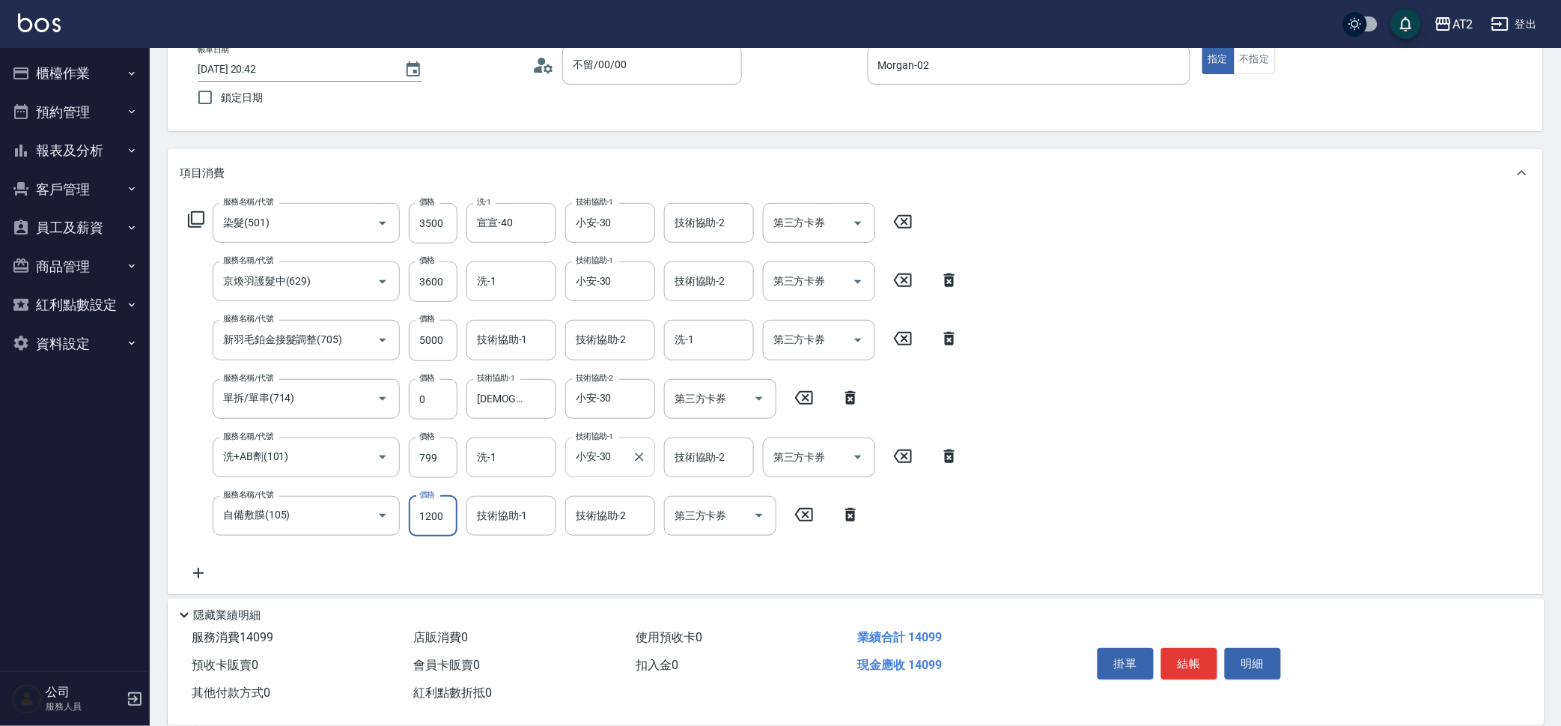
type input "1290"
type input "150"
type input "1430"
type input "1500"
type input "小安-30"
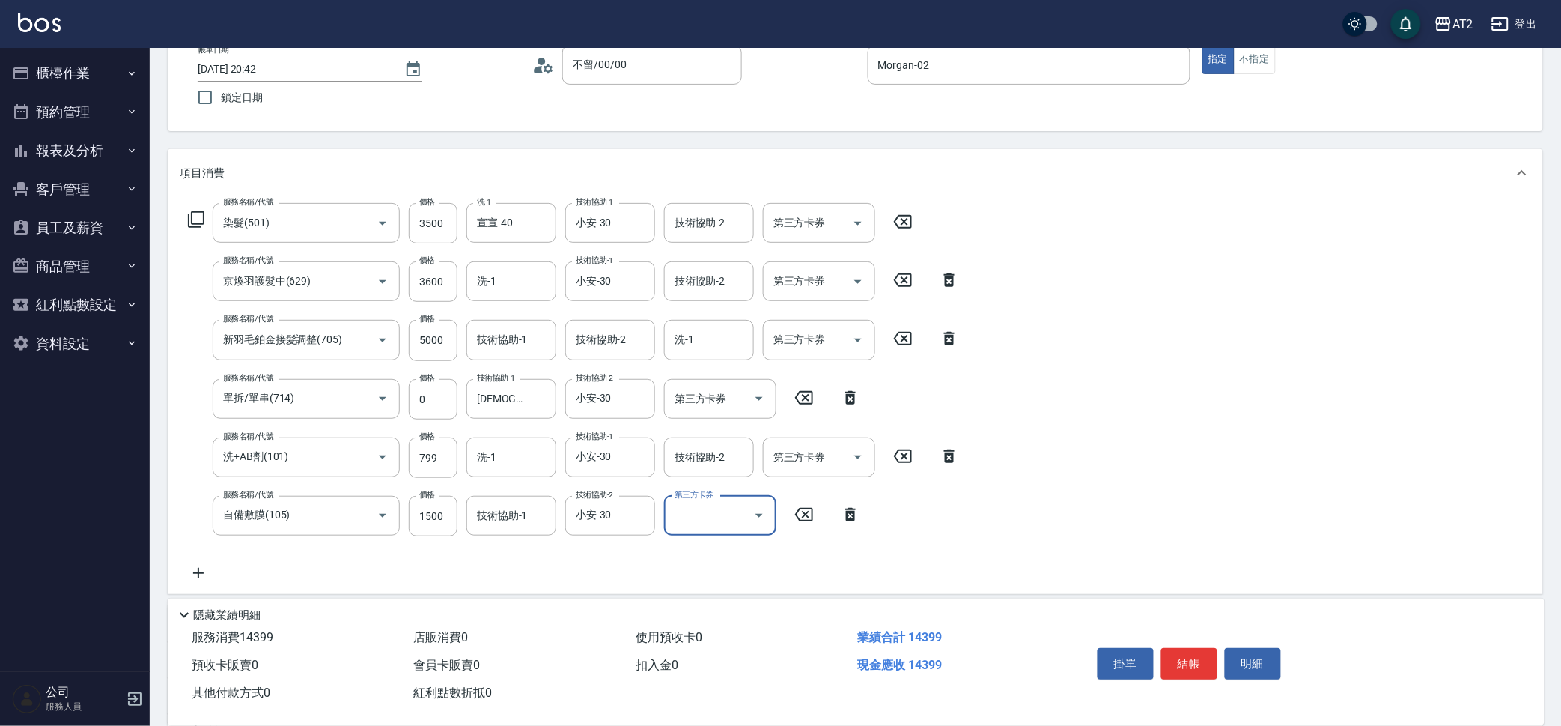
click at [79, 127] on button "預約管理" at bounding box center [75, 112] width 138 height 39
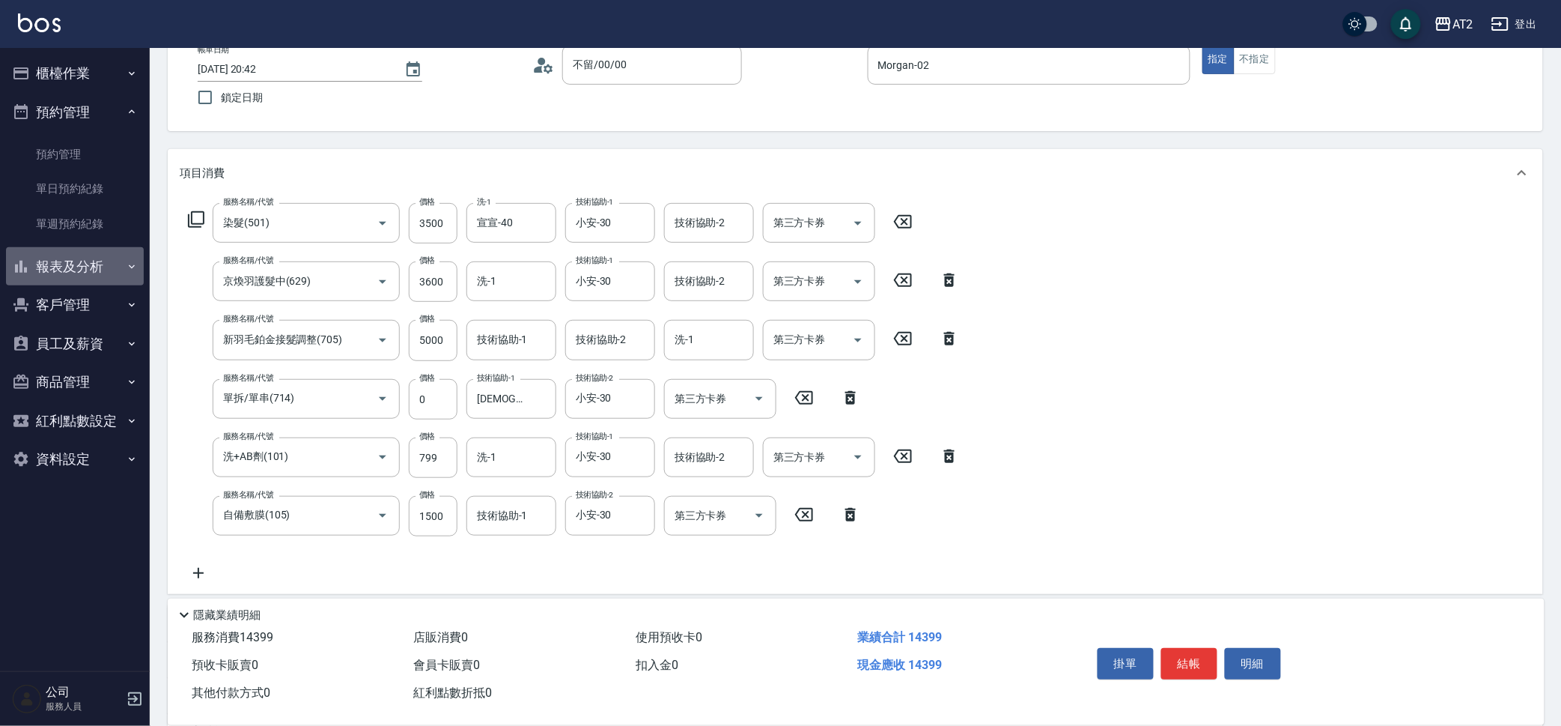
click at [106, 264] on button "報表及分析" at bounding box center [75, 266] width 138 height 39
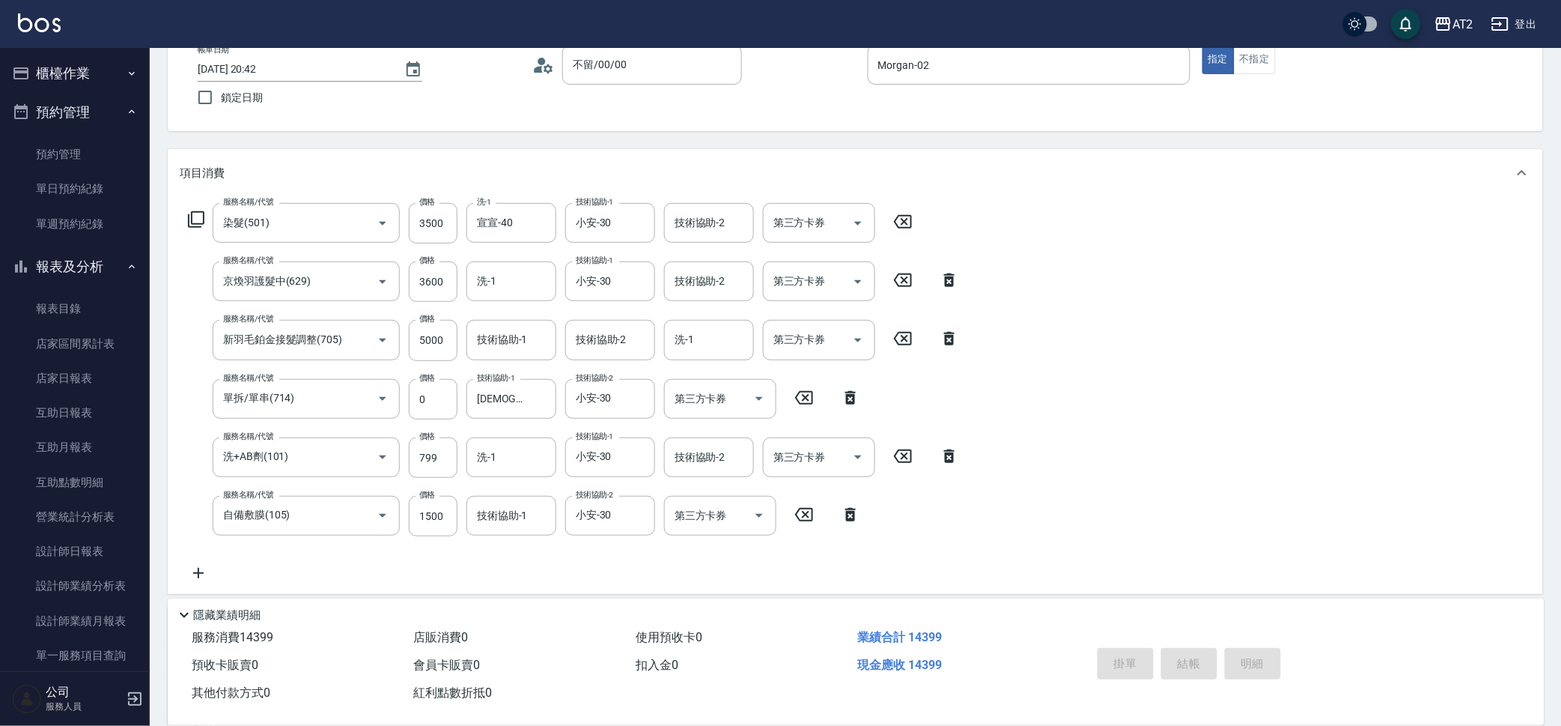
type input "2025/10/04 21:02"
type input "0"
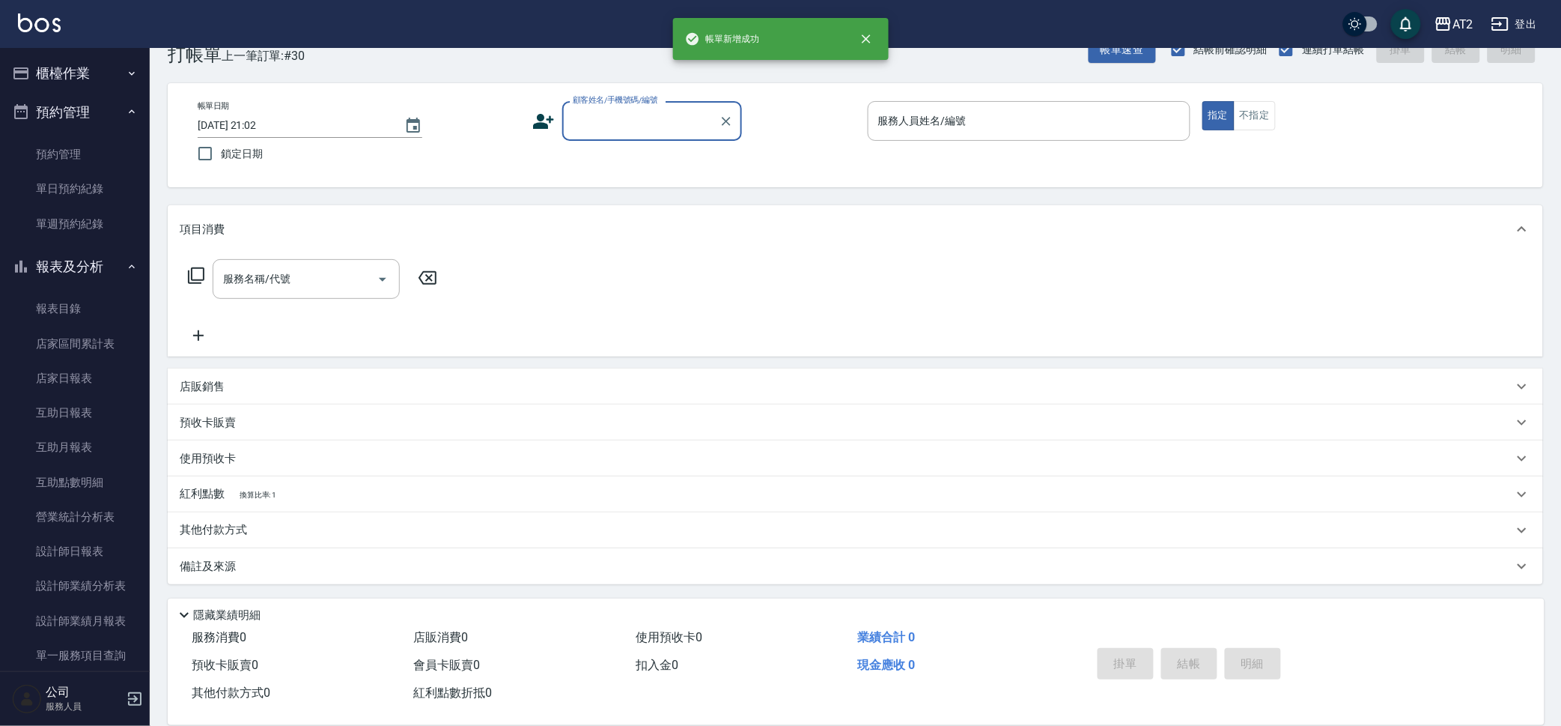
scroll to position [37, 0]
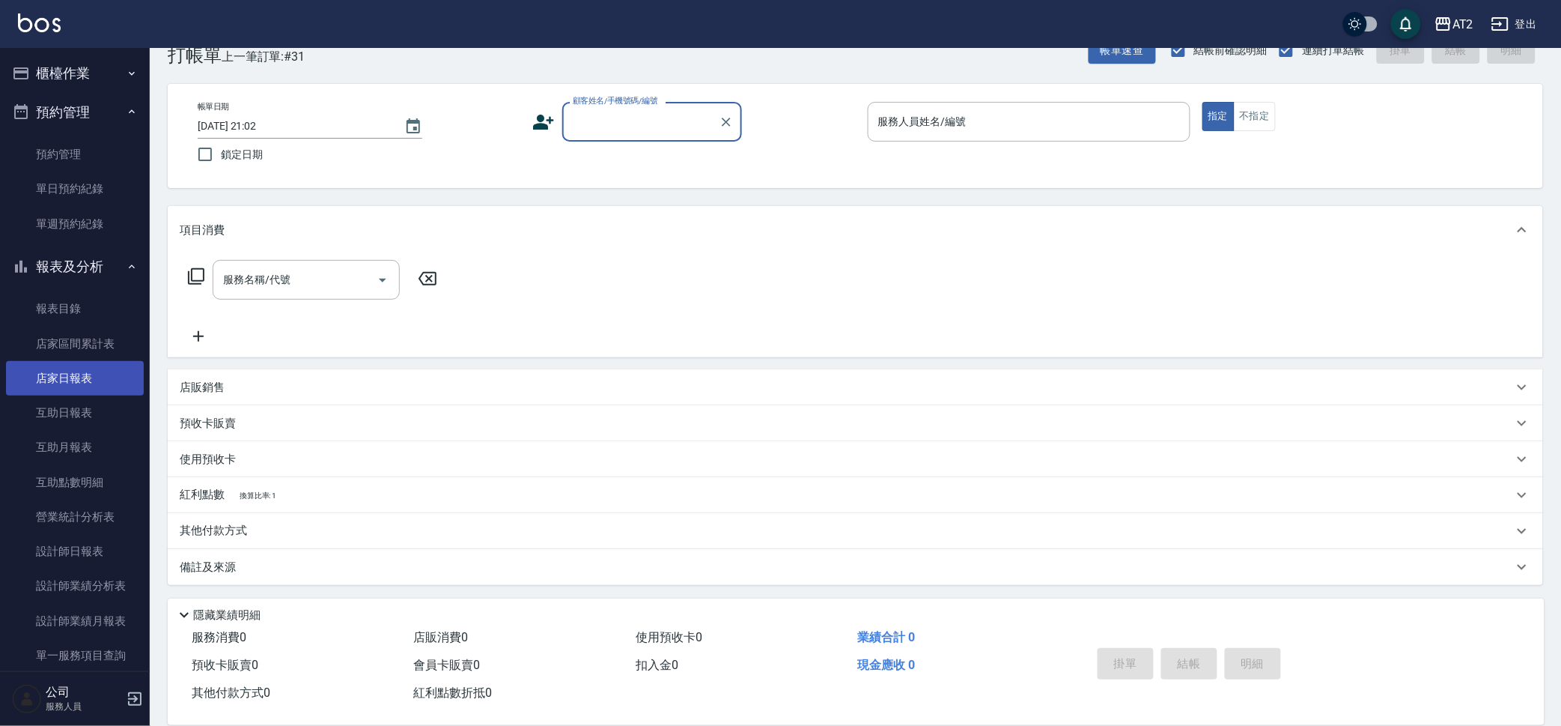
click at [61, 386] on link "店家日報表" at bounding box center [75, 378] width 138 height 34
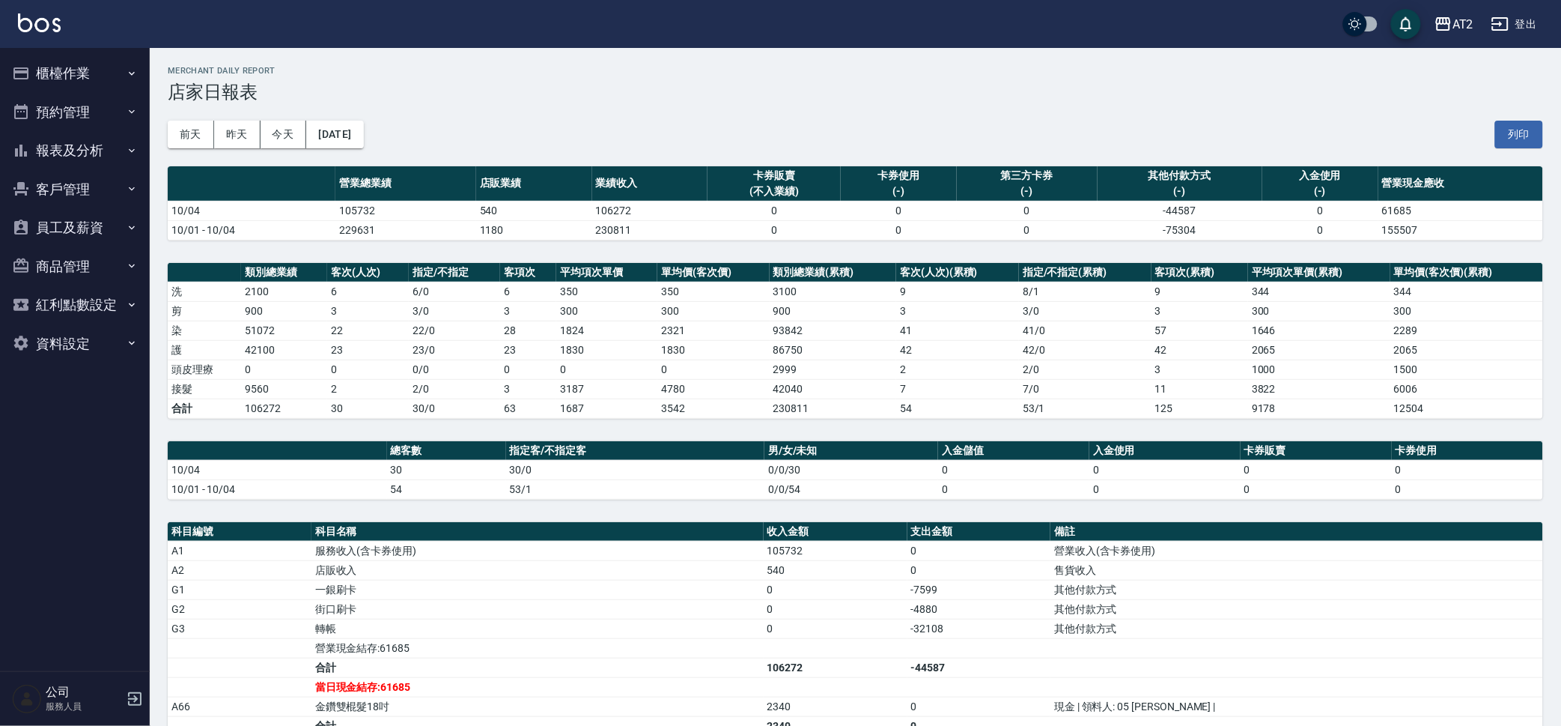
scroll to position [265, 0]
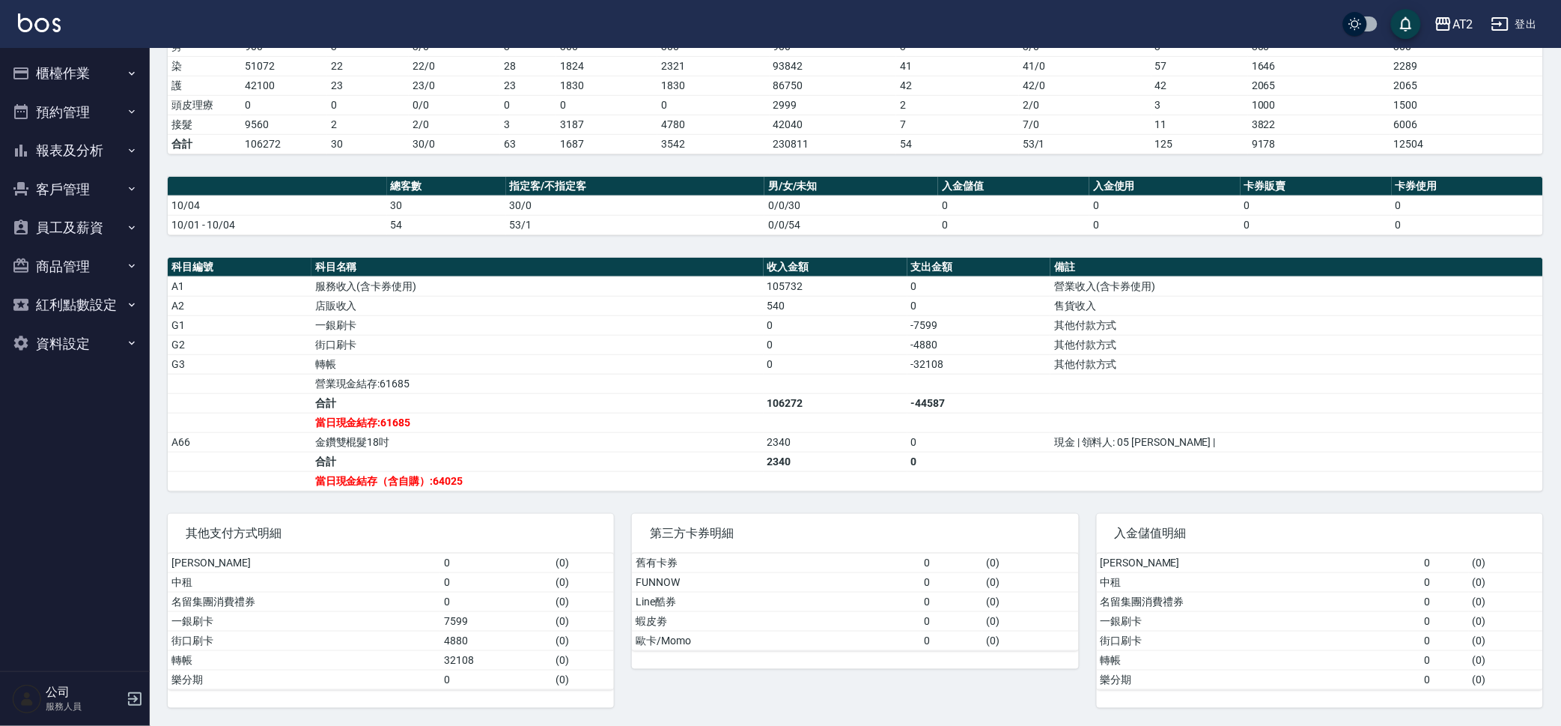
click at [905, 461] on td "2340" at bounding box center [836, 461] width 144 height 19
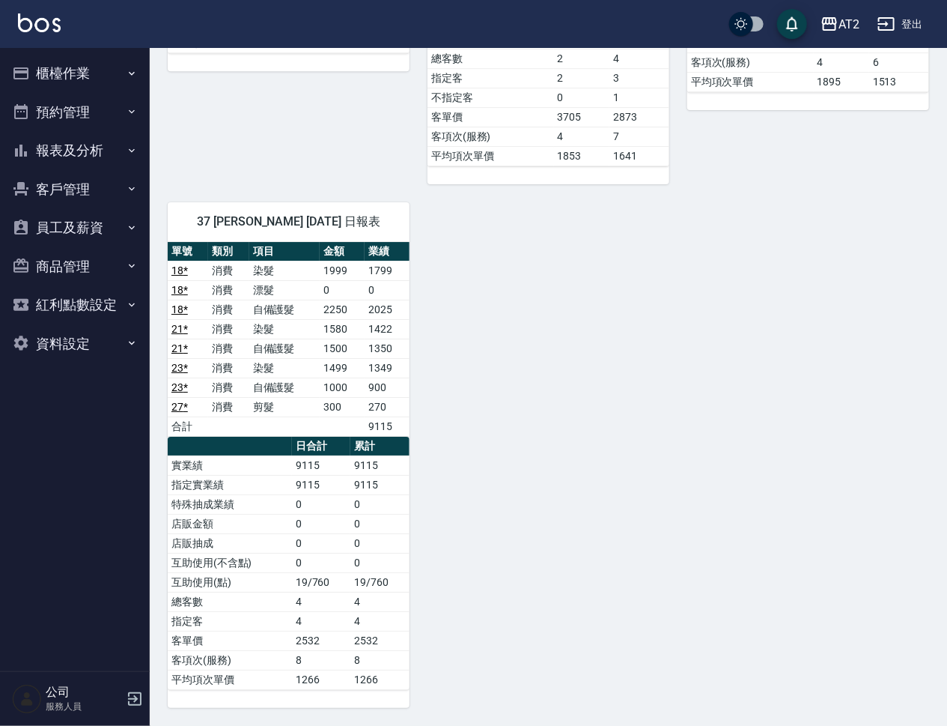
scroll to position [1730, 0]
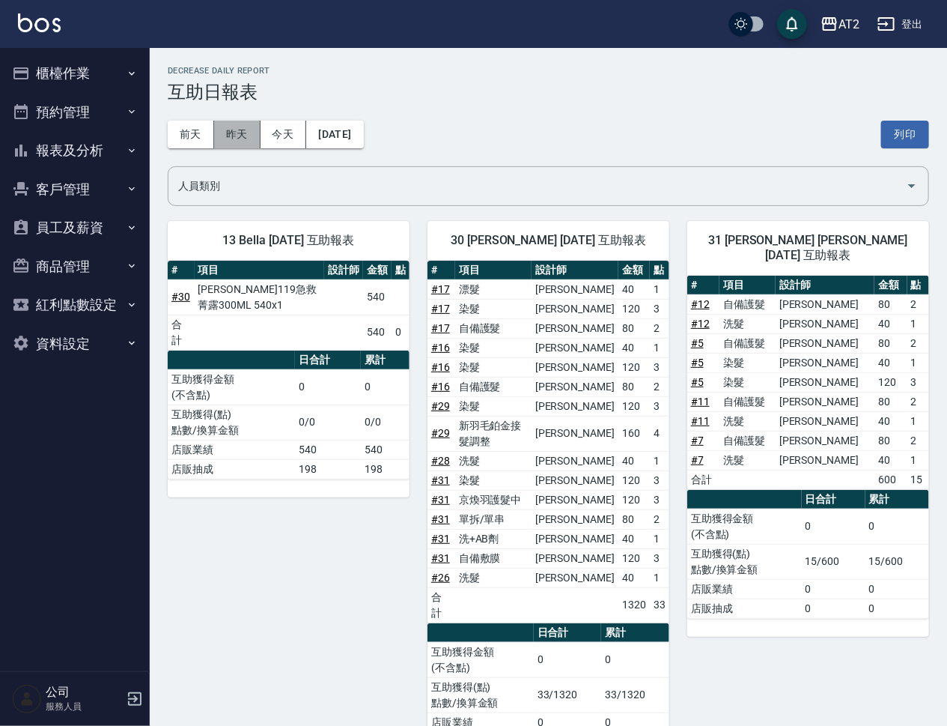
click at [222, 142] on button "昨天" at bounding box center [237, 135] width 46 height 28
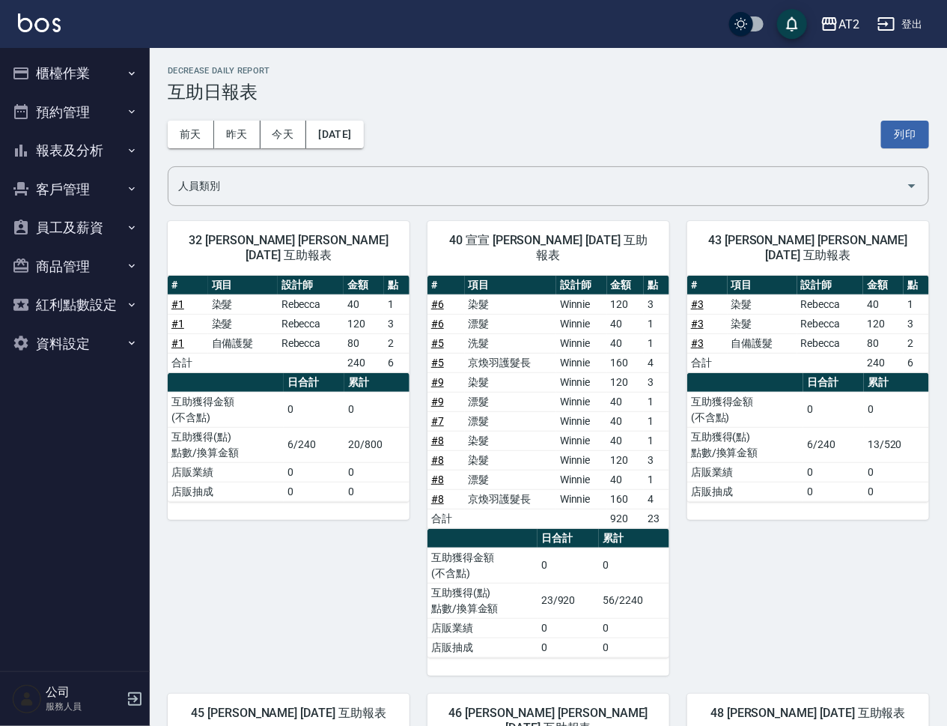
click at [908, 43] on div "AT2 登出" at bounding box center [473, 24] width 947 height 48
